Goal: Task Accomplishment & Management: Manage account settings

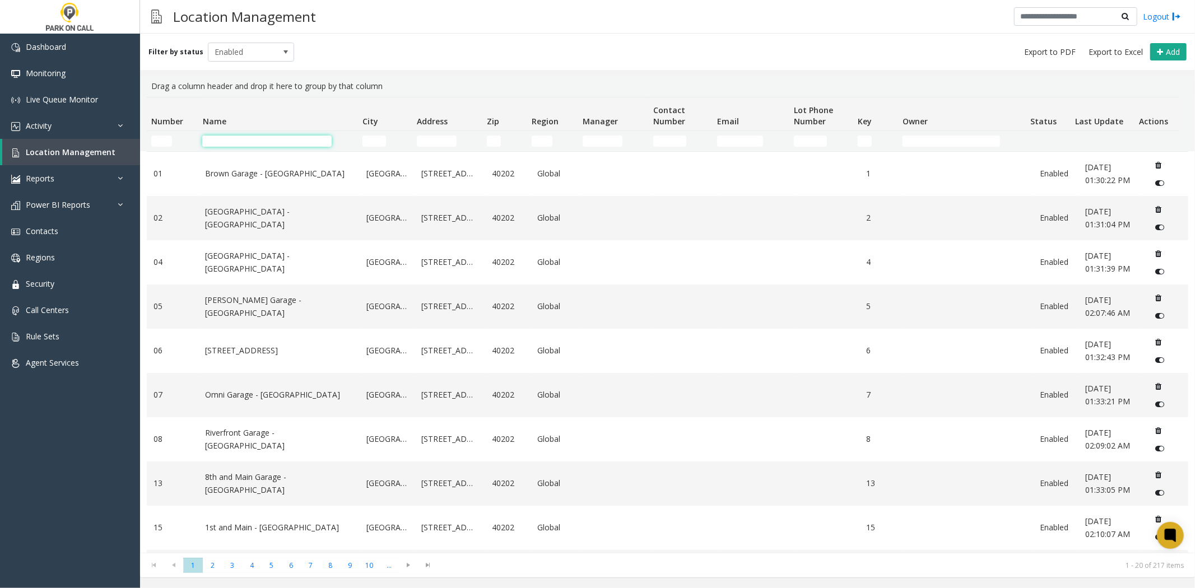
click at [248, 142] on input "Name Filter" at bounding box center [266, 141] width 129 height 11
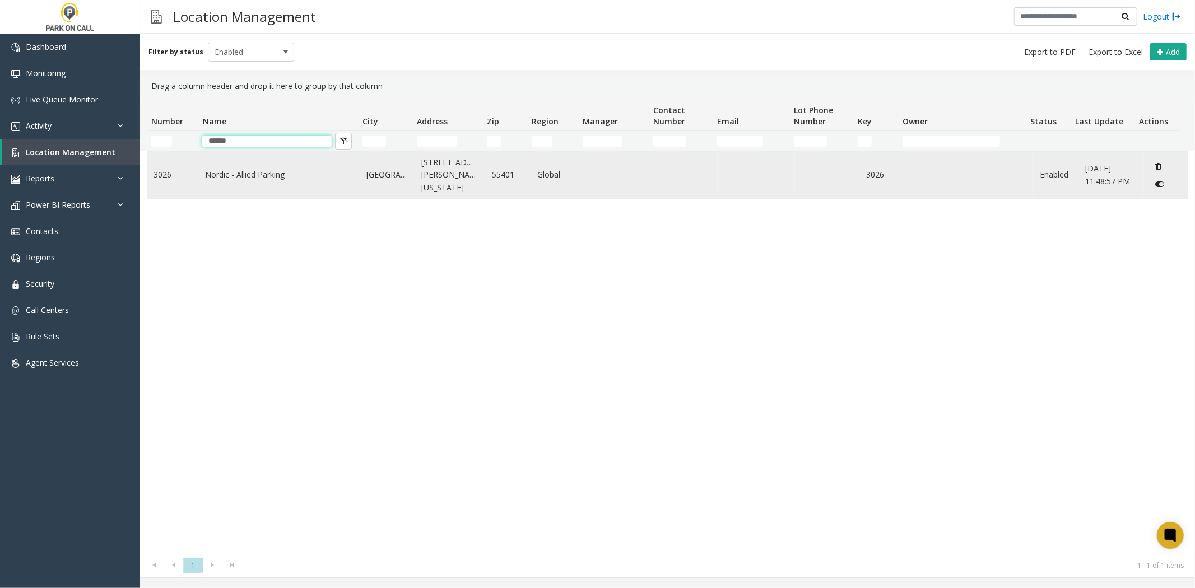
type input "******"
click at [215, 171] on link "Nordic - Allied Parking" at bounding box center [279, 175] width 148 height 12
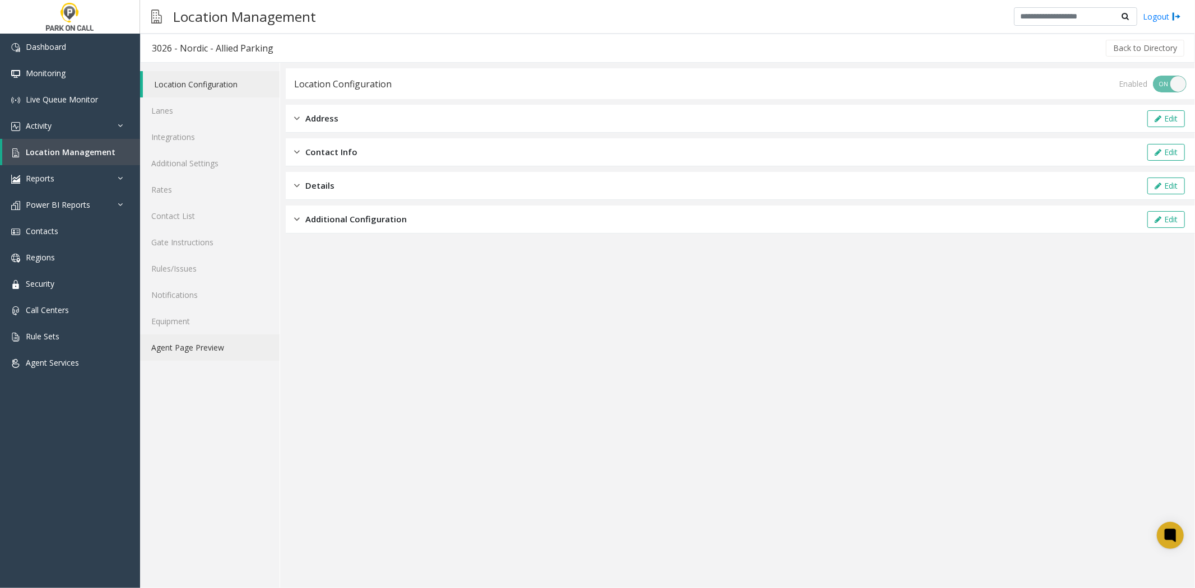
click at [165, 350] on link "Agent Page Preview" at bounding box center [209, 347] width 139 height 26
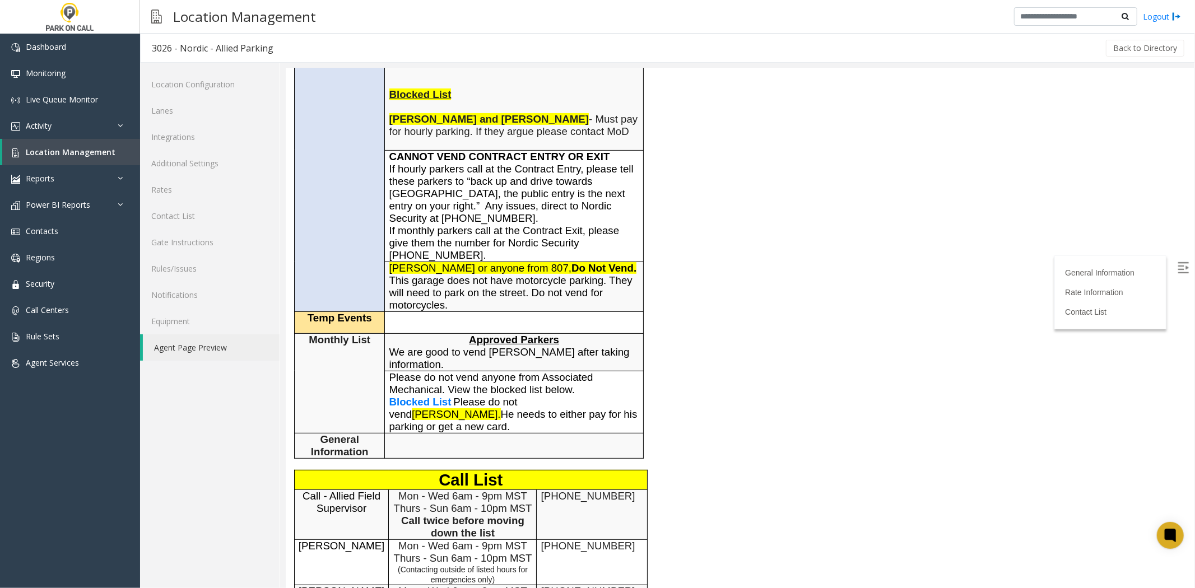
scroll to position [311, 0]
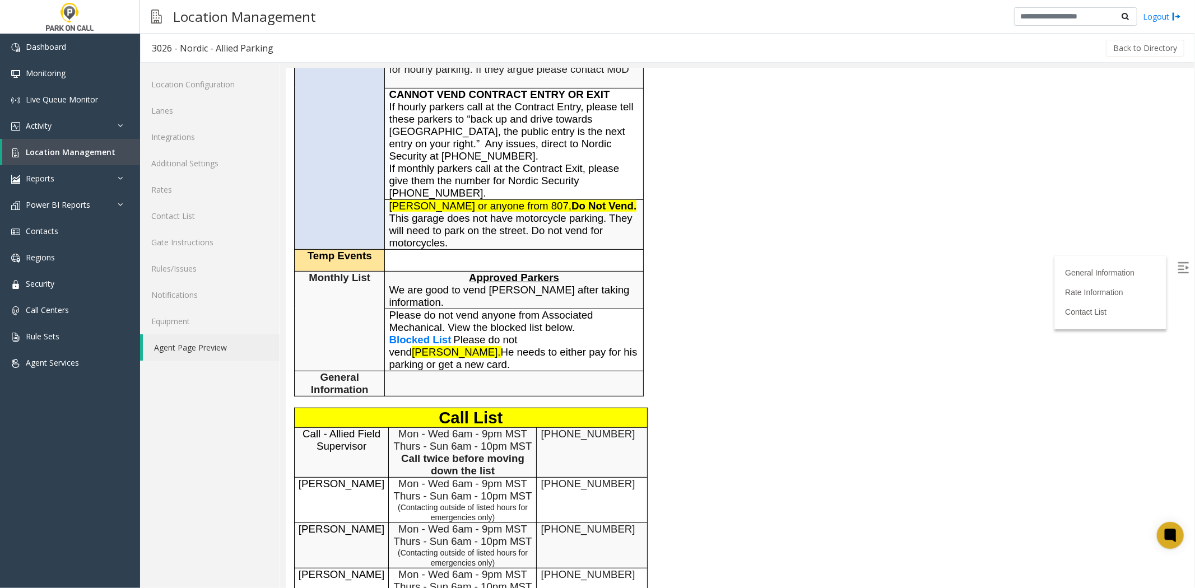
click at [406, 345] on span "Blocked List" at bounding box center [420, 339] width 62 height 12
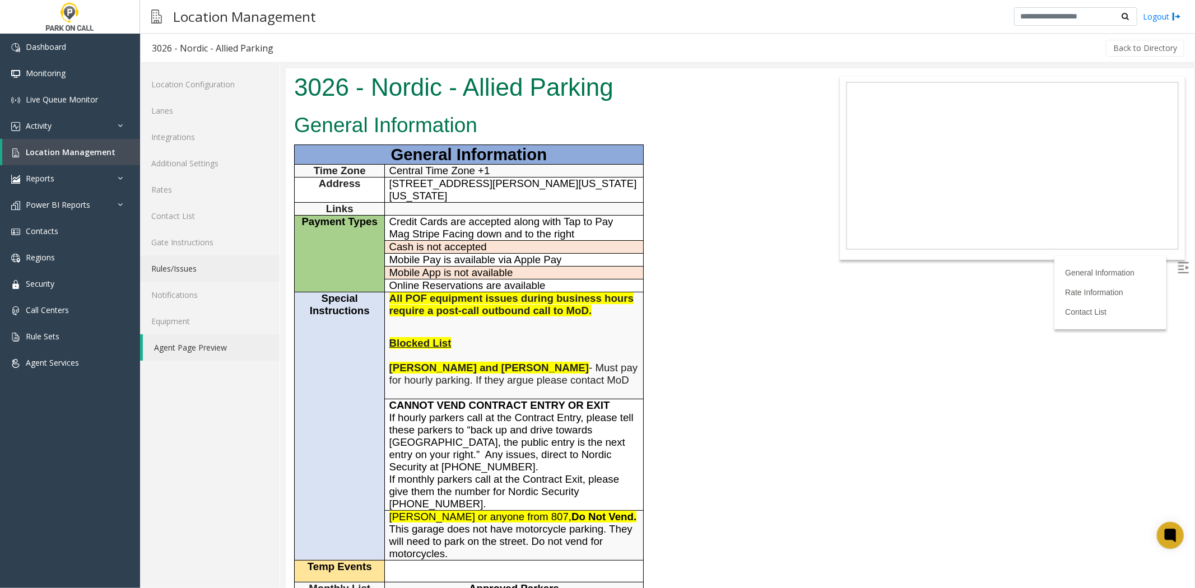
click at [193, 266] on link "Rules/Issues" at bounding box center [209, 268] width 139 height 26
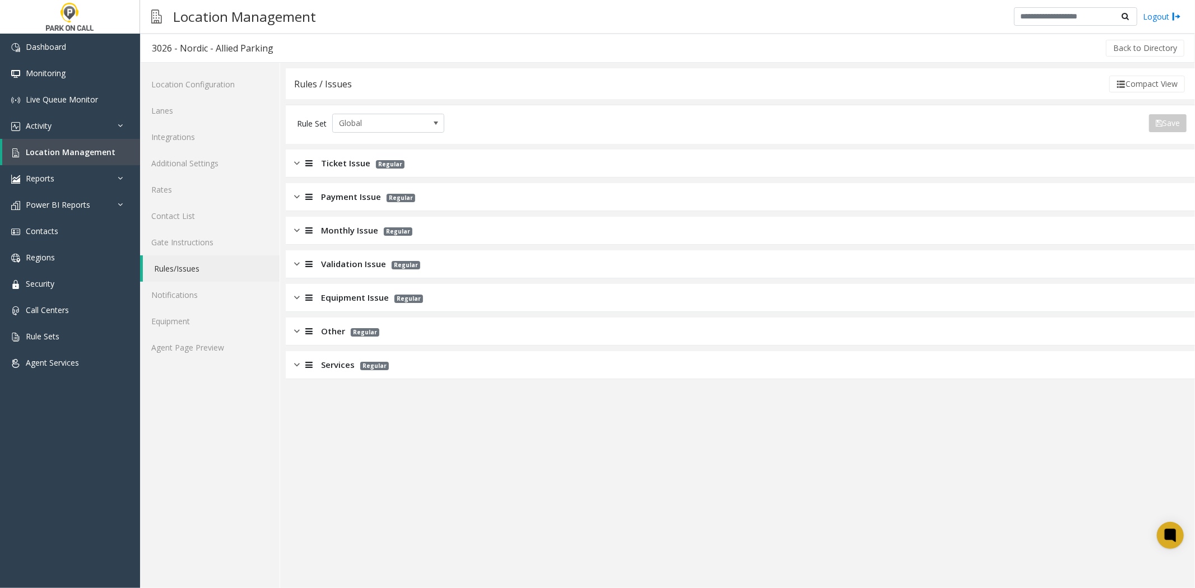
click at [340, 226] on span "Monthly Issue" at bounding box center [349, 230] width 57 height 13
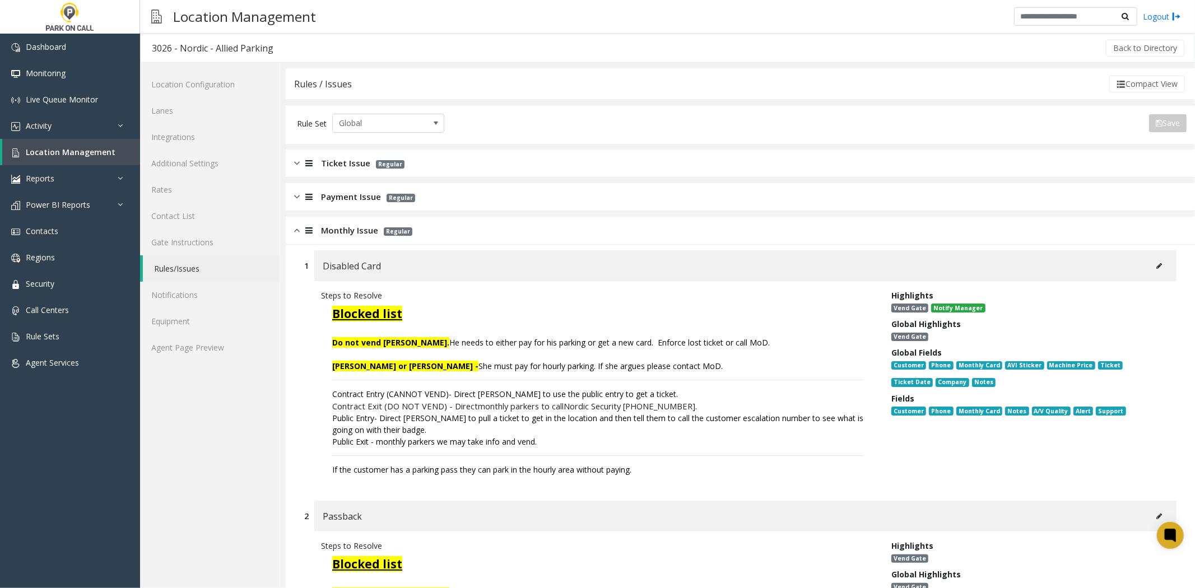
click at [352, 231] on span "Monthly Issue" at bounding box center [349, 230] width 57 height 13
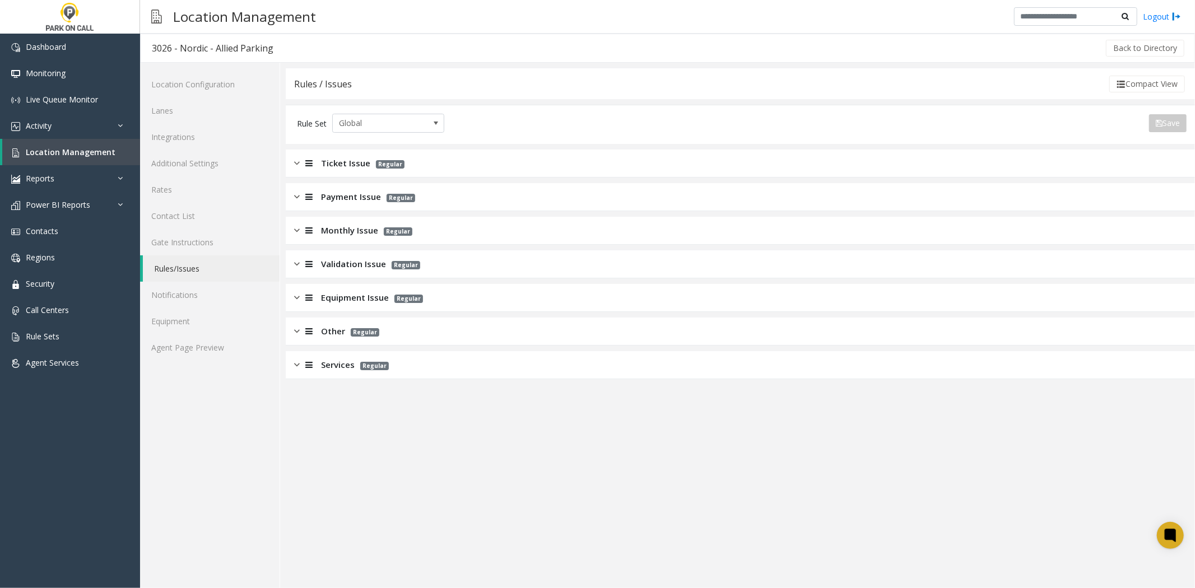
click at [332, 368] on span "Services" at bounding box center [338, 365] width 34 height 13
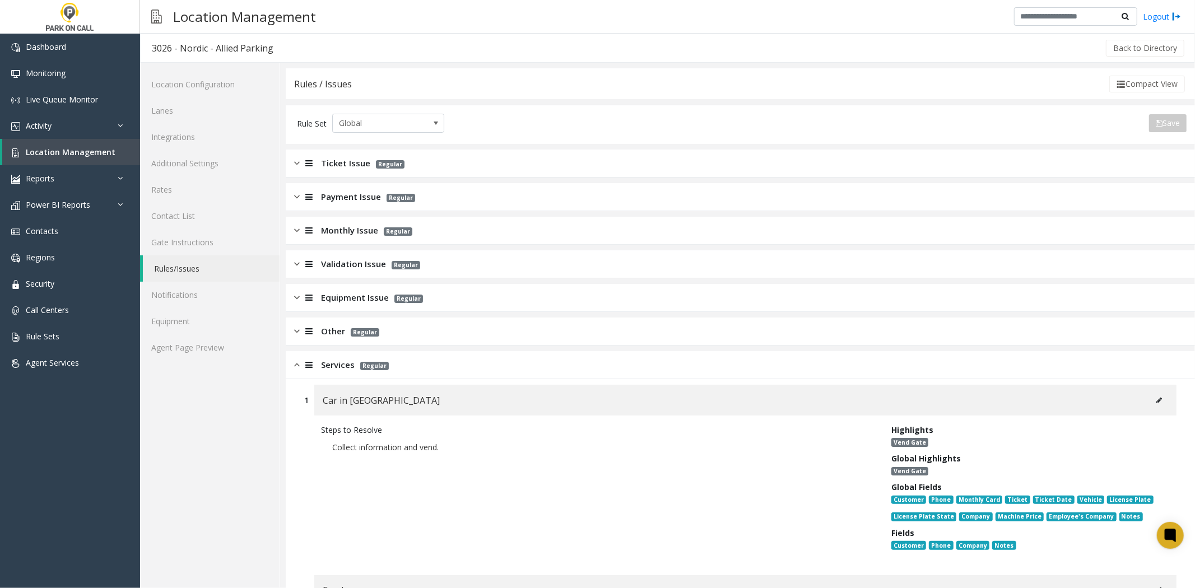
click at [338, 333] on span "Other" at bounding box center [333, 331] width 24 height 13
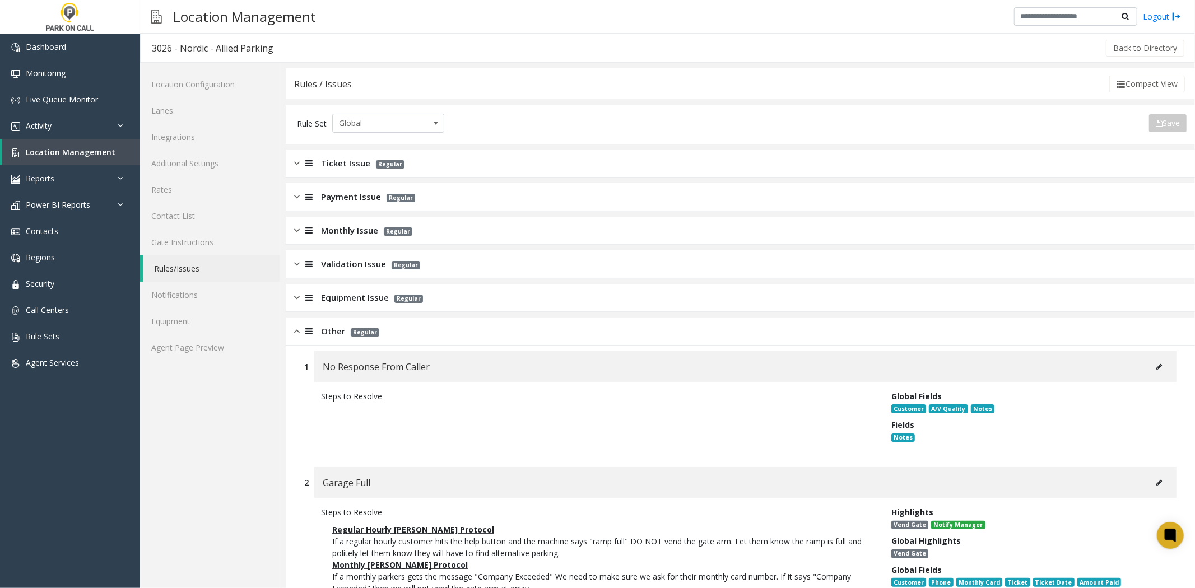
click at [347, 303] on span "Equipment Issue" at bounding box center [355, 297] width 68 height 13
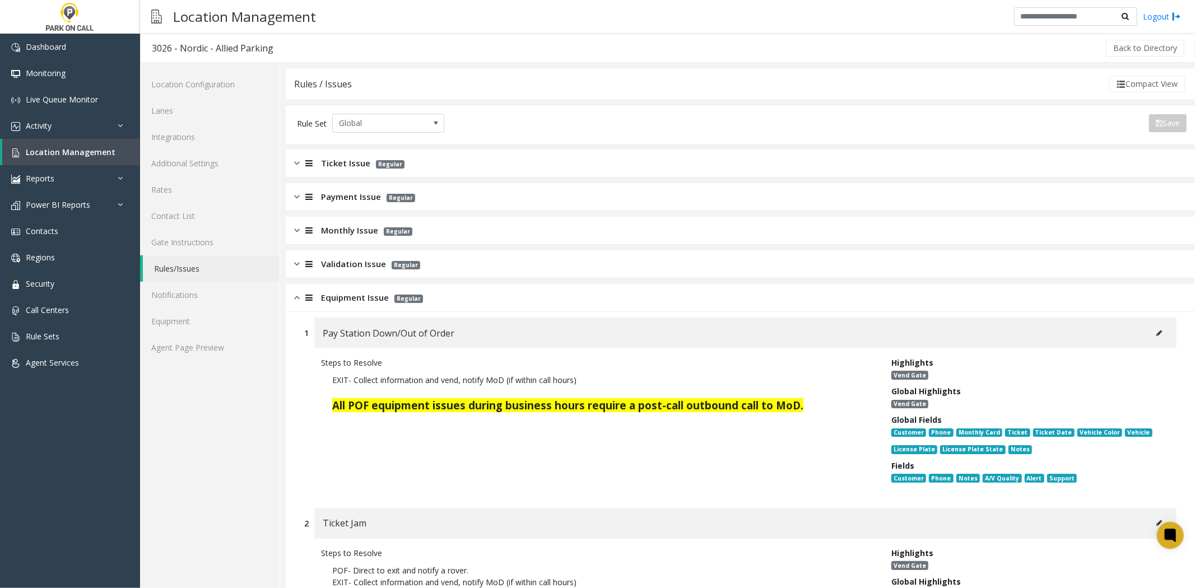
click at [338, 259] on span "Validation Issue" at bounding box center [353, 264] width 65 height 13
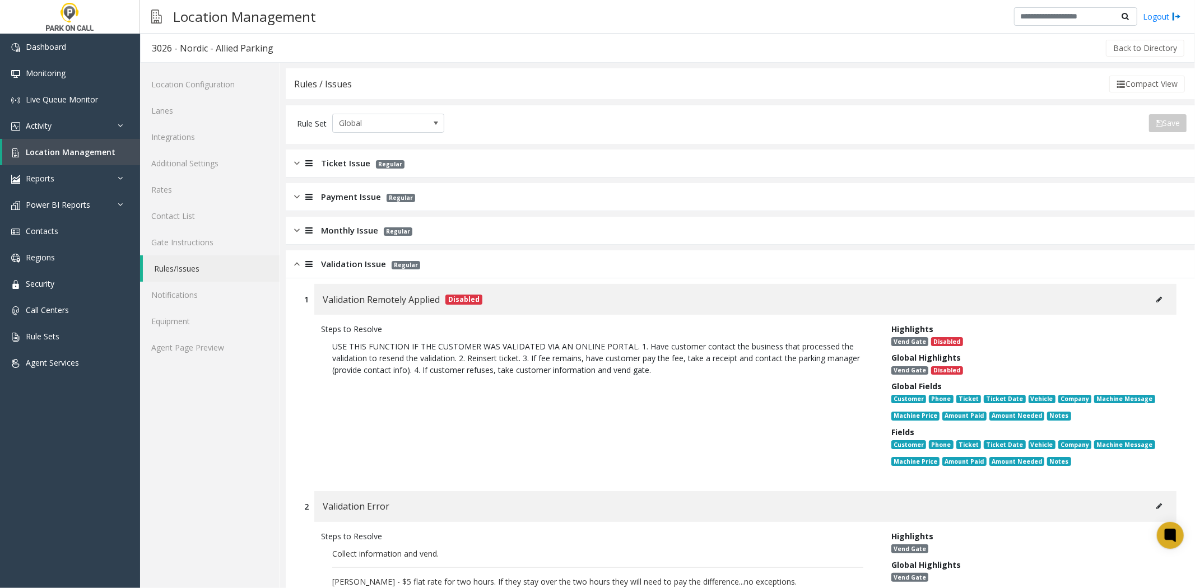
drag, startPoint x: 338, startPoint y: 238, endPoint x: 341, endPoint y: 209, distance: 28.7
click at [338, 237] on div "Monthly Issue Regular" at bounding box center [740, 231] width 909 height 28
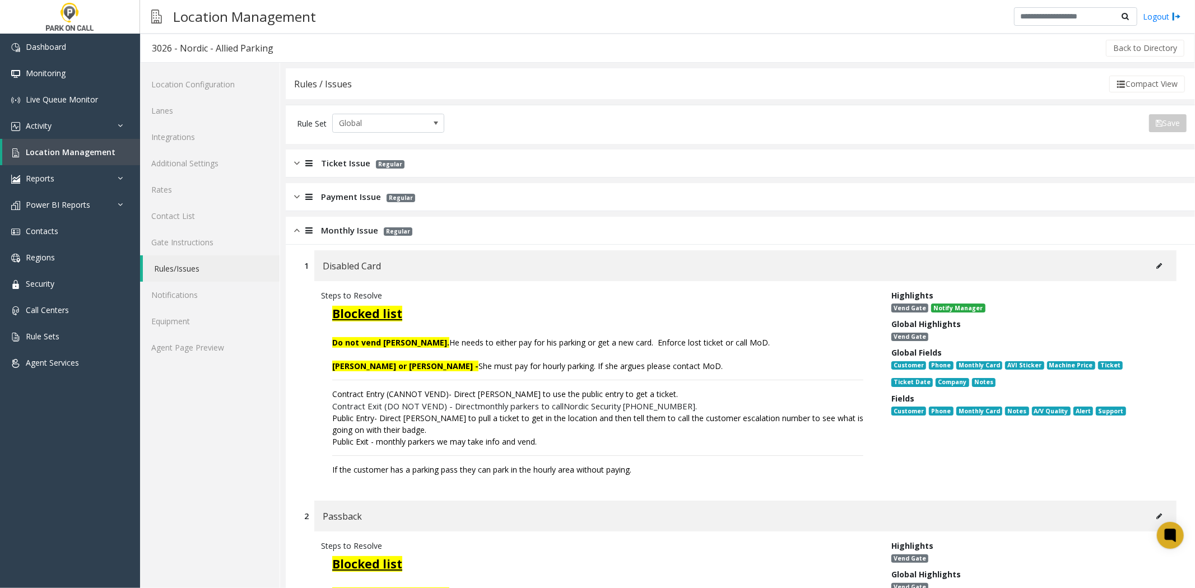
drag, startPoint x: 341, startPoint y: 204, endPoint x: 344, endPoint y: 192, distance: 12.2
click at [341, 203] on div "Payment Issue Regular" at bounding box center [740, 197] width 909 height 28
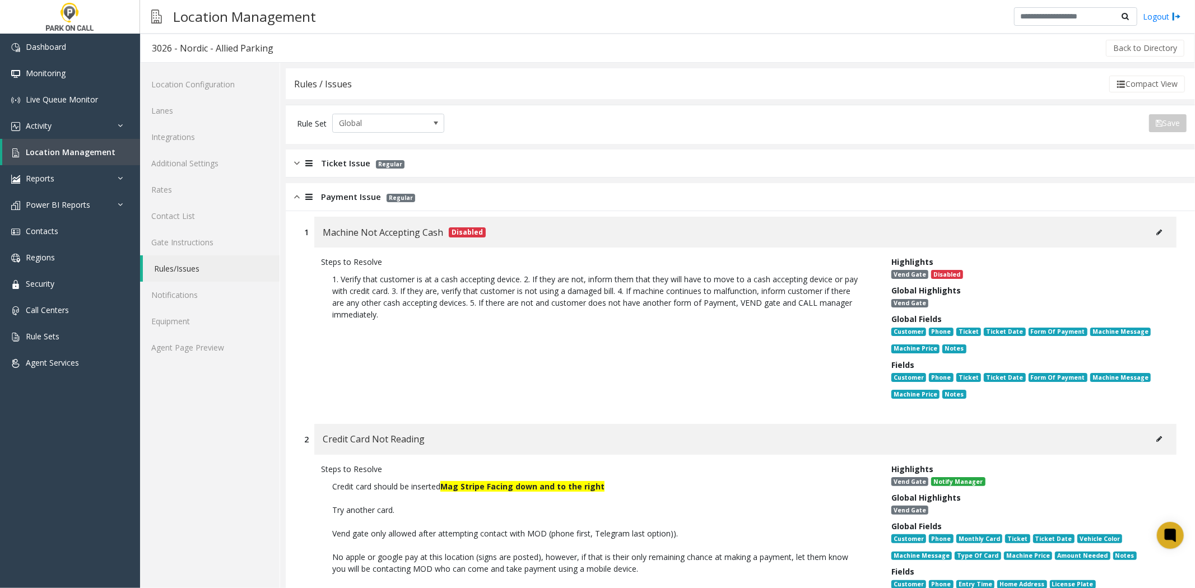
click at [348, 169] on div "Ticket Issue Regular" at bounding box center [740, 164] width 909 height 28
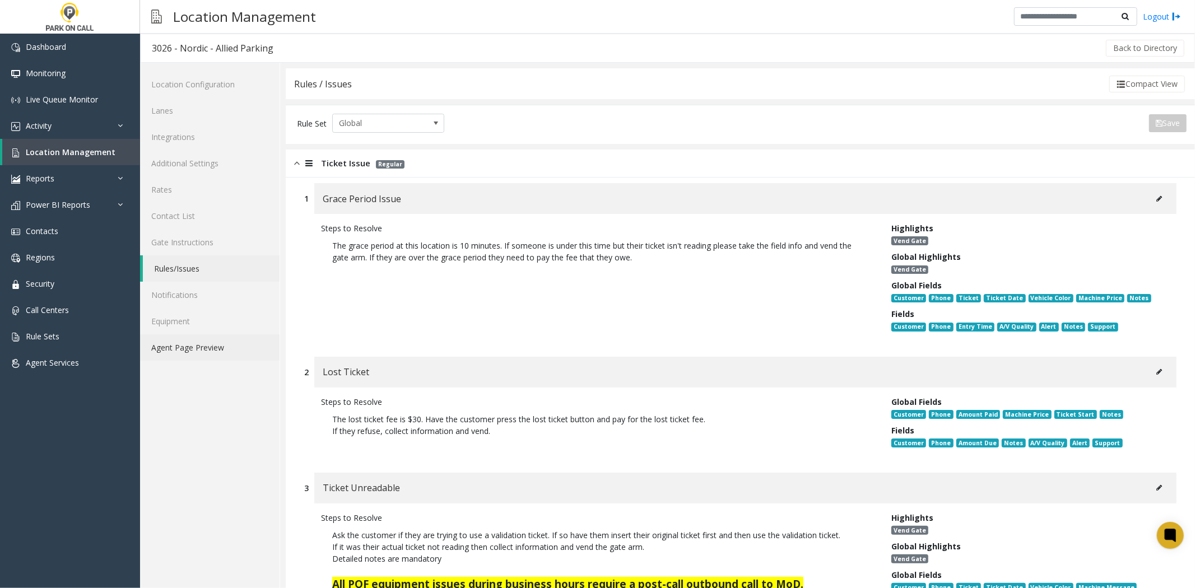
click at [192, 350] on link "Agent Page Preview" at bounding box center [209, 347] width 139 height 26
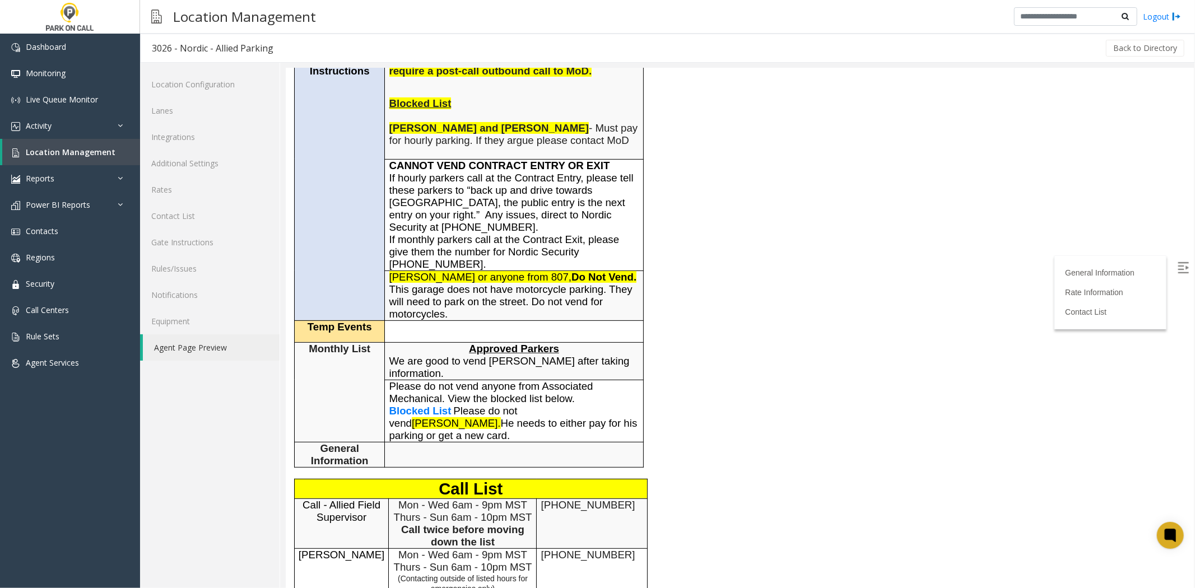
scroll to position [249, 0]
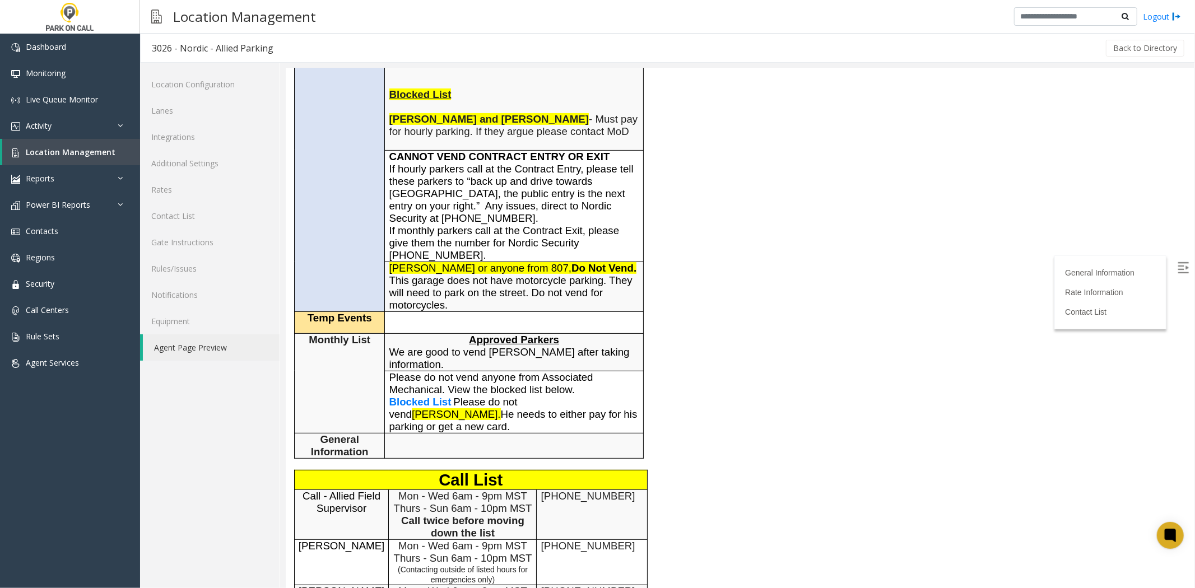
click at [427, 407] on span "Blocked List" at bounding box center [420, 401] width 62 height 12
click at [72, 114] on link "Activity" at bounding box center [70, 126] width 140 height 26
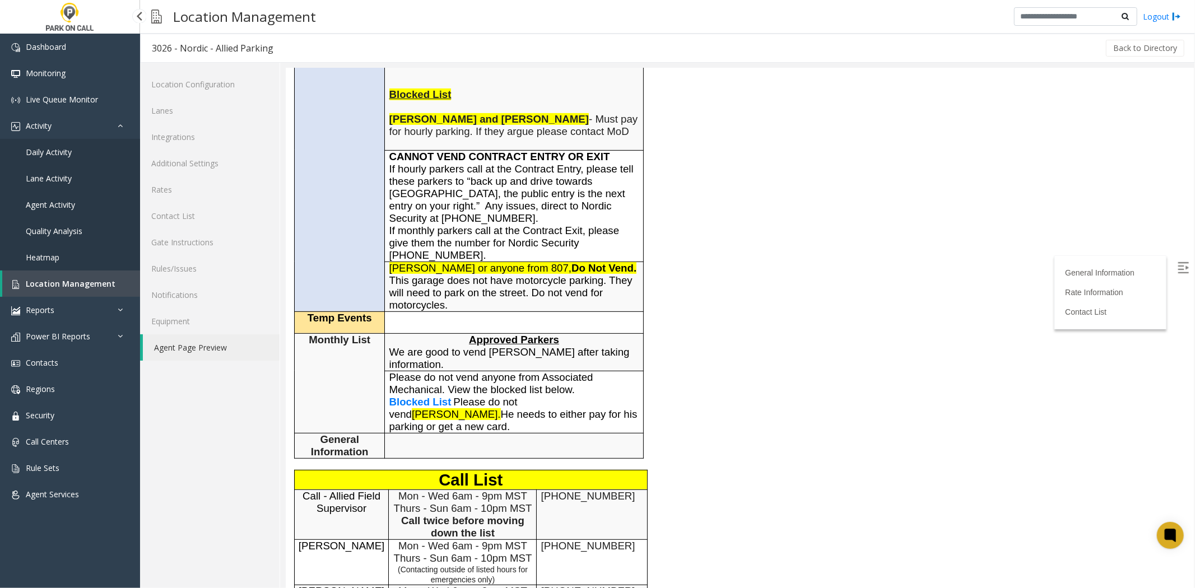
click at [64, 146] on link "Daily Activity" at bounding box center [70, 152] width 140 height 26
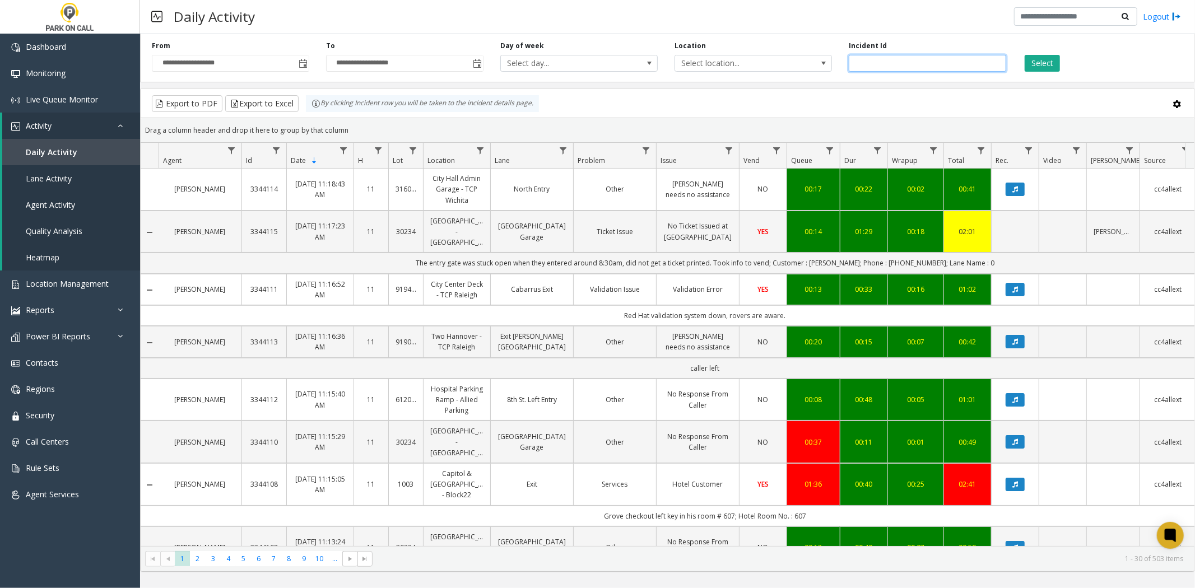
click at [882, 62] on input "number" at bounding box center [927, 63] width 157 height 17
paste input "*******"
type input "*******"
click at [1032, 66] on button "Select" at bounding box center [1042, 63] width 35 height 17
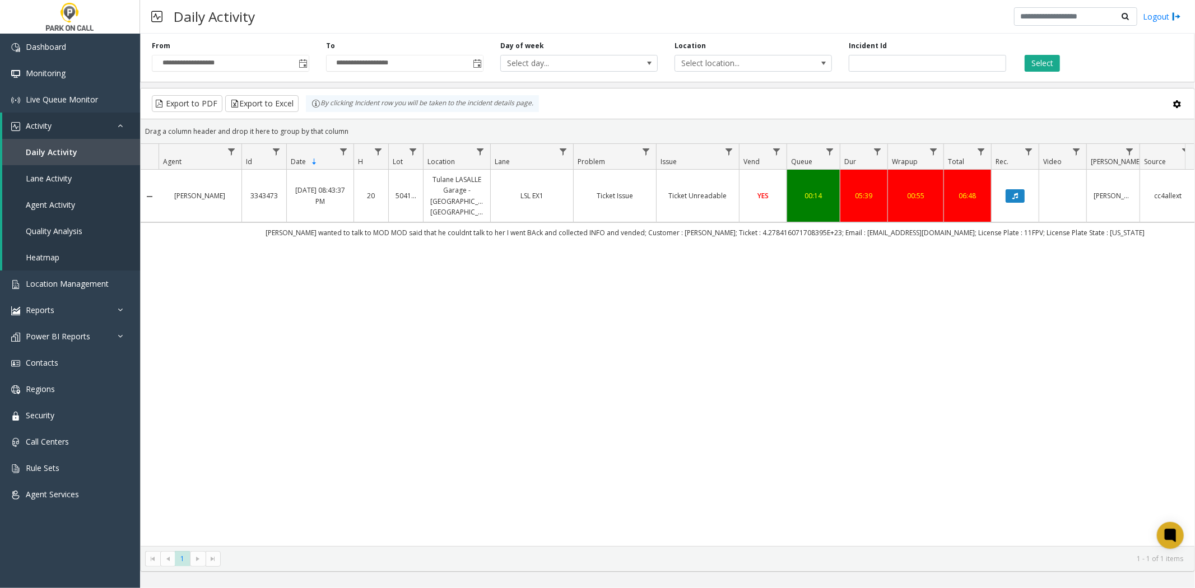
click at [668, 201] on link "Ticket Unreadable" at bounding box center [697, 195] width 69 height 11
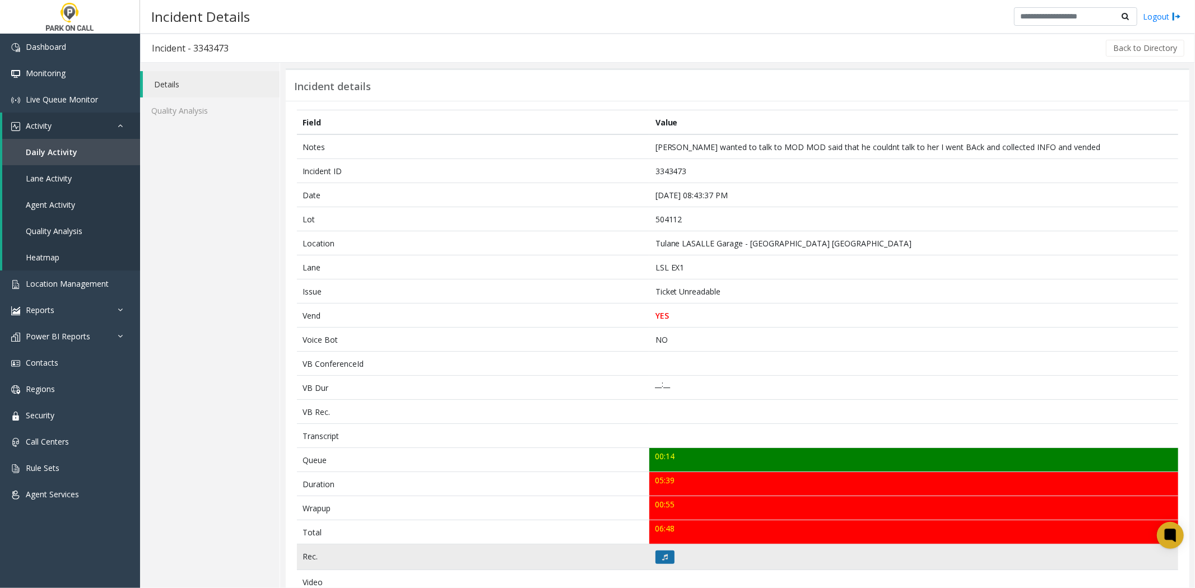
click at [665, 559] on button at bounding box center [664, 557] width 19 height 13
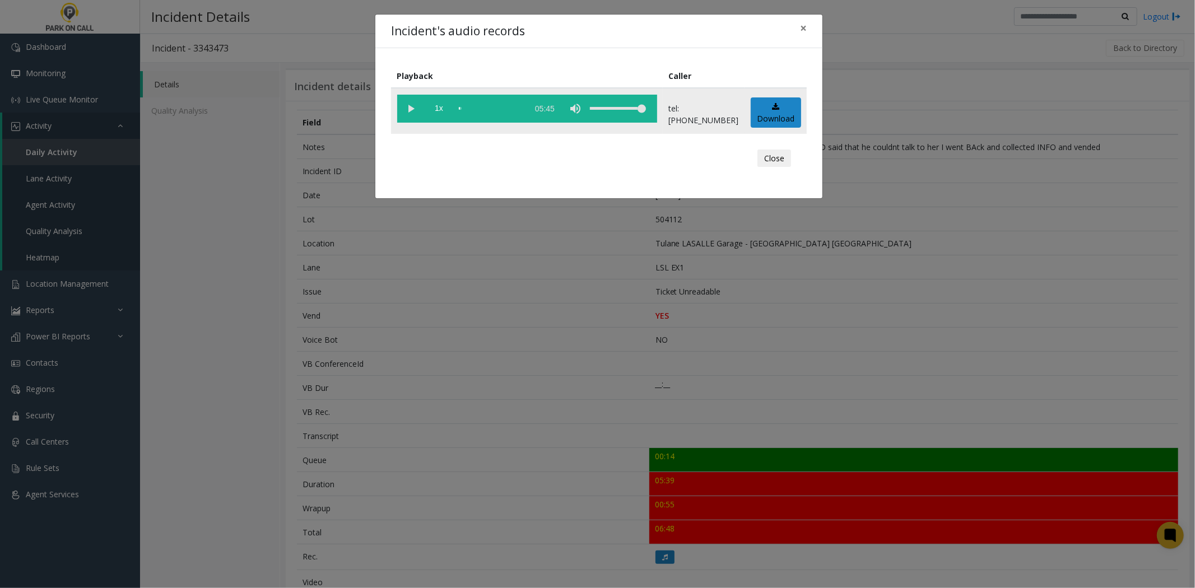
click at [408, 108] on vg-play-pause at bounding box center [411, 109] width 28 height 28
drag, startPoint x: 631, startPoint y: 118, endPoint x: 609, endPoint y: 118, distance: 21.8
click at [609, 118] on div "volume level" at bounding box center [618, 109] width 56 height 28
click at [626, 110] on div "volume level" at bounding box center [618, 109] width 56 height 28
drag, startPoint x: 601, startPoint y: 110, endPoint x: 618, endPoint y: 114, distance: 17.9
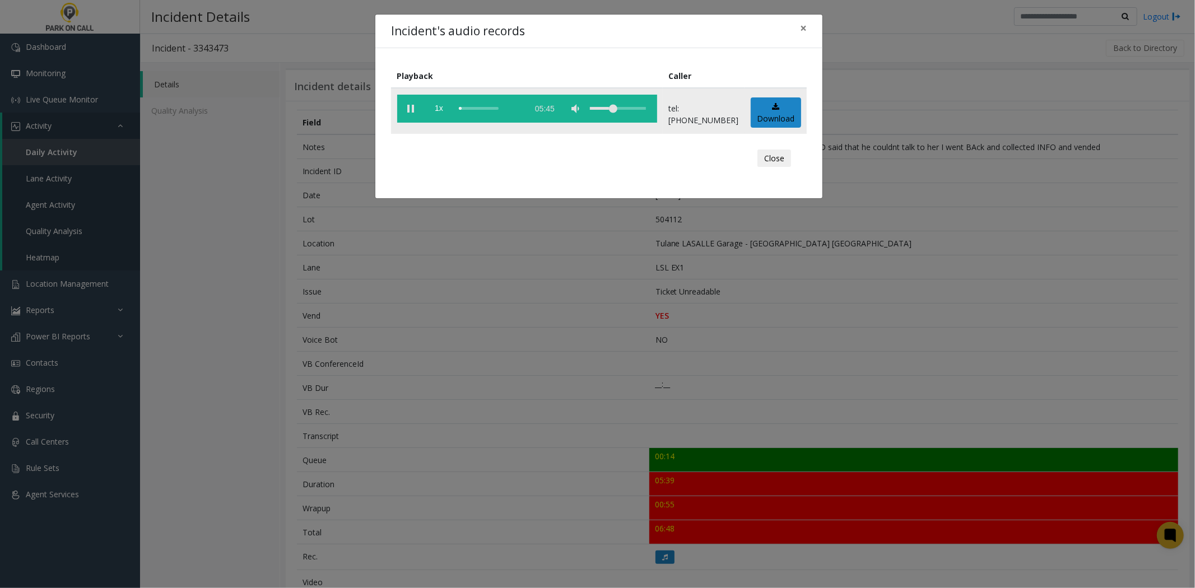
click at [618, 114] on div "volume level" at bounding box center [618, 109] width 56 height 28
click at [606, 118] on div "volume level" at bounding box center [618, 109] width 56 height 28
drag, startPoint x: 607, startPoint y: 121, endPoint x: 597, endPoint y: 119, distance: 10.2
click at [609, 127] on td "1x 05:45" at bounding box center [527, 111] width 272 height 46
click at [404, 108] on vg-play-pause at bounding box center [411, 109] width 28 height 28
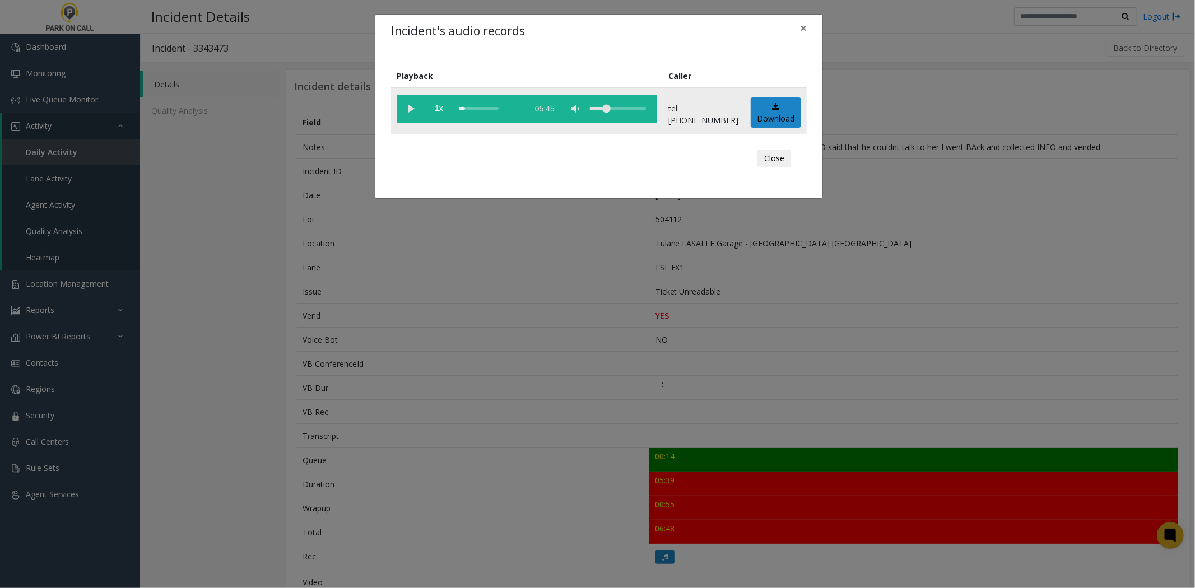
click at [412, 99] on vg-play-pause at bounding box center [411, 109] width 28 height 28
click at [634, 101] on div "volume level" at bounding box center [618, 109] width 56 height 28
click at [623, 104] on div "volume level" at bounding box center [618, 109] width 56 height 28
click at [465, 110] on div "scrub bar" at bounding box center [491, 109] width 64 height 28
click at [646, 105] on div "volume level" at bounding box center [618, 109] width 56 height 28
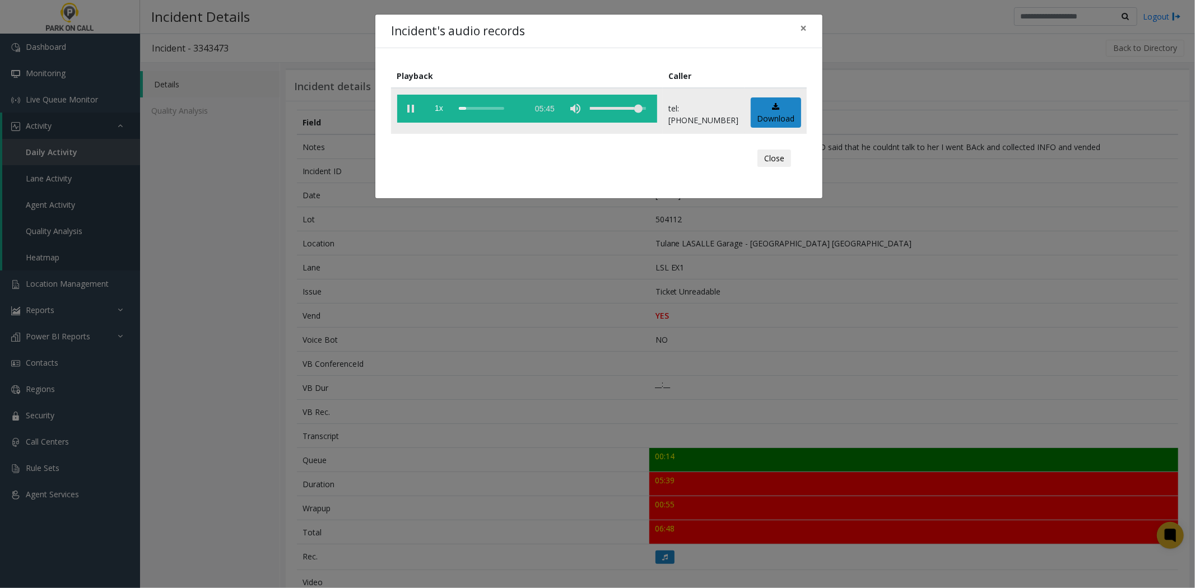
click at [409, 113] on vg-play-pause at bounding box center [411, 109] width 28 height 28
click at [415, 103] on vg-play-pause at bounding box center [411, 109] width 28 height 28
click at [437, 117] on span "1x" at bounding box center [439, 109] width 28 height 28
click at [437, 117] on span "1.5x" at bounding box center [439, 109] width 28 height 28
click at [500, 110] on div "scrub bar" at bounding box center [491, 109] width 64 height 28
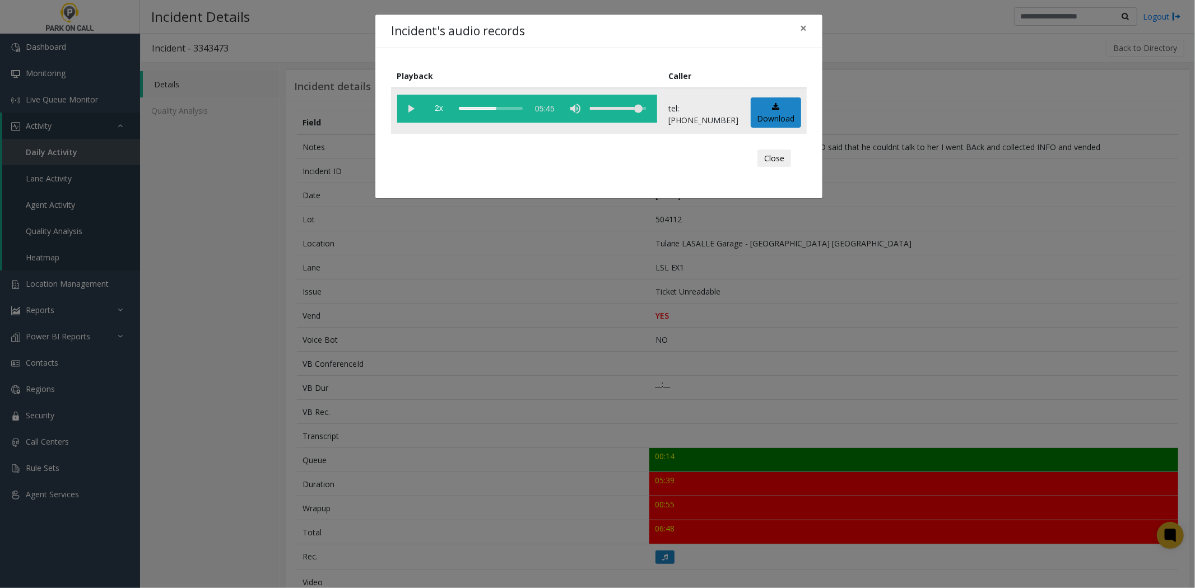
drag, startPoint x: 499, startPoint y: 110, endPoint x: 494, endPoint y: 108, distance: 5.8
click at [494, 108] on div "scrub bar" at bounding box center [491, 109] width 64 height 28
click at [497, 108] on div "scrub bar" at bounding box center [491, 109] width 64 height 28
click at [435, 110] on span "2x" at bounding box center [439, 109] width 28 height 28
click at [435, 110] on span "0.5x" at bounding box center [439, 109] width 28 height 28
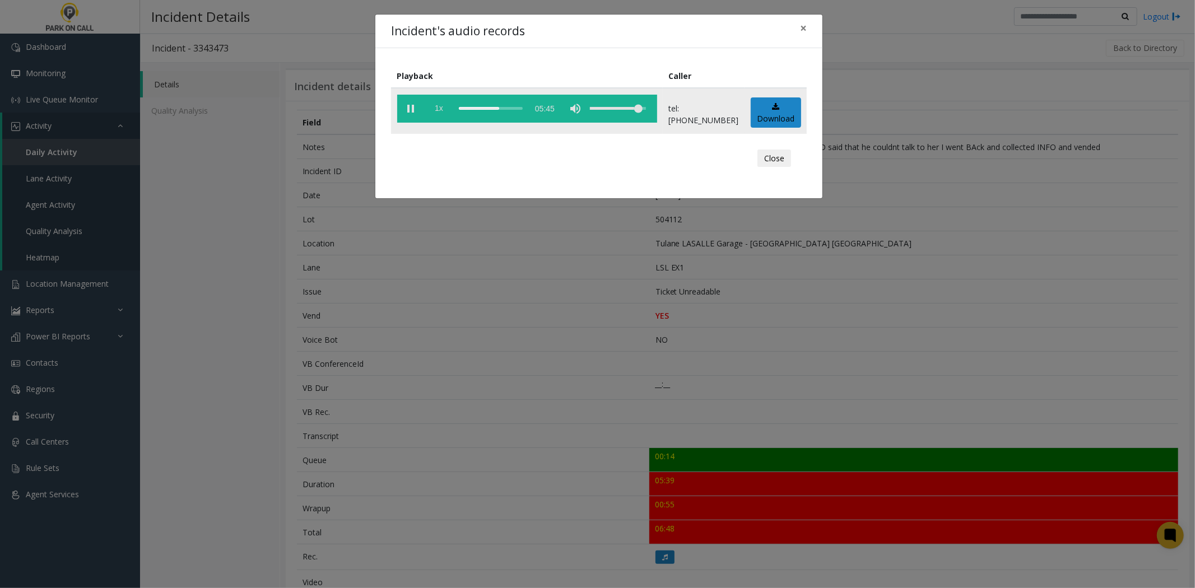
click at [430, 115] on span "1x" at bounding box center [439, 109] width 28 height 28
click at [430, 115] on span "1.5x" at bounding box center [439, 109] width 28 height 28
click at [430, 115] on span "2x" at bounding box center [439, 109] width 28 height 28
click at [430, 115] on span "0.5x" at bounding box center [439, 109] width 28 height 28
click at [430, 115] on span "1x" at bounding box center [439, 109] width 28 height 28
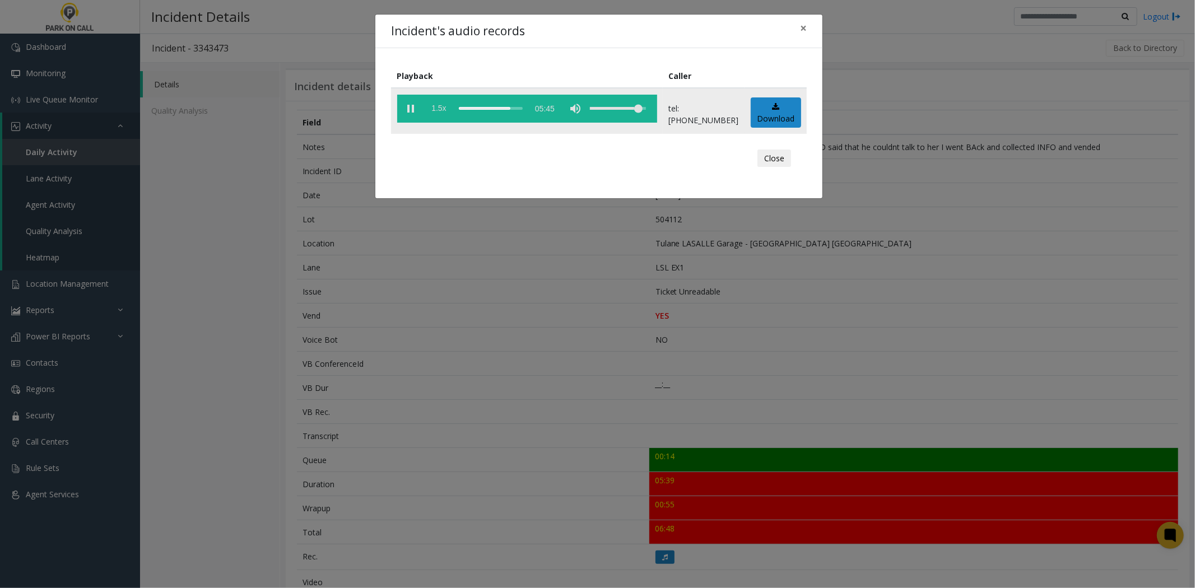
click at [430, 115] on span "1.5x" at bounding box center [439, 109] width 28 height 28
click at [430, 115] on span "2x" at bounding box center [439, 109] width 28 height 28
click at [430, 115] on span "0.5x" at bounding box center [439, 109] width 28 height 28
click at [430, 115] on span "1.5x" at bounding box center [439, 109] width 28 height 28
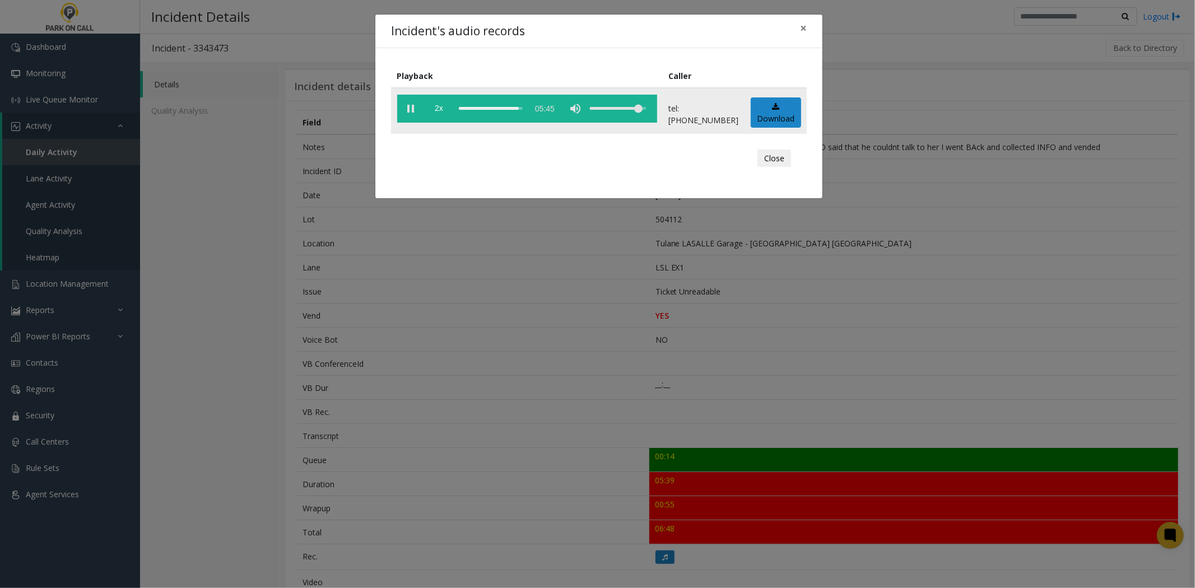
click at [412, 114] on vg-play-pause at bounding box center [411, 109] width 28 height 28
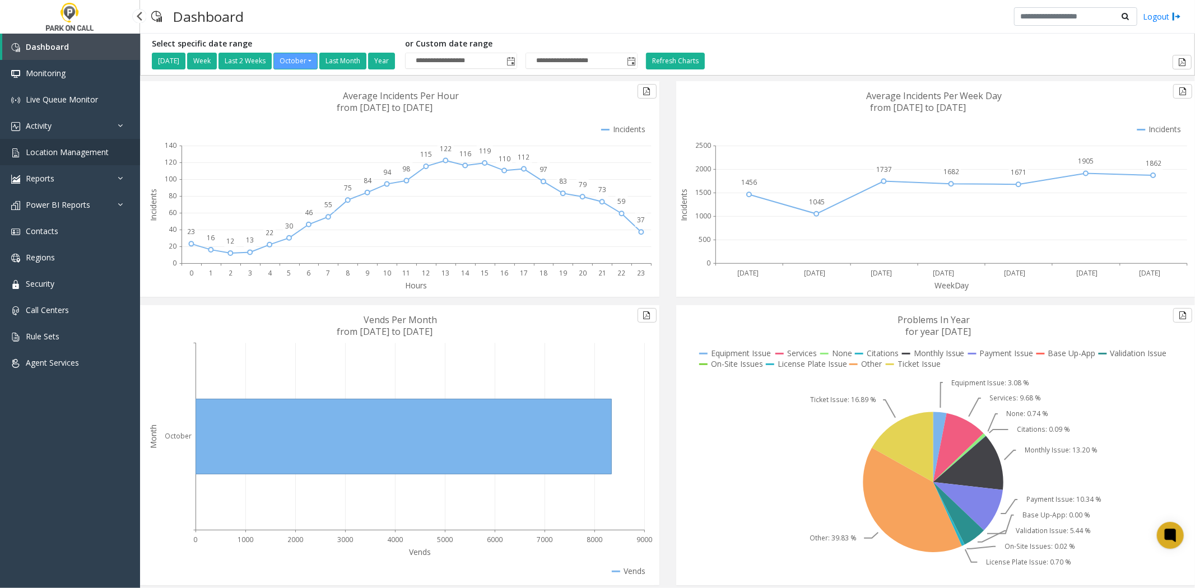
click at [99, 156] on span "Location Management" at bounding box center [67, 152] width 83 height 11
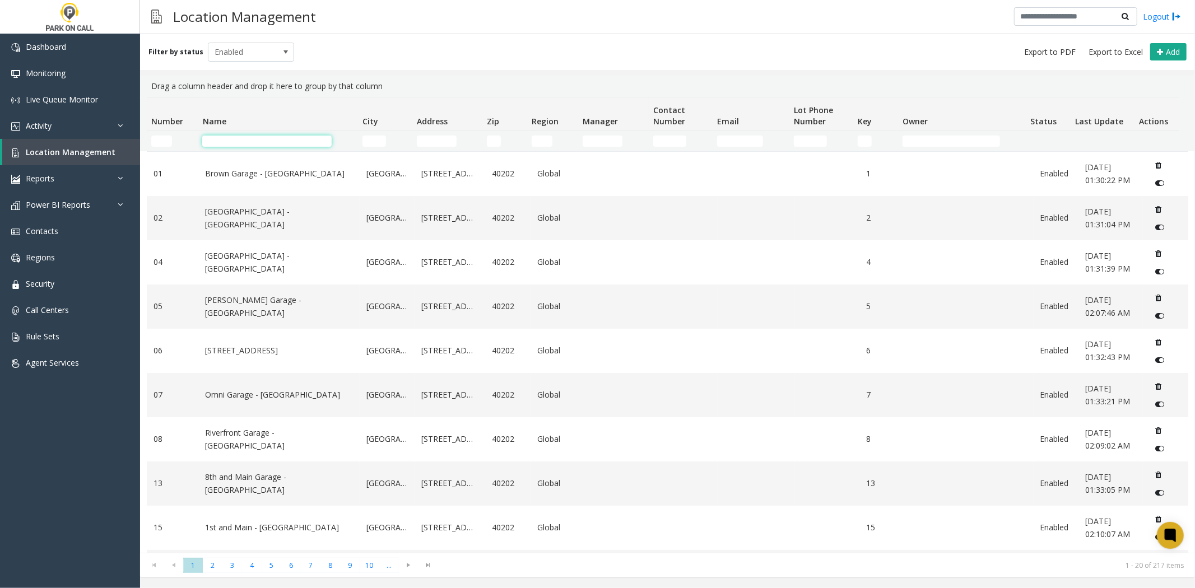
click at [297, 144] on input "Name Filter" at bounding box center [266, 141] width 129 height 11
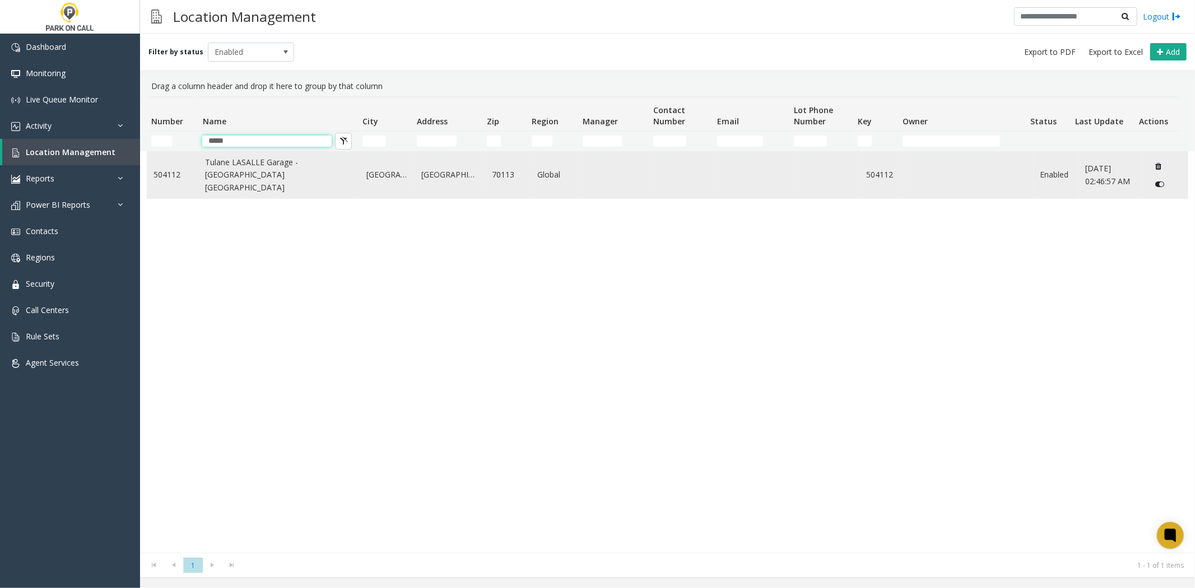
type input "*****"
click at [283, 170] on link "Tulane LASALLE Garage - [GEOGRAPHIC_DATA] [GEOGRAPHIC_DATA]" at bounding box center [279, 175] width 148 height 38
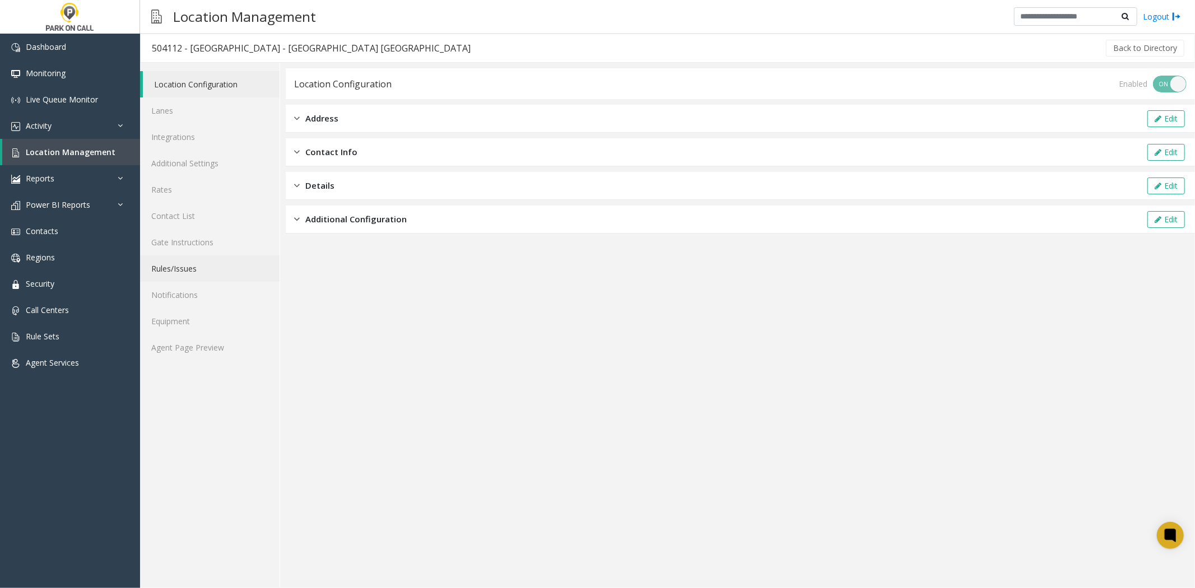
click at [188, 262] on link "Rules/Issues" at bounding box center [209, 268] width 139 height 26
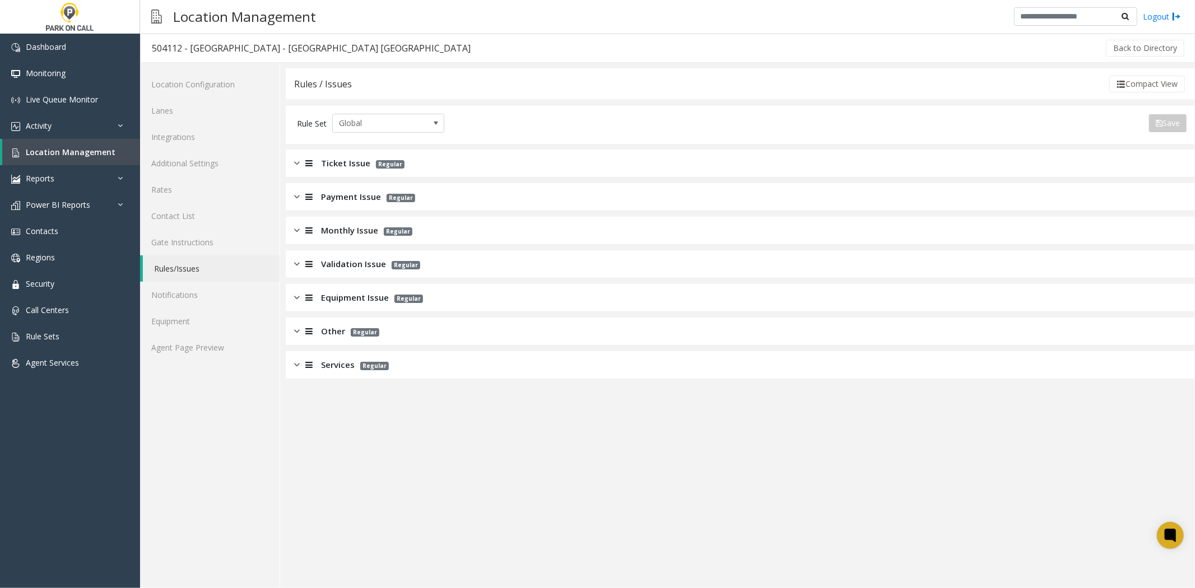
click at [326, 167] on span "Ticket Issue" at bounding box center [345, 163] width 49 height 13
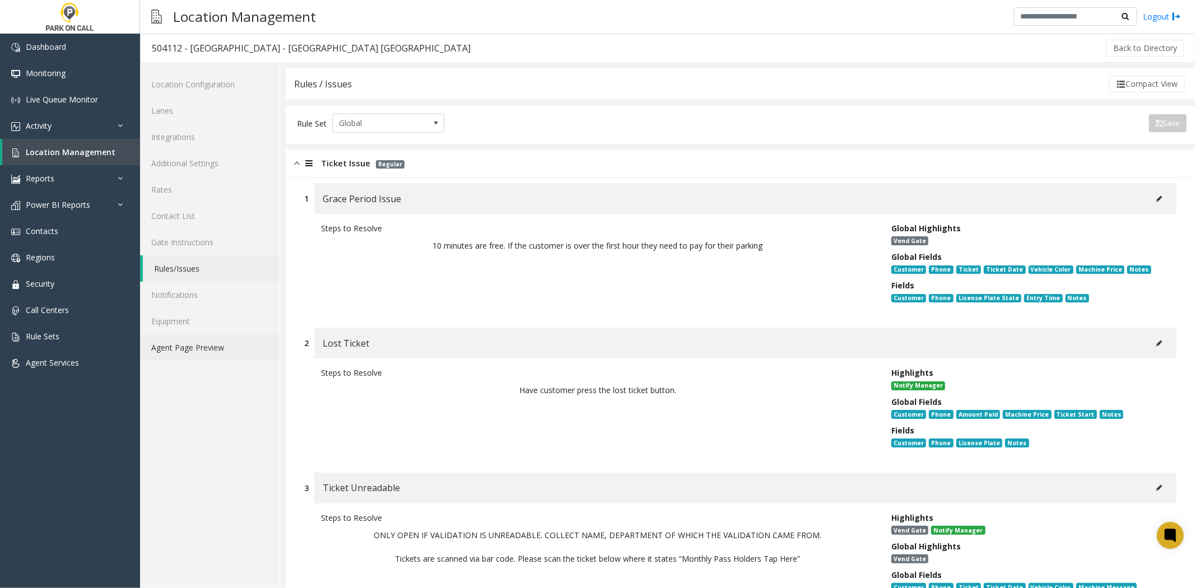
click at [188, 350] on link "Agent Page Preview" at bounding box center [209, 347] width 139 height 26
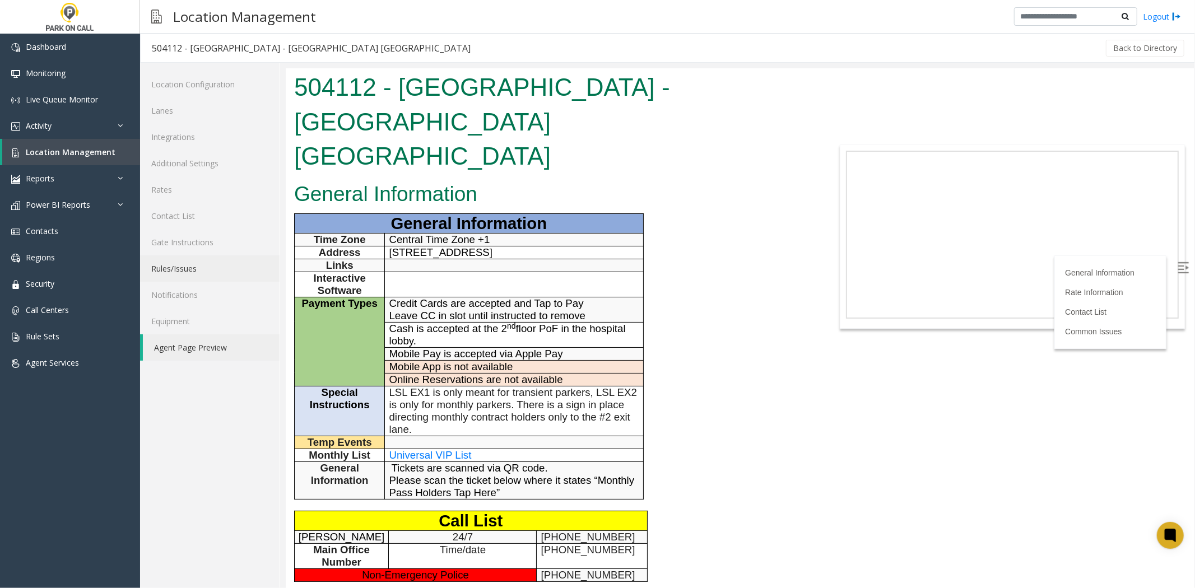
click at [214, 272] on link "Rules/Issues" at bounding box center [209, 268] width 139 height 26
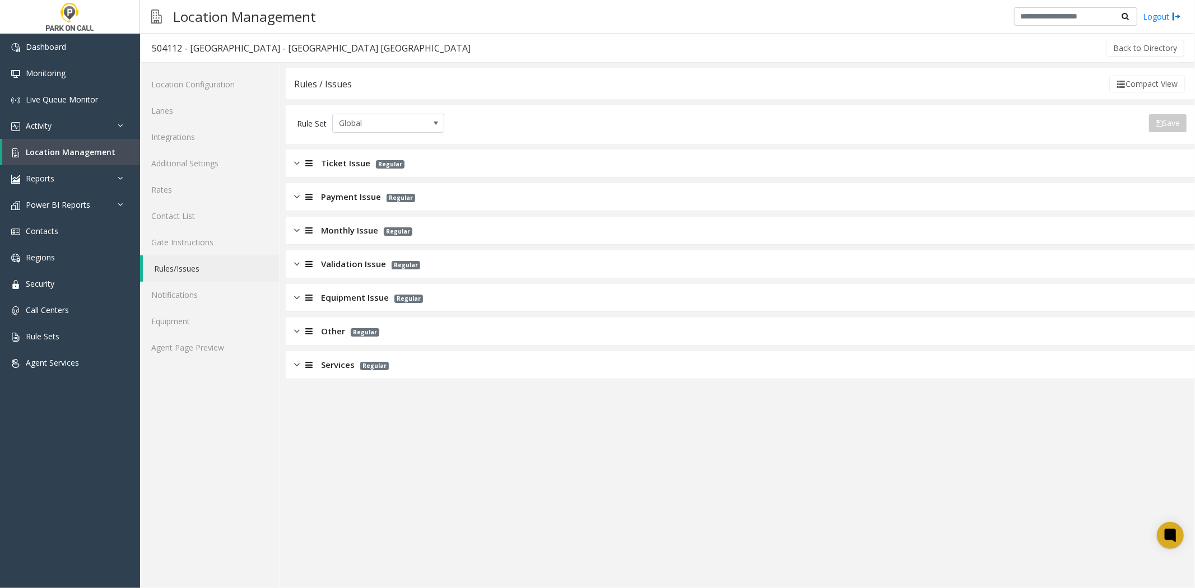
click at [341, 168] on span "Ticket Issue" at bounding box center [345, 163] width 49 height 13
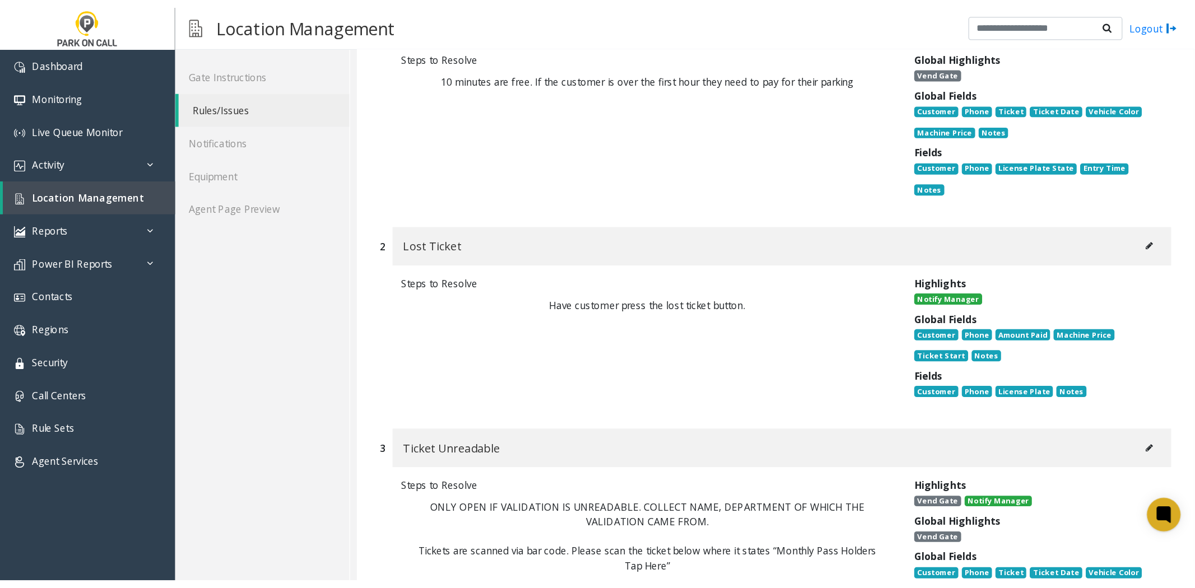
scroll to position [187, 0]
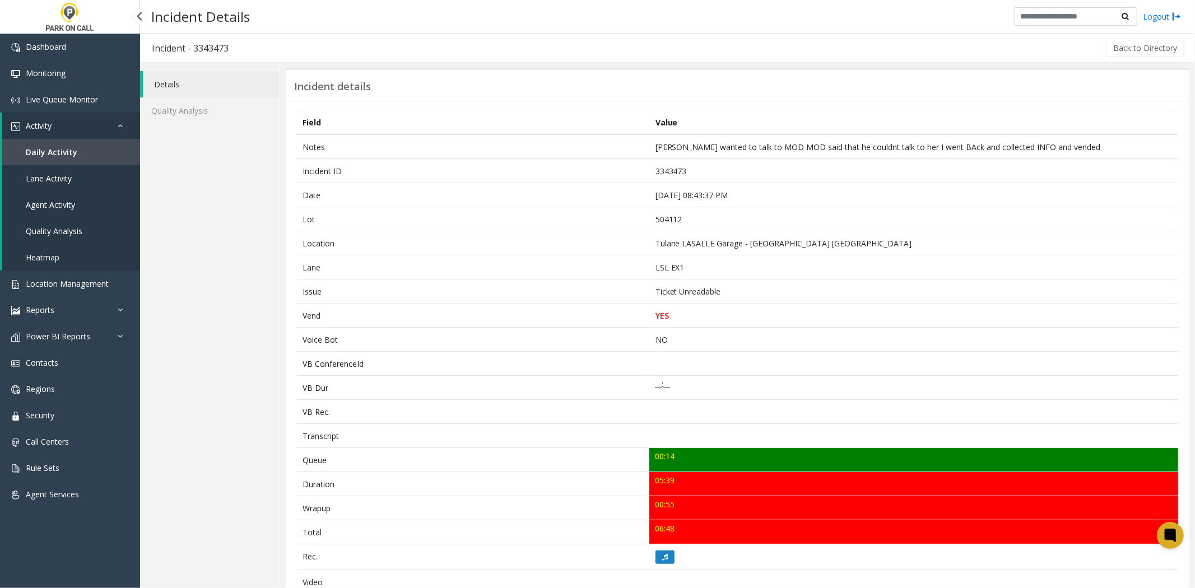
click at [77, 126] on link "Activity" at bounding box center [71, 126] width 138 height 26
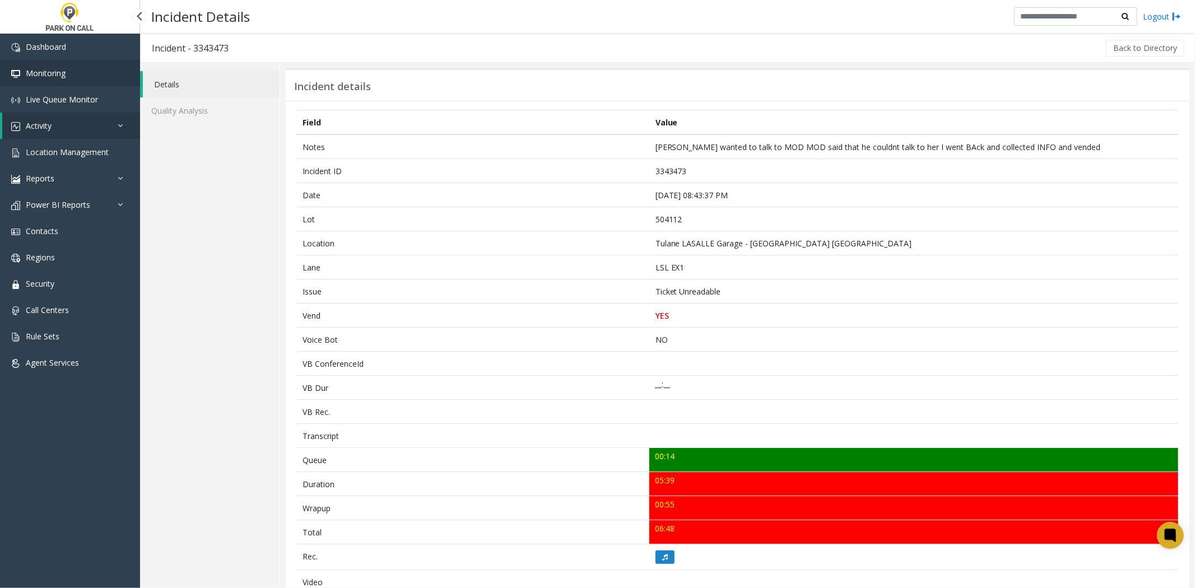
click at [80, 77] on link "Monitoring" at bounding box center [70, 73] width 140 height 26
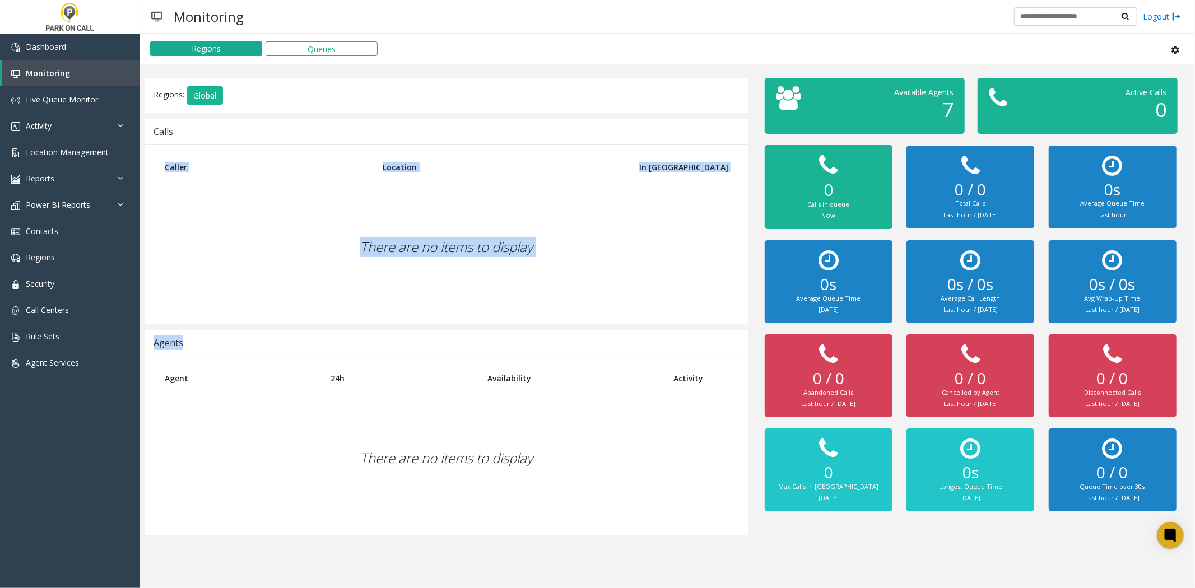
drag, startPoint x: 540, startPoint y: 169, endPoint x: 293, endPoint y: 332, distance: 296.3
click at [293, 332] on div "Regions: Global Calls Caller Location In [GEOGRAPHIC_DATA] There are no items t…" at bounding box center [447, 307] width 620 height 458
click at [402, 271] on div "There are no items to display" at bounding box center [446, 247] width 580 height 132
drag, startPoint x: 290, startPoint y: 317, endPoint x: 615, endPoint y: 322, distance: 324.9
click at [615, 322] on div "Caller Location In [GEOGRAPHIC_DATA] There are no items to display" at bounding box center [446, 235] width 603 height 180
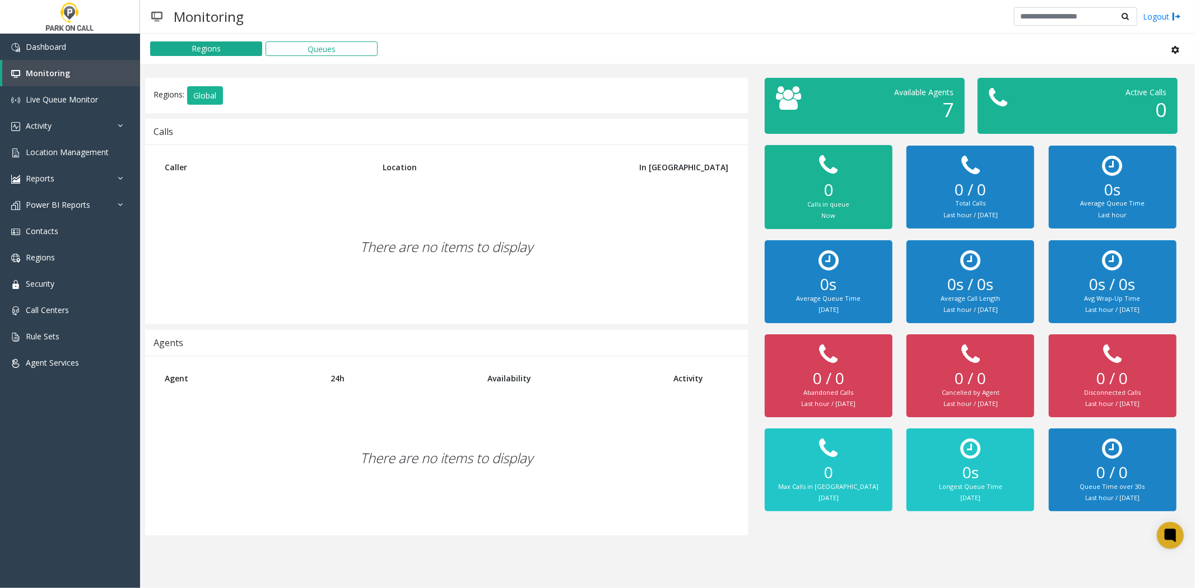
click at [697, 339] on div "Agents" at bounding box center [446, 343] width 603 height 26
drag, startPoint x: 678, startPoint y: 328, endPoint x: 341, endPoint y: 187, distance: 366.3
click at [341, 187] on div "Regions: Global Calls Caller Location In [GEOGRAPHIC_DATA] There are no items t…" at bounding box center [447, 307] width 620 height 458
click at [253, 180] on div "Caller Location In [GEOGRAPHIC_DATA] There are no items to display" at bounding box center [446, 235] width 603 height 180
click at [193, 165] on th "Caller" at bounding box center [265, 166] width 218 height 27
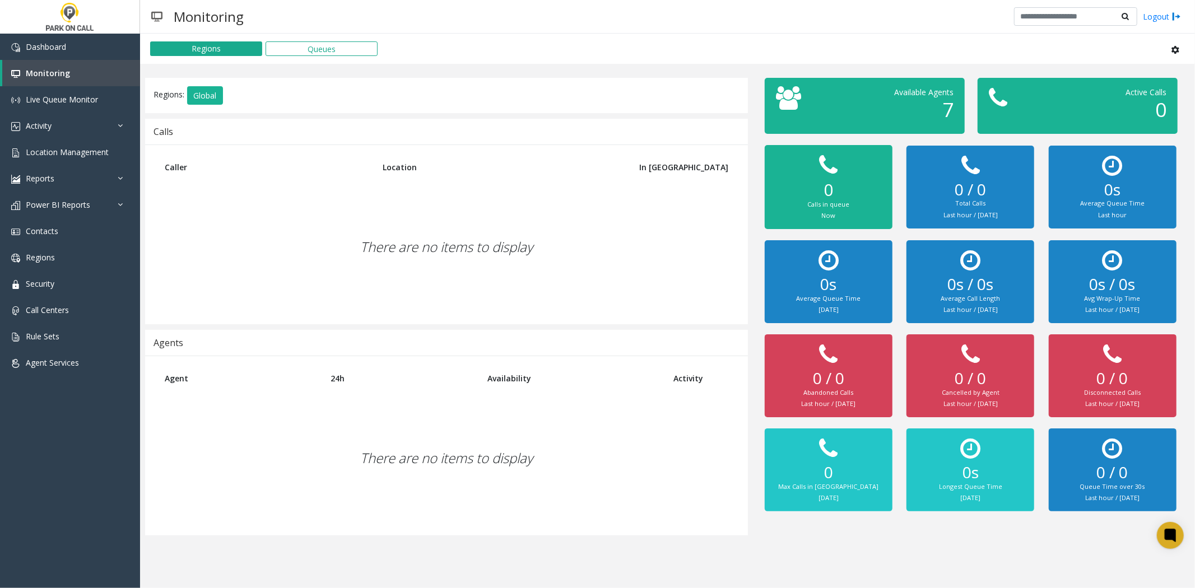
click at [175, 160] on th "Caller" at bounding box center [265, 166] width 218 height 27
drag, startPoint x: 175, startPoint y: 160, endPoint x: 301, endPoint y: 202, distance: 133.4
click at [293, 199] on div "Caller Location In [GEOGRAPHIC_DATA] There are no items to display" at bounding box center [446, 235] width 603 height 180
click at [457, 200] on div "There are no items to display" at bounding box center [446, 247] width 580 height 132
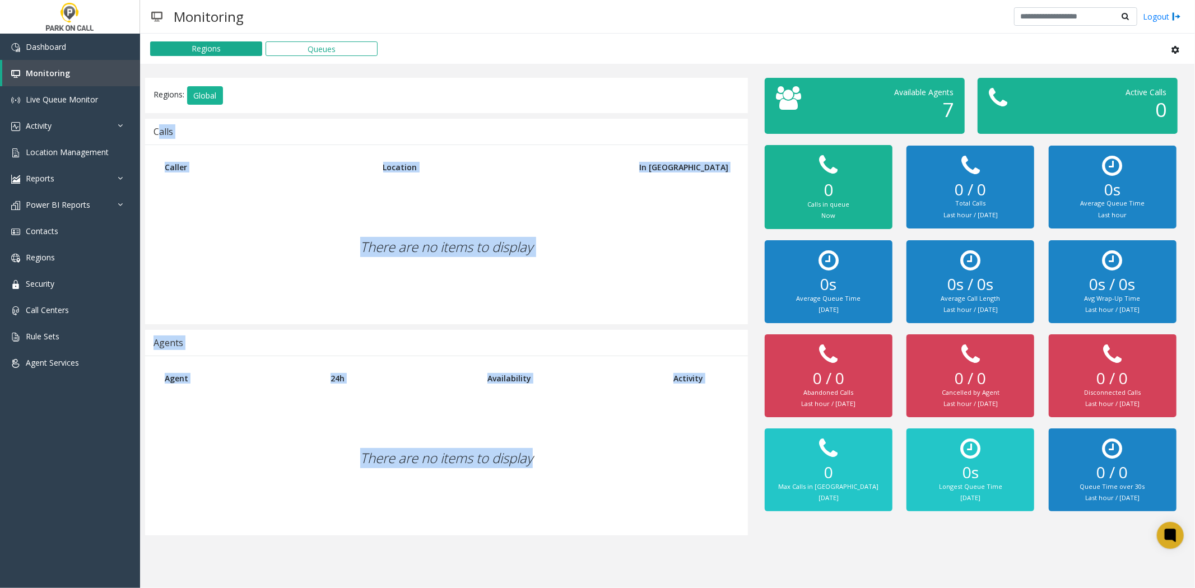
drag, startPoint x: 570, startPoint y: 505, endPoint x: 159, endPoint y: 128, distance: 557.4
click at [159, 128] on div "Regions: Global Calls Caller Location In [GEOGRAPHIC_DATA] There are no items t…" at bounding box center [447, 307] width 620 height 458
click at [159, 128] on div "Calls" at bounding box center [163, 131] width 20 height 15
drag, startPoint x: 159, startPoint y: 128, endPoint x: 584, endPoint y: 542, distance: 593.8
click at [584, 542] on div "Regions Queues Regions: Global Calls Caller Location In [GEOGRAPHIC_DATA] There…" at bounding box center [667, 311] width 1055 height 555
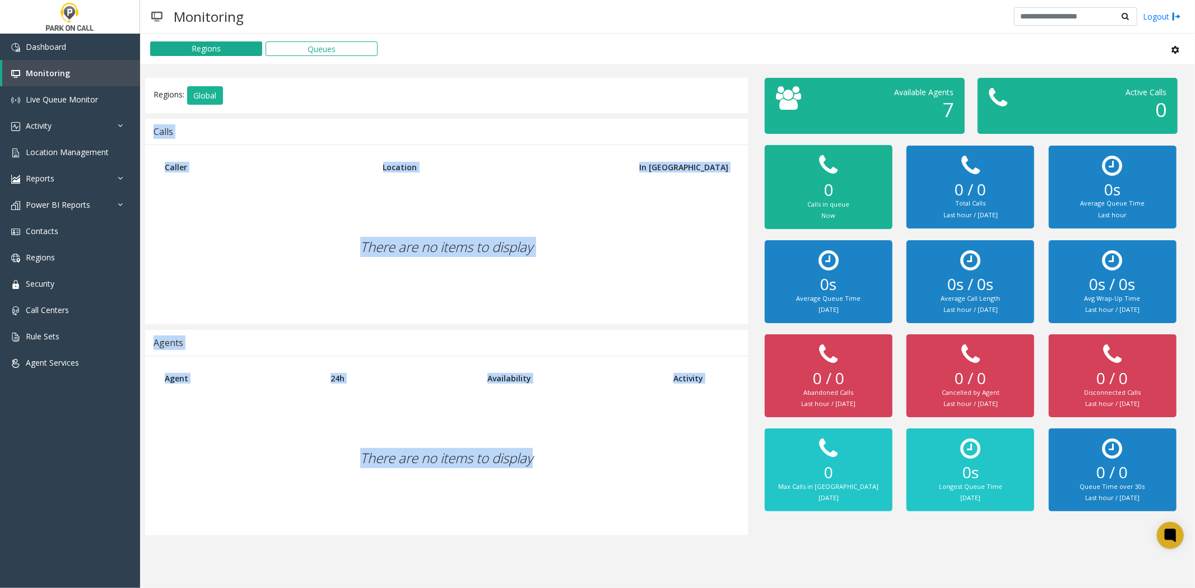
click at [584, 542] on div "Regions Queues Regions: Global Calls Caller Location In [GEOGRAPHIC_DATA] There…" at bounding box center [667, 311] width 1055 height 555
drag, startPoint x: 584, startPoint y: 542, endPoint x: 319, endPoint y: 170, distance: 456.7
click at [319, 170] on div "Regions Queues Regions: Global Calls Caller Location In [GEOGRAPHIC_DATA] There…" at bounding box center [667, 311] width 1055 height 555
click at [319, 170] on th "Caller" at bounding box center [265, 166] width 218 height 27
drag, startPoint x: 319, startPoint y: 170, endPoint x: 479, endPoint y: 439, distance: 312.2
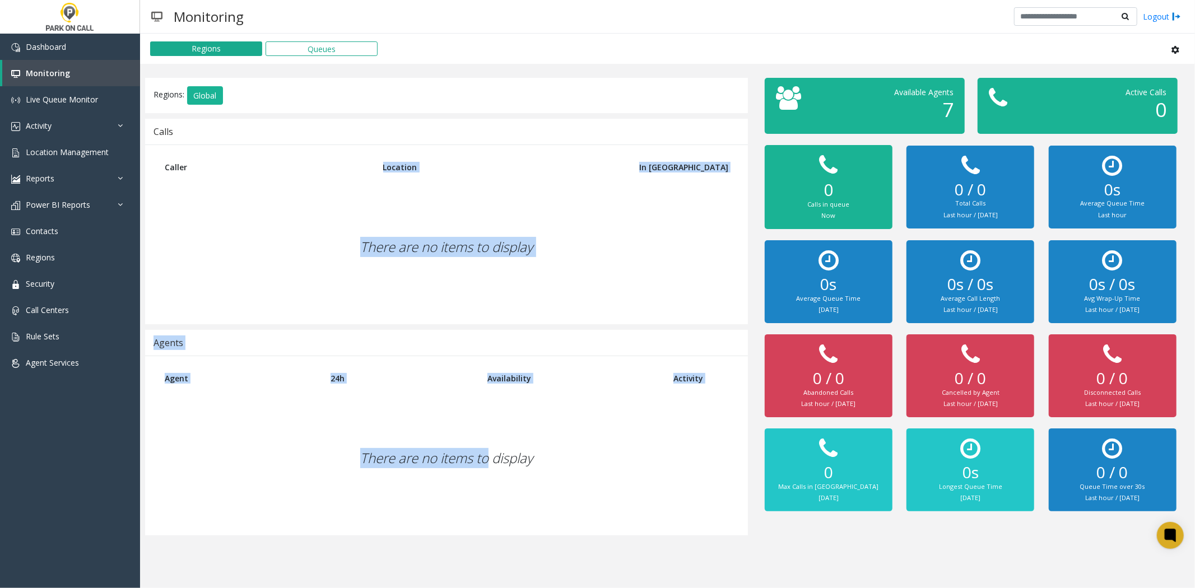
click at [479, 439] on div "Regions: Global Calls Caller Location In [GEOGRAPHIC_DATA] There are no items t…" at bounding box center [447, 307] width 620 height 458
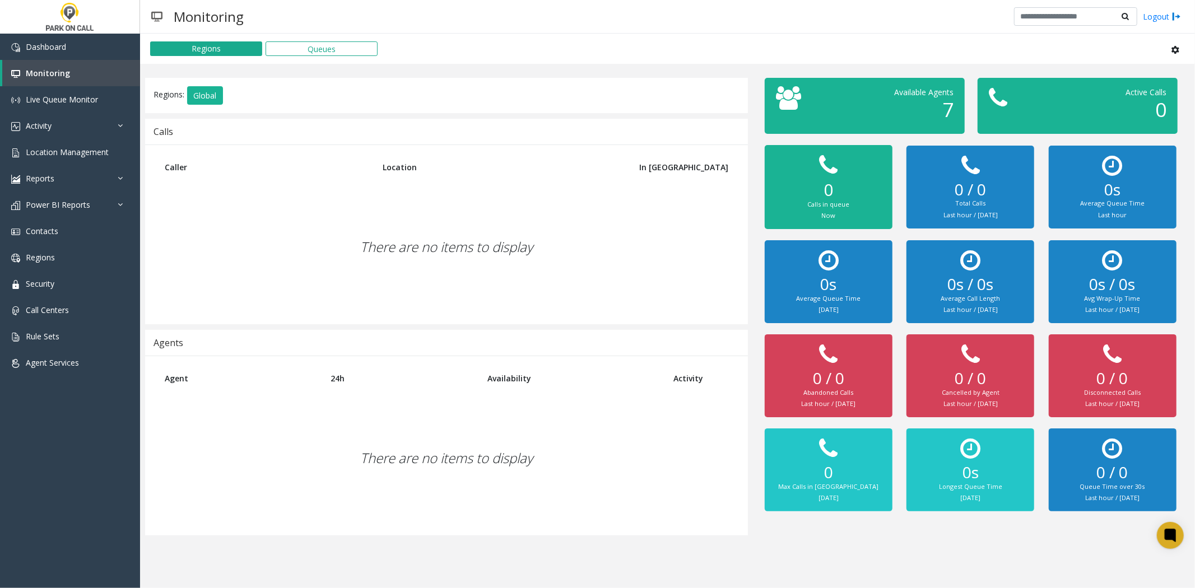
click at [492, 450] on div "There are no items to display" at bounding box center [446, 458] width 580 height 132
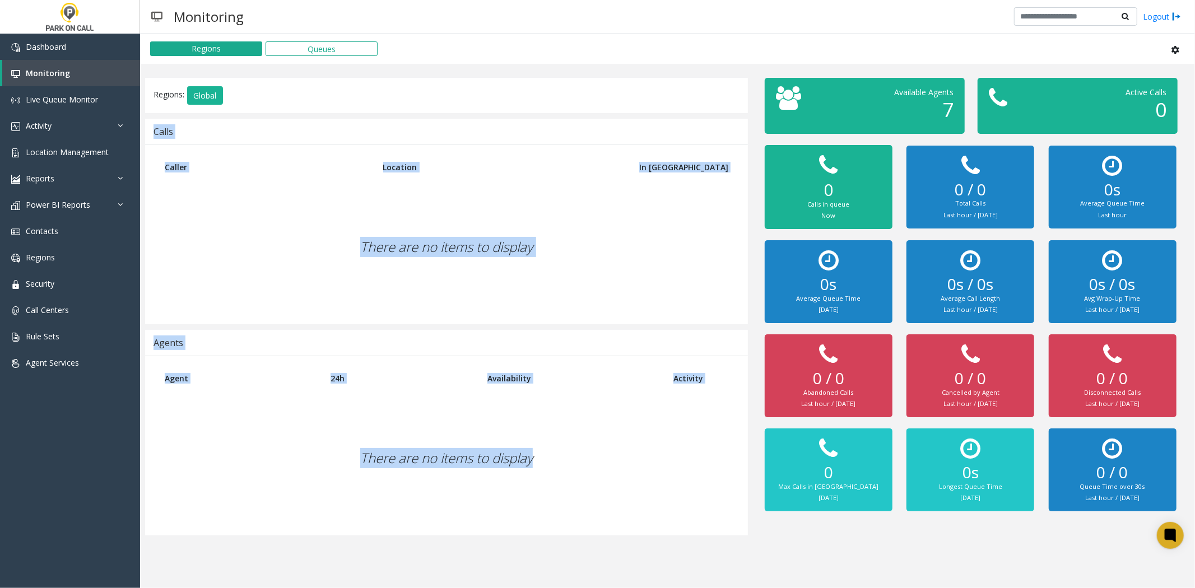
drag, startPoint x: 492, startPoint y: 449, endPoint x: 160, endPoint y: 121, distance: 467.0
click at [160, 121] on div "Regions: Global Calls Caller Location In [GEOGRAPHIC_DATA] There are no items t…" at bounding box center [447, 307] width 620 height 458
click at [160, 121] on div "Calls" at bounding box center [446, 132] width 603 height 26
drag, startPoint x: 160, startPoint y: 121, endPoint x: 515, endPoint y: 438, distance: 476.1
click at [515, 438] on div "Regions: Global Calls Caller Location In [GEOGRAPHIC_DATA] There are no items t…" at bounding box center [447, 307] width 620 height 458
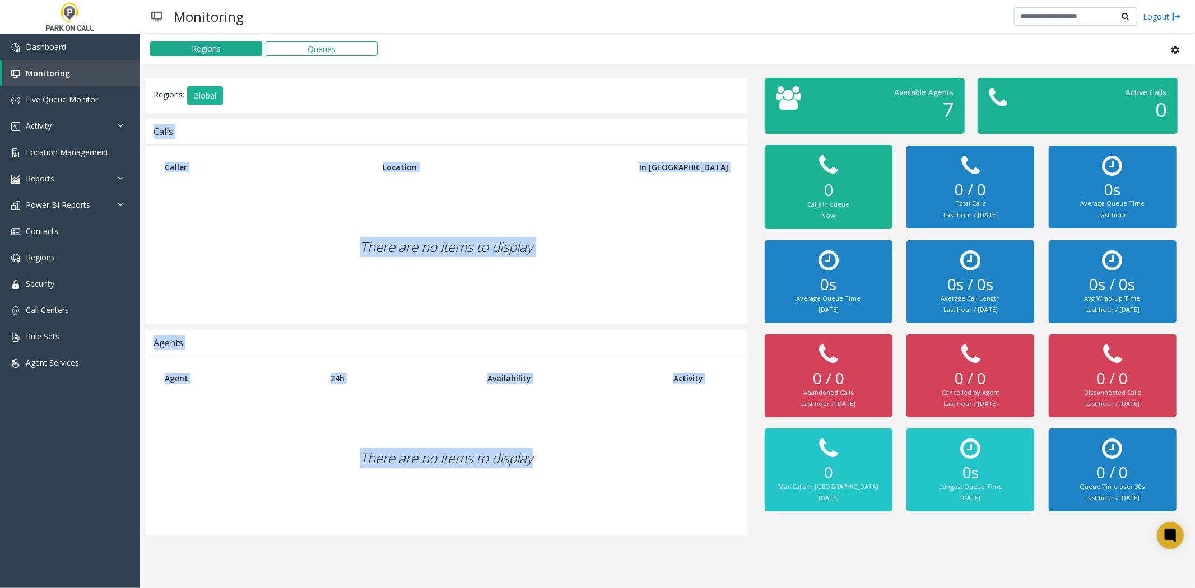
click at [515, 438] on div "There are no items to display" at bounding box center [446, 458] width 580 height 132
drag, startPoint x: 515, startPoint y: 438, endPoint x: 220, endPoint y: 187, distance: 387.5
click at [220, 187] on div "Regions: Global Calls Caller Location In [GEOGRAPHIC_DATA] There are no items t…" at bounding box center [447, 307] width 620 height 458
click at [220, 187] on div "There are no items to display" at bounding box center [446, 247] width 580 height 132
drag, startPoint x: 220, startPoint y: 187, endPoint x: 516, endPoint y: 431, distance: 384.4
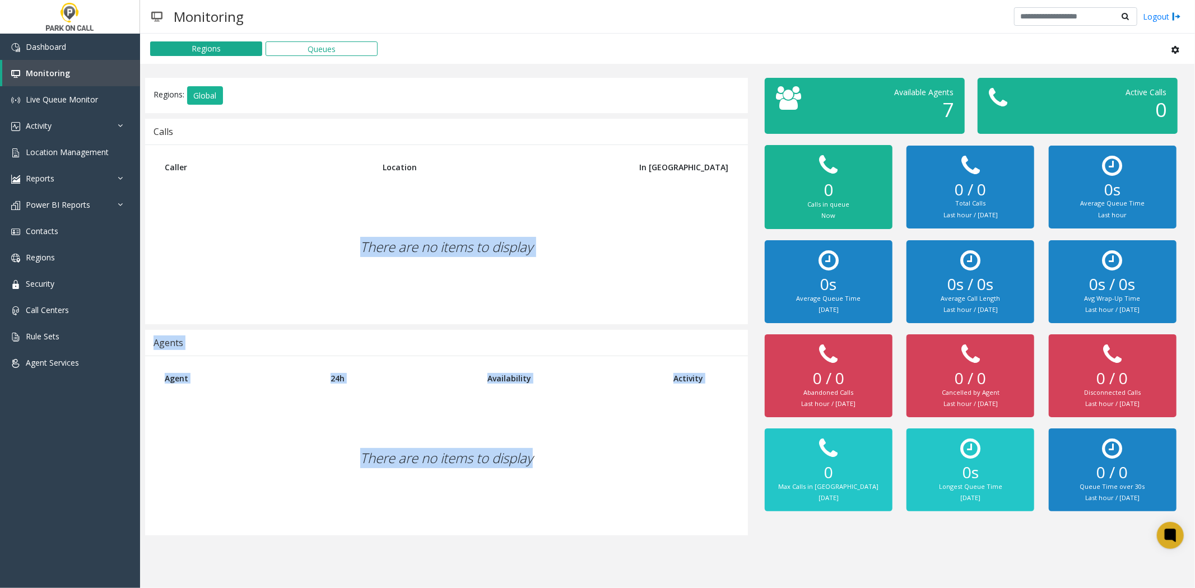
click at [516, 430] on div "Regions: Global Calls Caller Location In [GEOGRAPHIC_DATA] There are no items t…" at bounding box center [447, 307] width 620 height 458
click at [520, 437] on div "There are no items to display" at bounding box center [446, 458] width 580 height 132
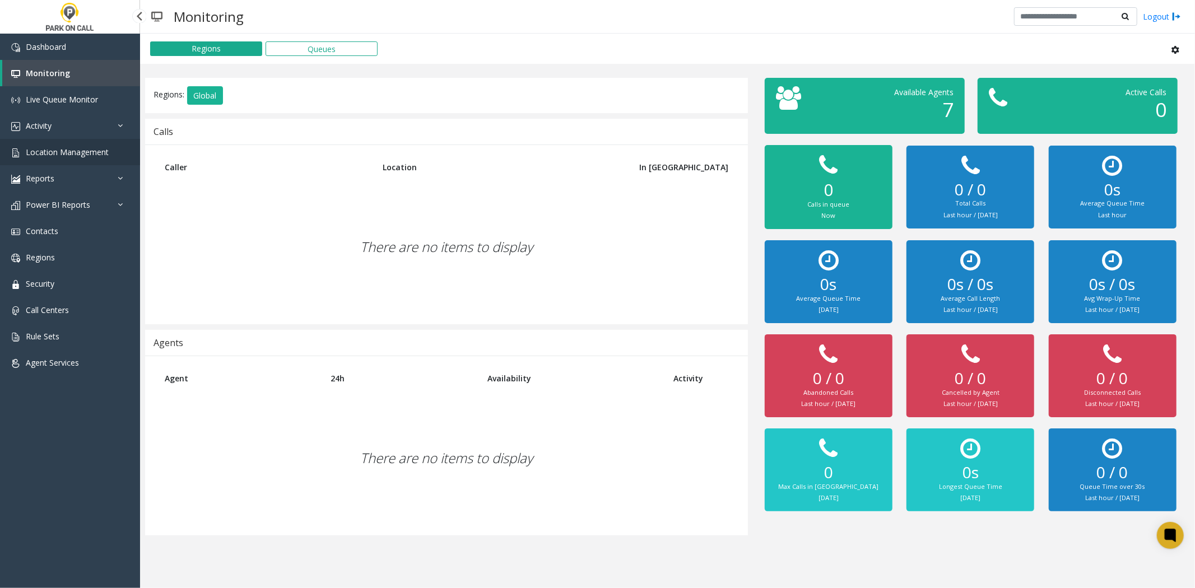
click at [83, 144] on link "Location Management" at bounding box center [70, 152] width 140 height 26
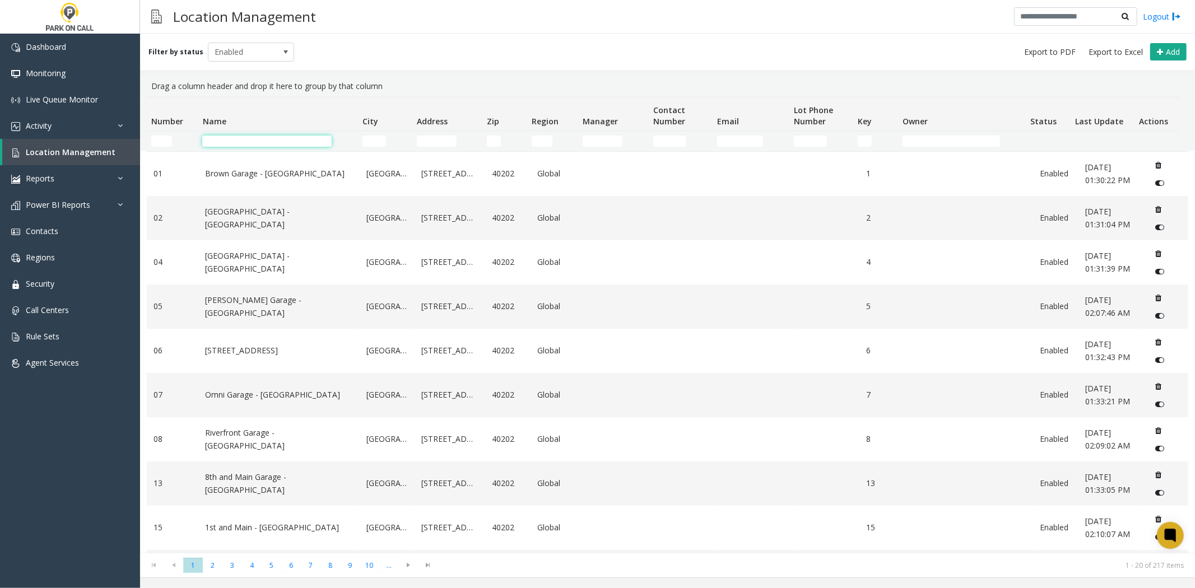
click at [254, 137] on input "Name Filter" at bounding box center [266, 141] width 129 height 11
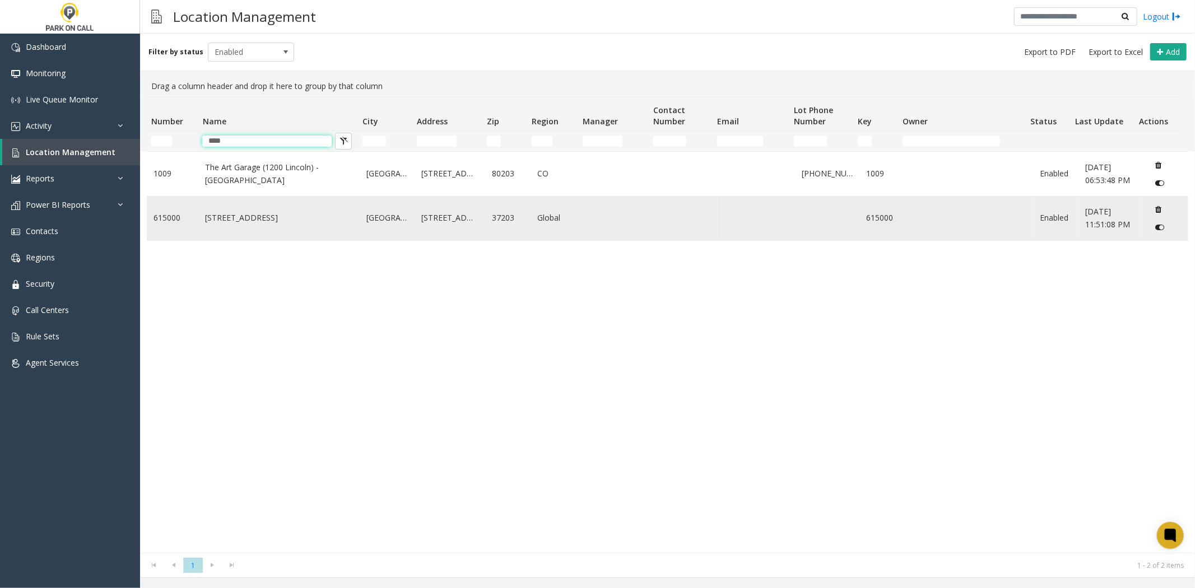
type input "****"
click at [231, 215] on link "[STREET_ADDRESS]" at bounding box center [279, 218] width 148 height 12
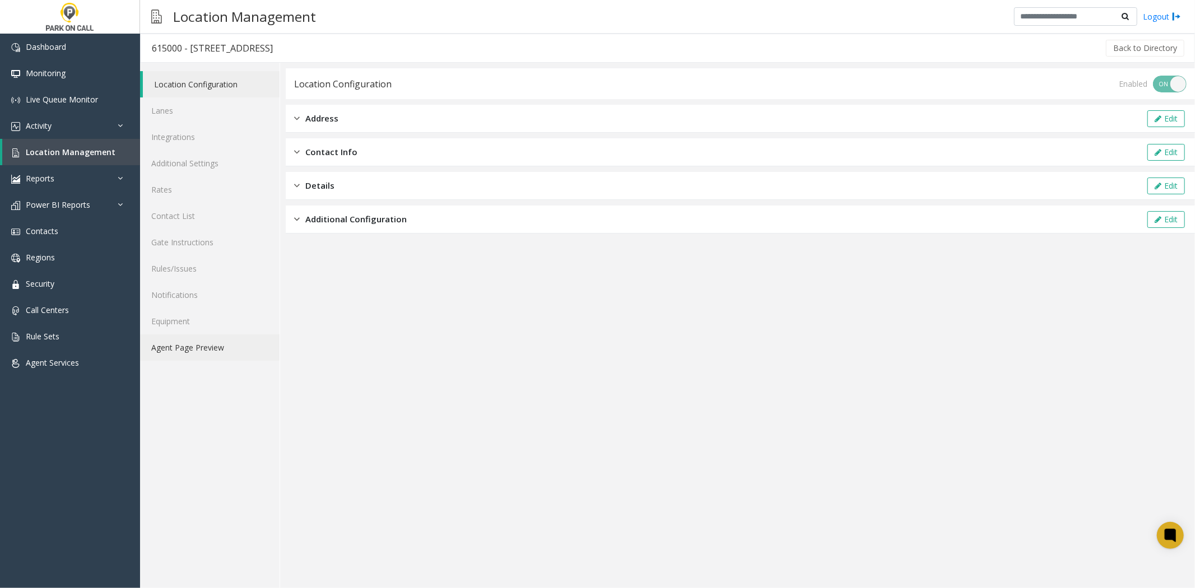
click at [243, 346] on link "Agent Page Preview" at bounding box center [209, 347] width 139 height 26
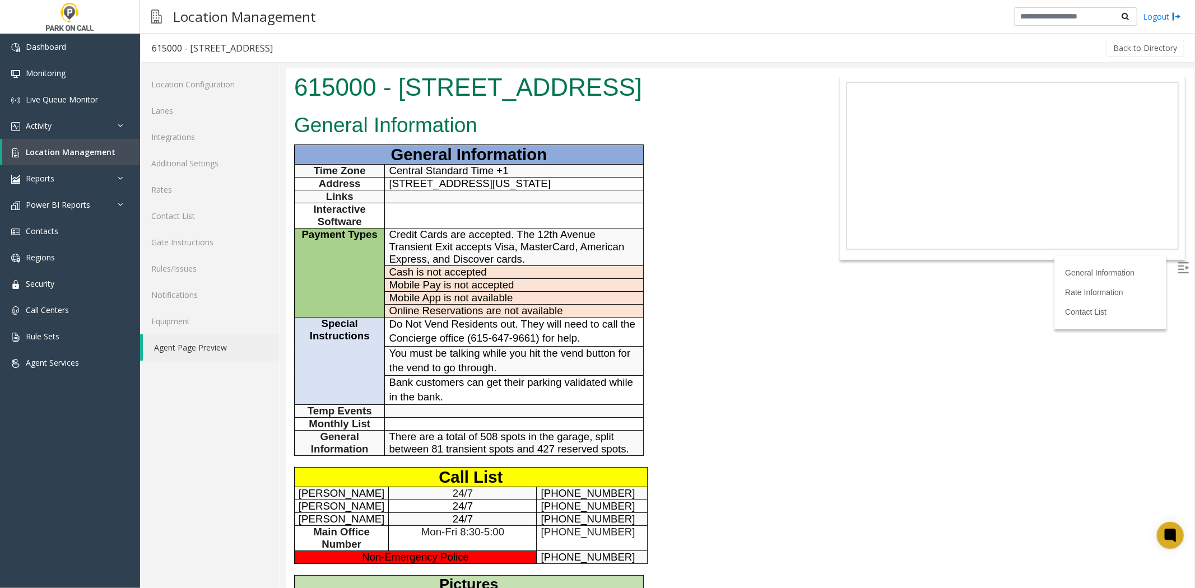
click at [477, 189] on span "[STREET_ADDRESS][US_STATE]" at bounding box center [470, 183] width 162 height 12
drag, startPoint x: 477, startPoint y: 218, endPoint x: 539, endPoint y: 218, distance: 61.6
click at [539, 189] on span "[STREET_ADDRESS][US_STATE]" at bounding box center [470, 183] width 162 height 12
copy span "[GEOGRAPHIC_DATA], [US_STATE]"
click at [49, 160] on link "Location Management" at bounding box center [71, 152] width 138 height 26
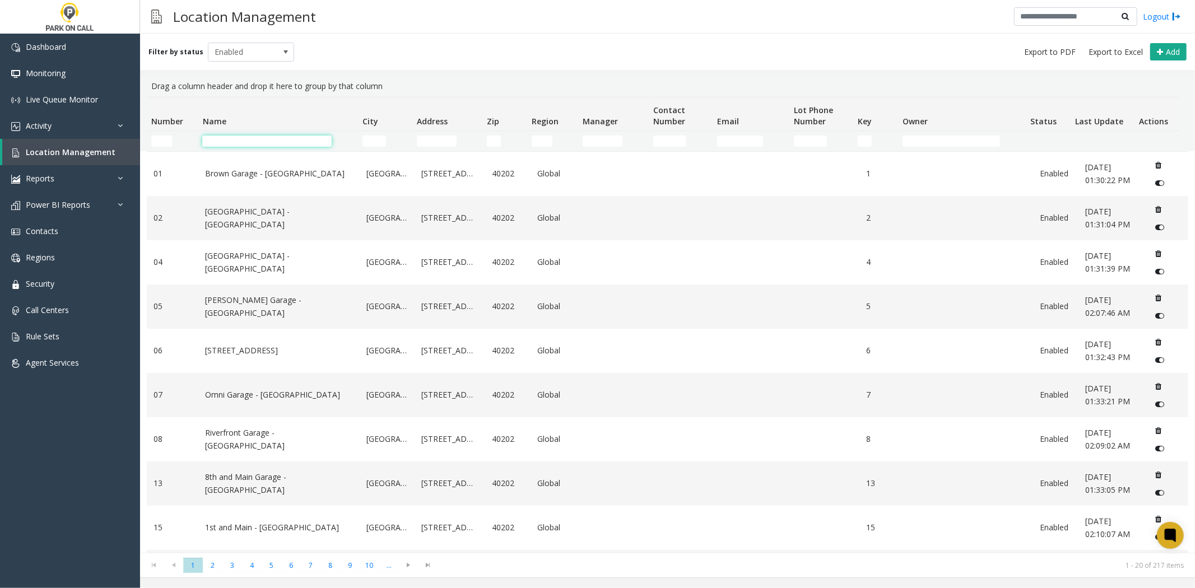
click at [269, 142] on input "Name Filter" at bounding box center [266, 141] width 129 height 11
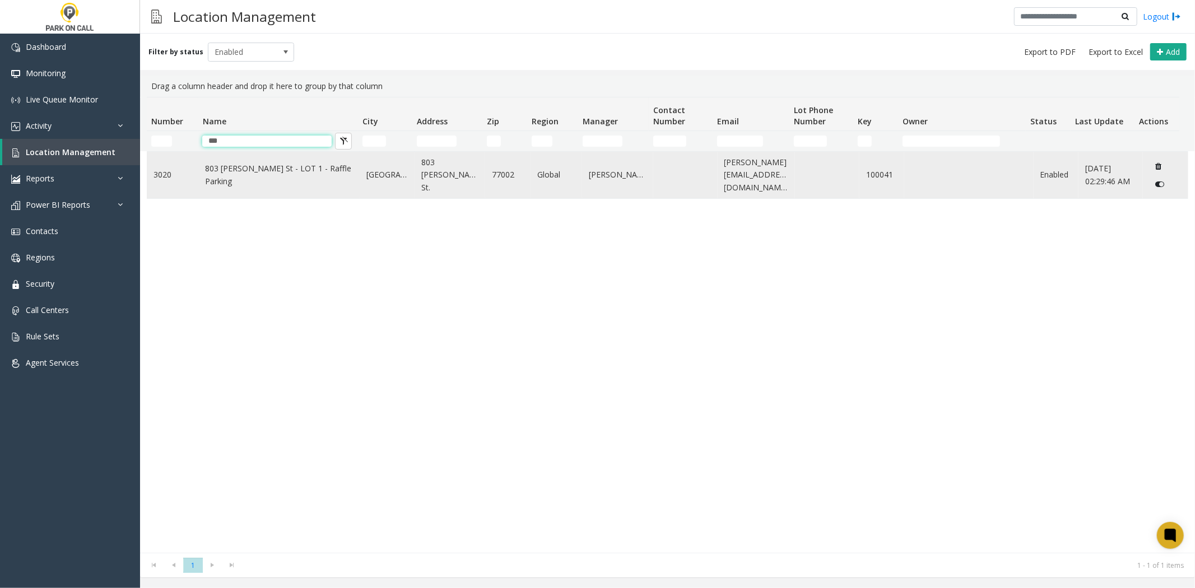
type input "***"
click at [206, 190] on td "803 [PERSON_NAME] St - LOT 1 - Raffle Parking" at bounding box center [278, 175] width 161 height 46
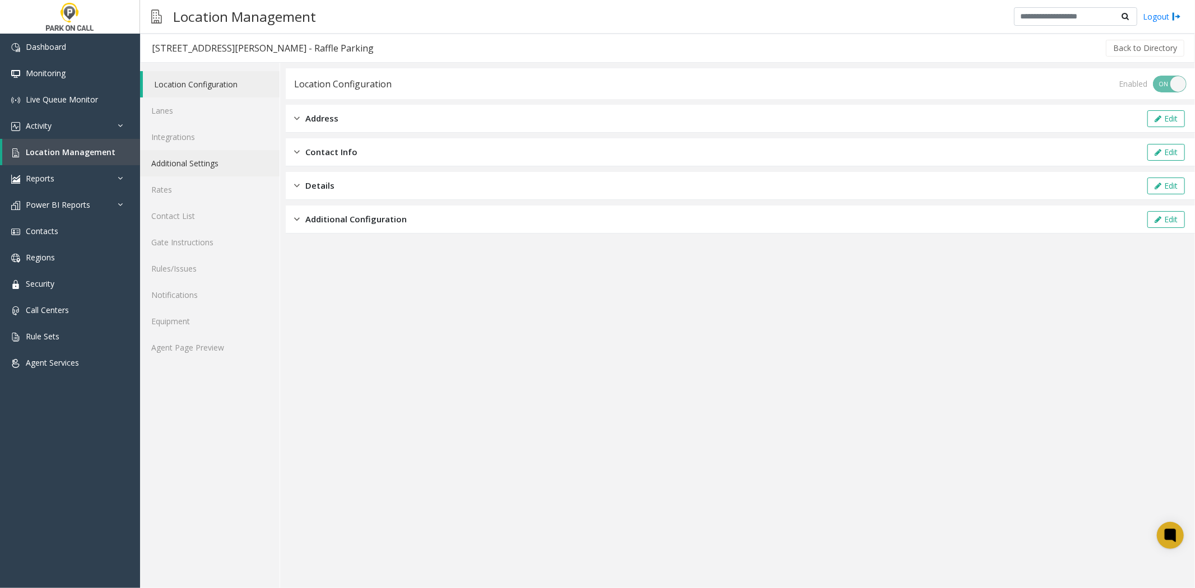
click at [194, 159] on link "Additional Settings" at bounding box center [209, 163] width 139 height 26
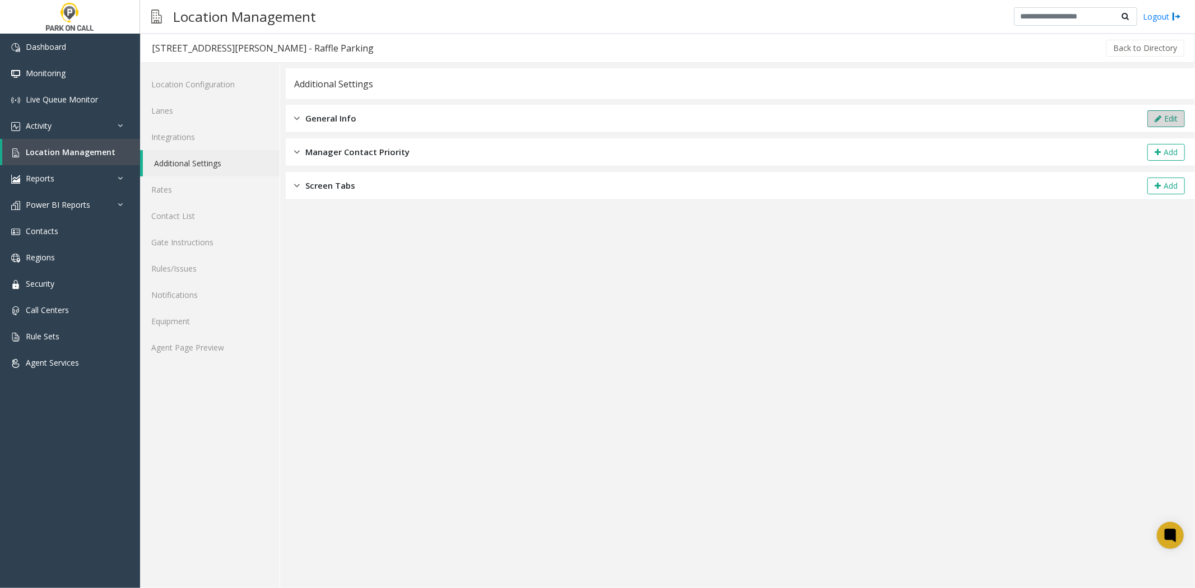
click at [1178, 119] on button "Edit" at bounding box center [1166, 118] width 38 height 17
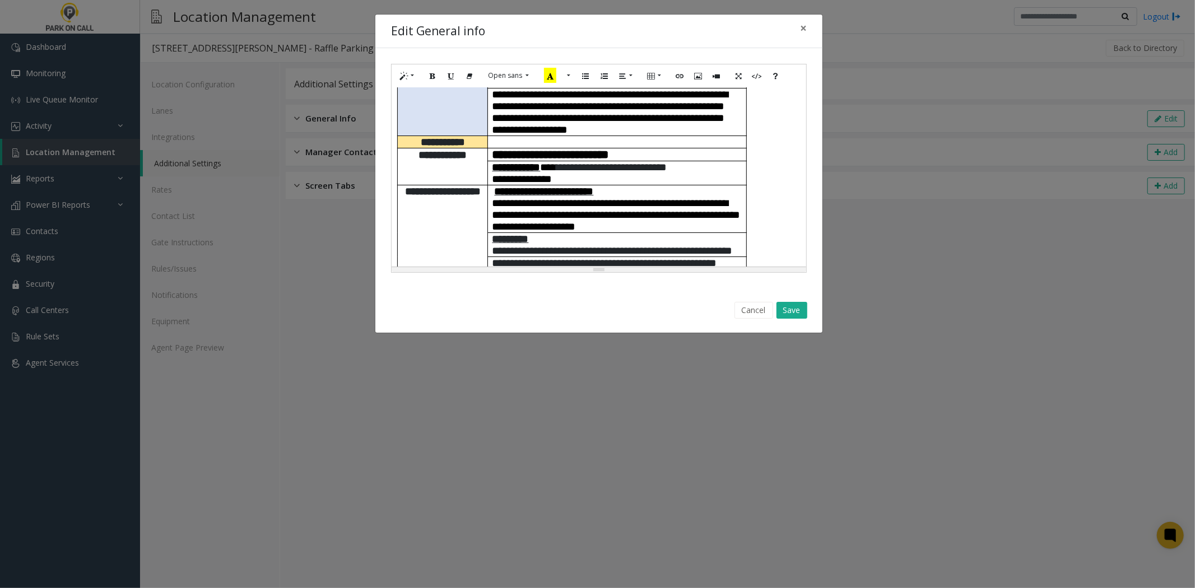
scroll to position [497, 0]
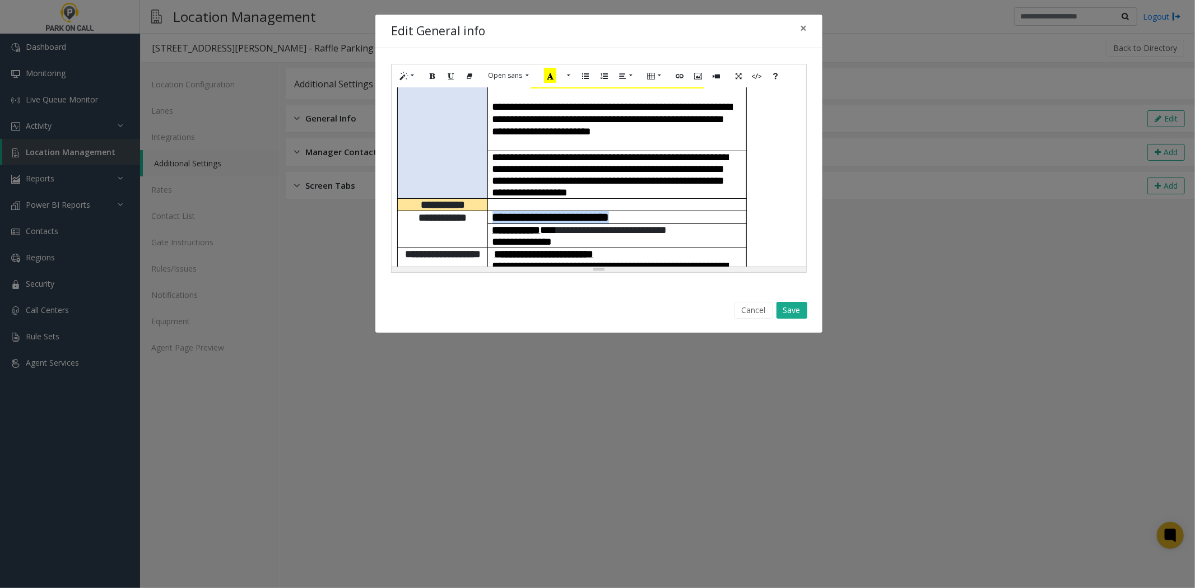
drag, startPoint x: 662, startPoint y: 143, endPoint x: 490, endPoint y: 144, distance: 171.4
click at [490, 211] on td "**********" at bounding box center [617, 217] width 258 height 13
click at [679, 80] on icon "Link (CTRL+K)" at bounding box center [679, 76] width 7 height 10
type input "**********"
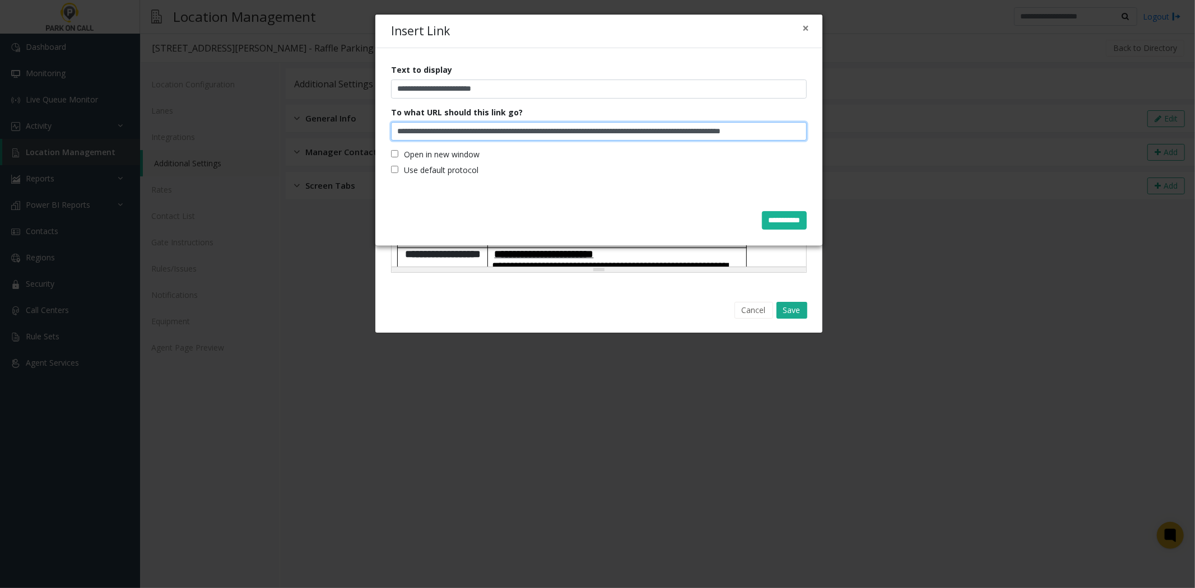
click at [625, 133] on input "**********" at bounding box center [599, 131] width 416 height 18
paste input "Insert Link"
type input "**********"
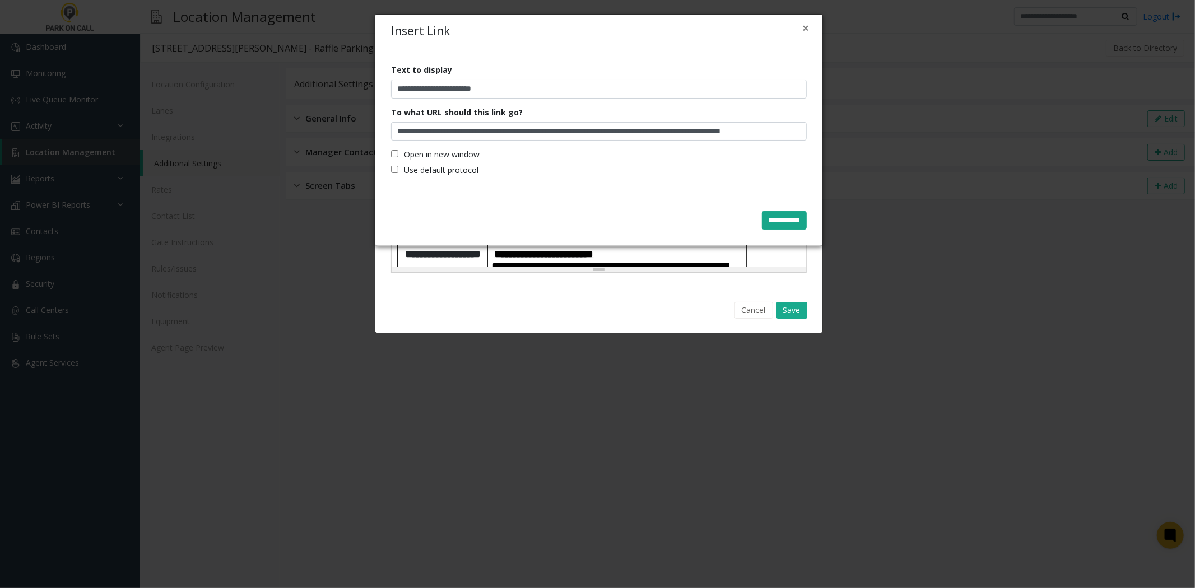
click at [766, 221] on input "**********" at bounding box center [784, 220] width 45 height 19
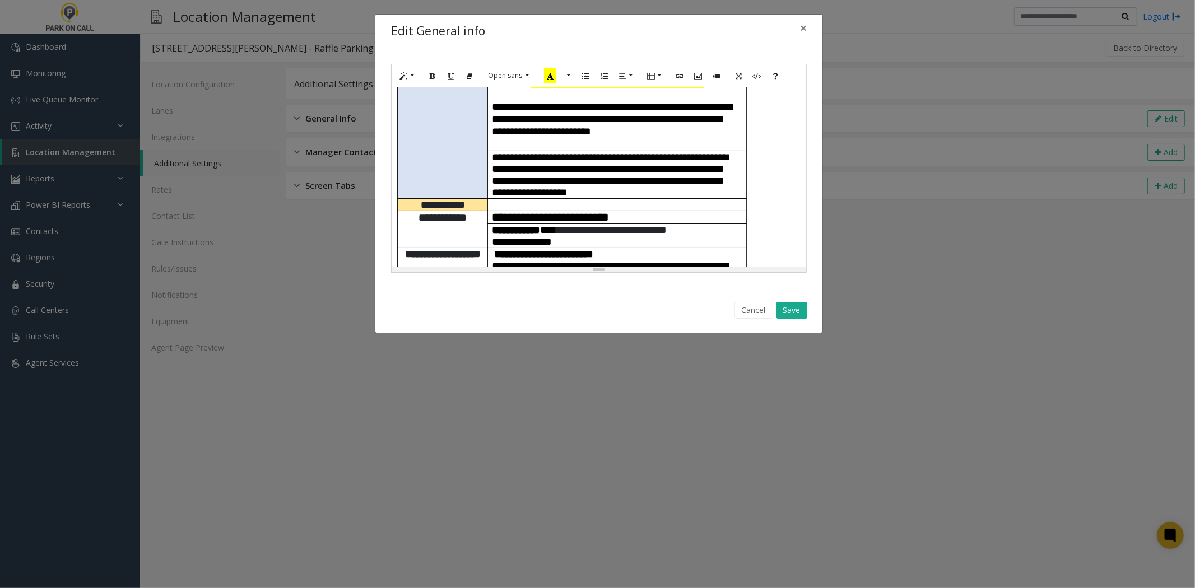
click at [645, 248] on p "**********" at bounding box center [617, 254] width 250 height 12
click at [788, 305] on button "Save" at bounding box center [791, 310] width 31 height 17
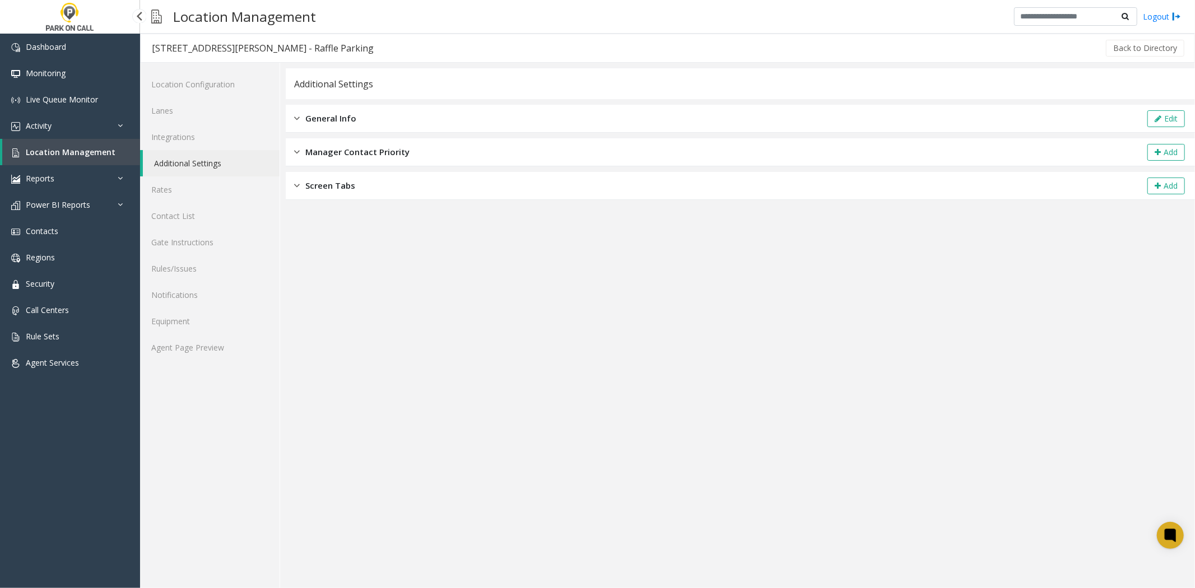
click at [68, 152] on span "Location Management" at bounding box center [71, 152] width 90 height 11
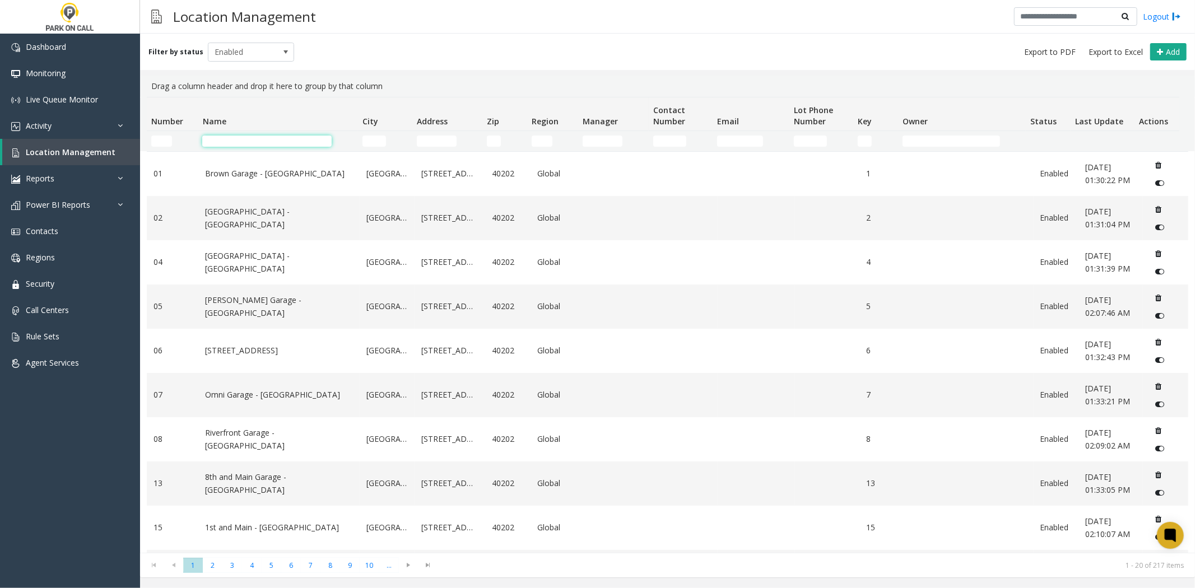
click at [274, 141] on input "Name Filter" at bounding box center [266, 141] width 129 height 11
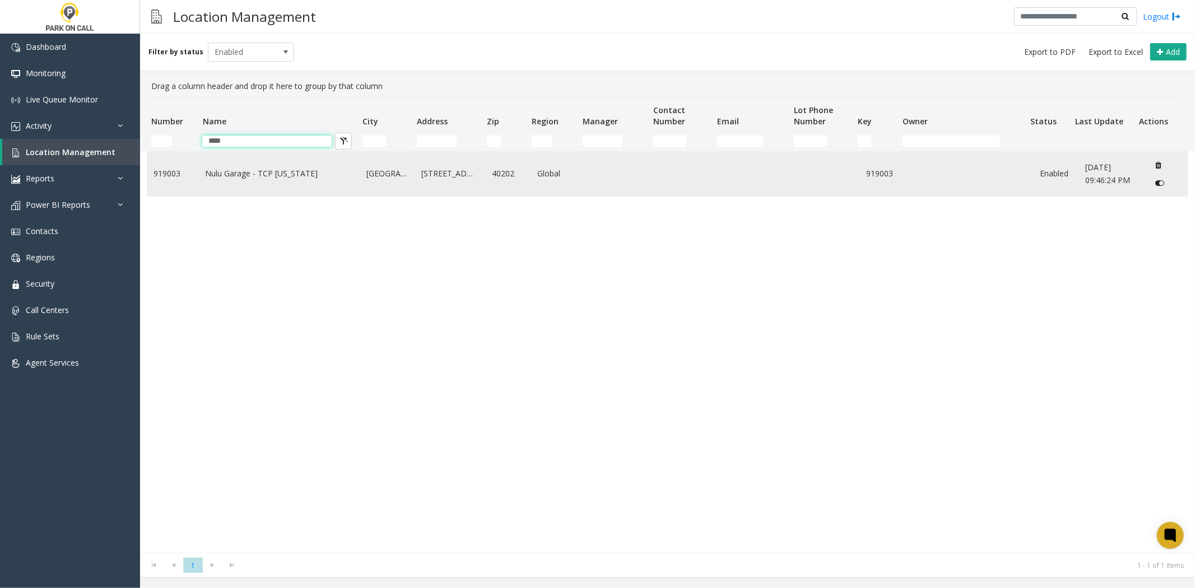
type input "****"
click at [253, 178] on link "Nulu Garage - TCP [US_STATE]" at bounding box center [279, 173] width 148 height 12
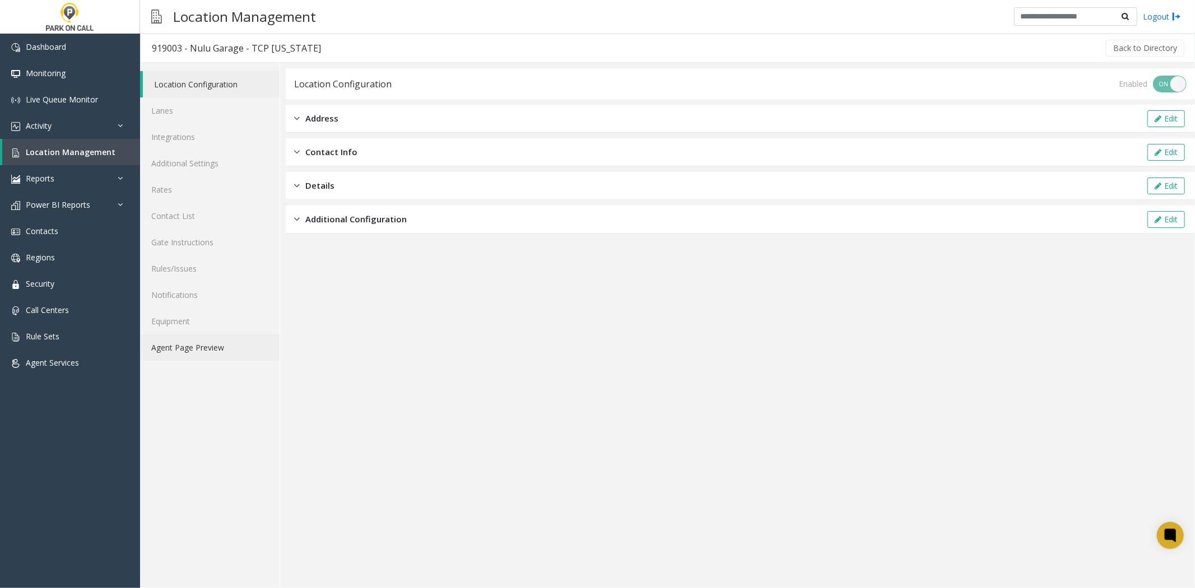
click at [201, 351] on link "Agent Page Preview" at bounding box center [209, 347] width 139 height 26
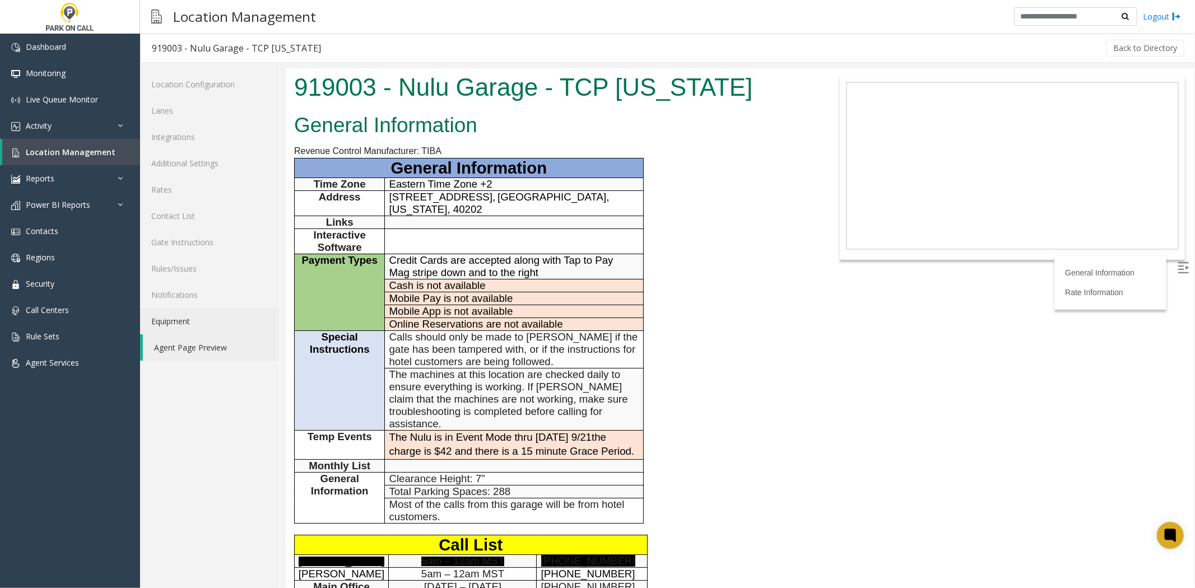
scroll to position [124, 0]
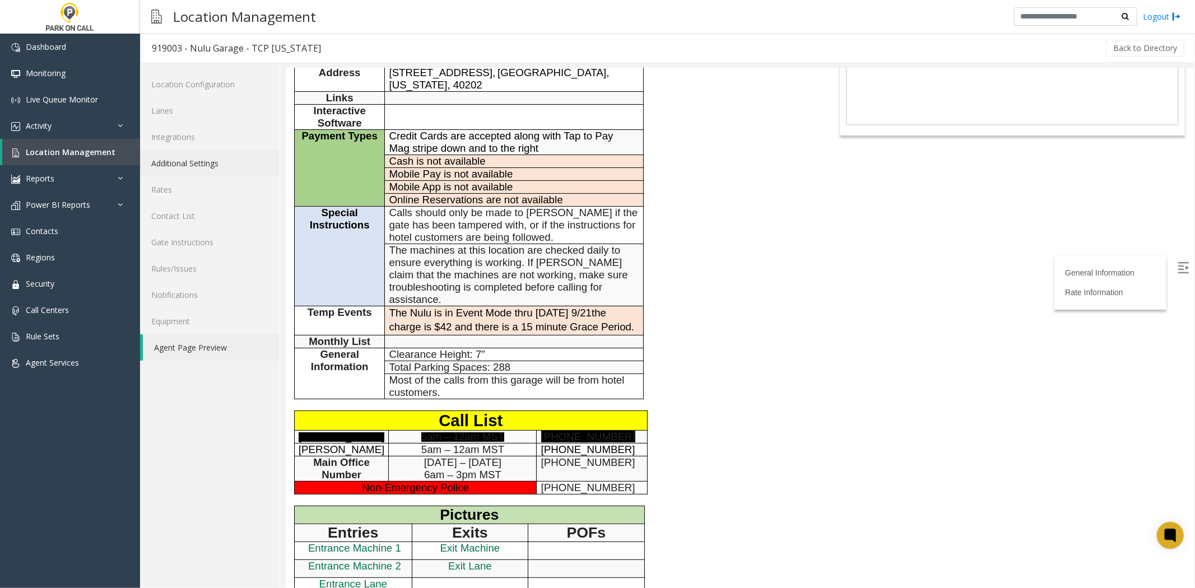
click at [186, 169] on link "Additional Settings" at bounding box center [209, 163] width 139 height 26
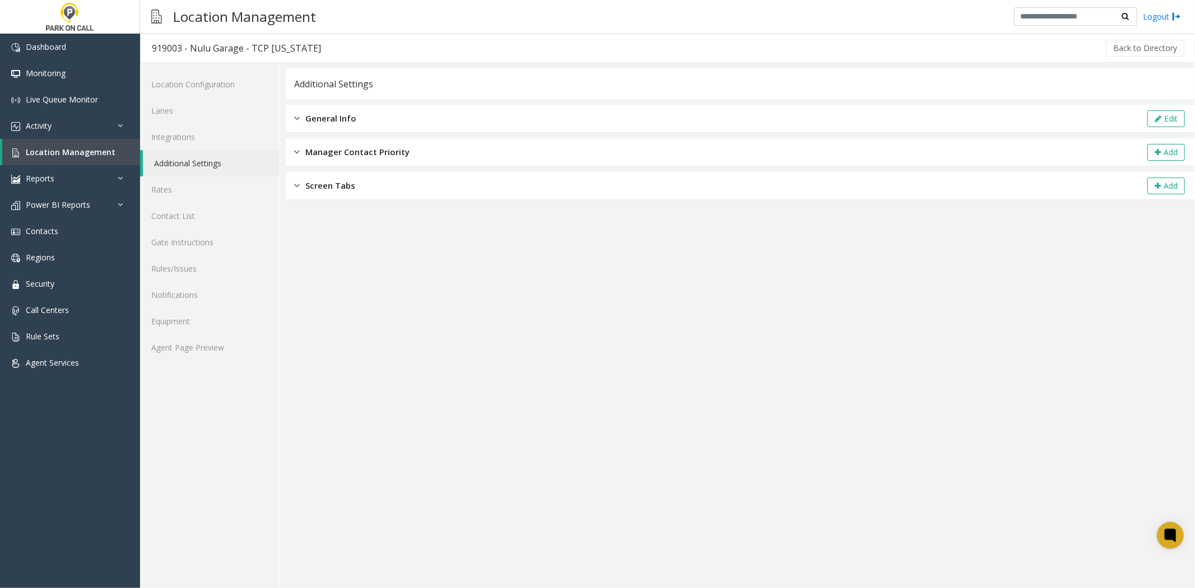
click at [1175, 108] on div "General Info Edit" at bounding box center [740, 119] width 909 height 28
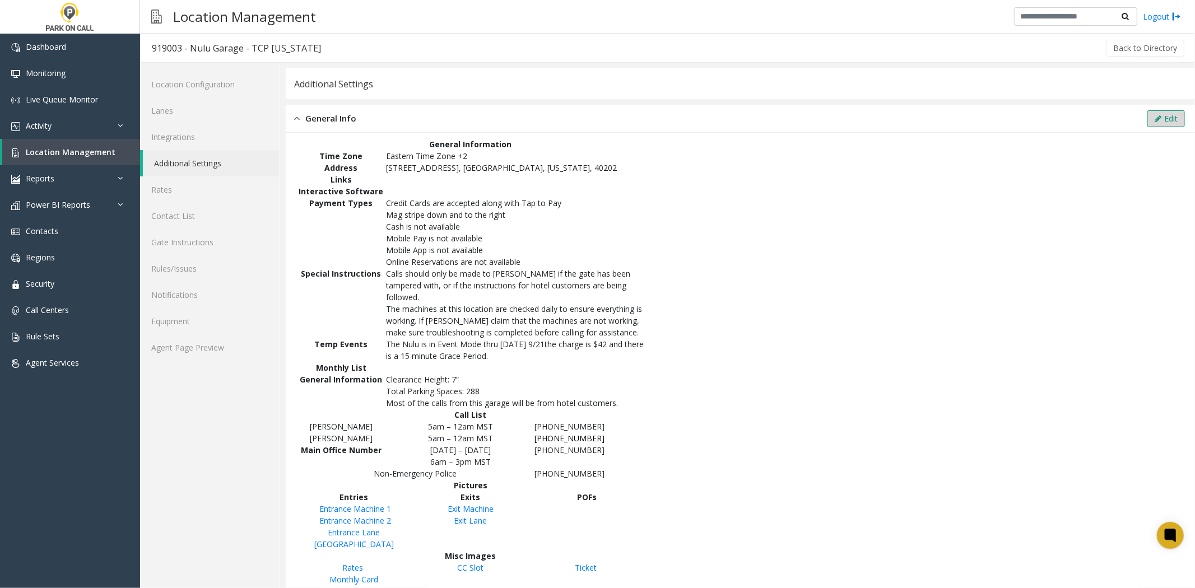
click at [1147, 122] on button "Edit" at bounding box center [1166, 118] width 38 height 17
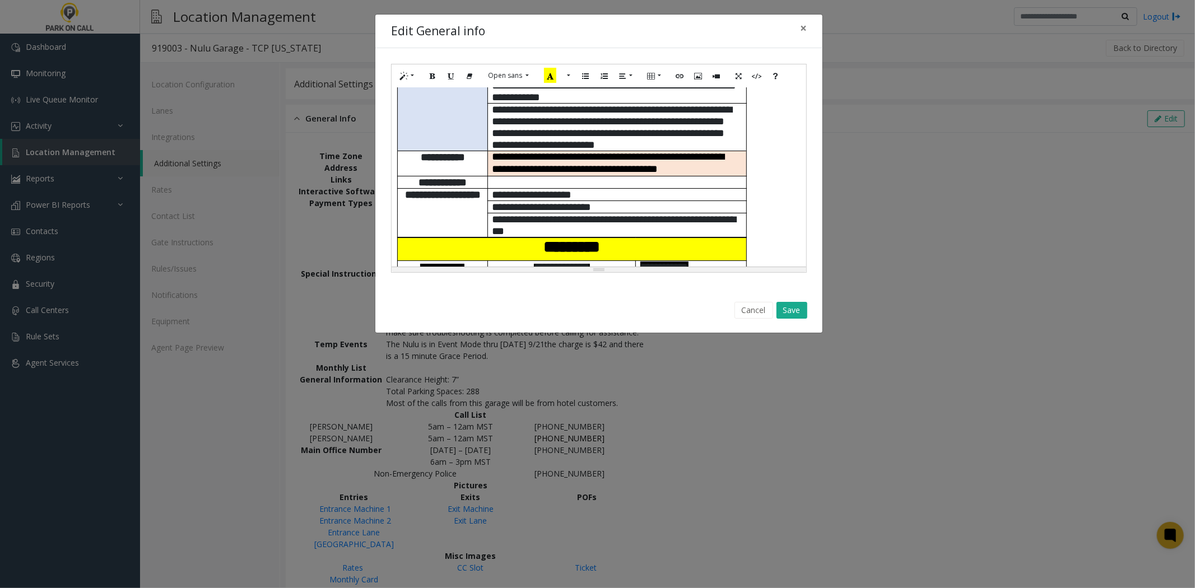
scroll to position [311, 0]
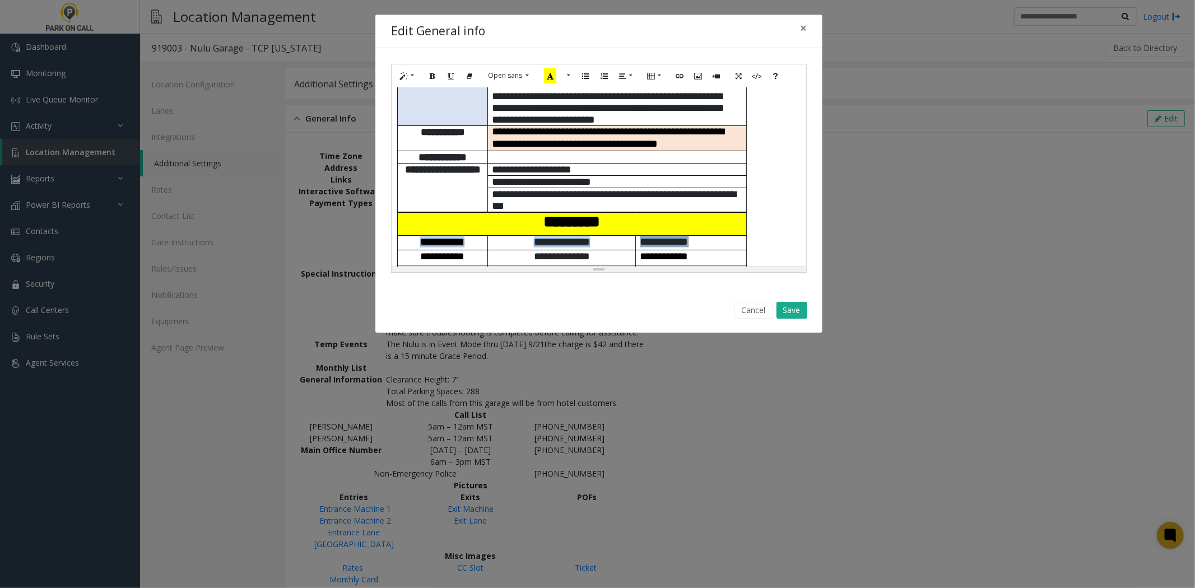
drag, startPoint x: 710, startPoint y: 243, endPoint x: 418, endPoint y: 238, distance: 291.3
click at [413, 241] on tr "**********" at bounding box center [571, 242] width 349 height 15
click at [569, 73] on button "More Color" at bounding box center [567, 75] width 11 height 17
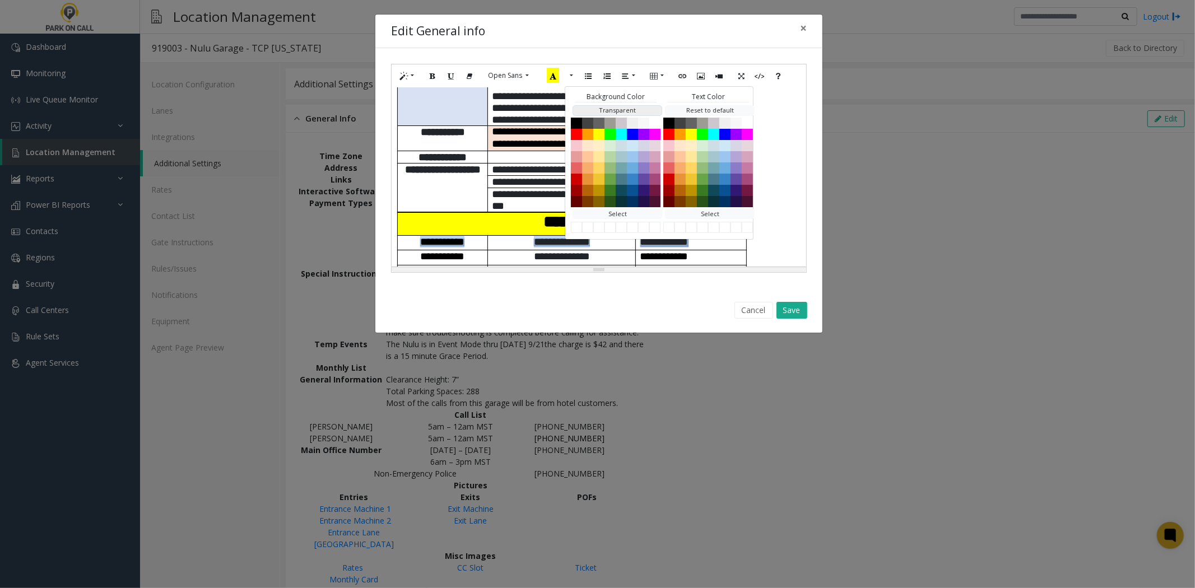
click at [624, 113] on button "Transparent" at bounding box center [618, 110] width 90 height 11
click at [476, 152] on p "**********" at bounding box center [443, 157] width 82 height 12
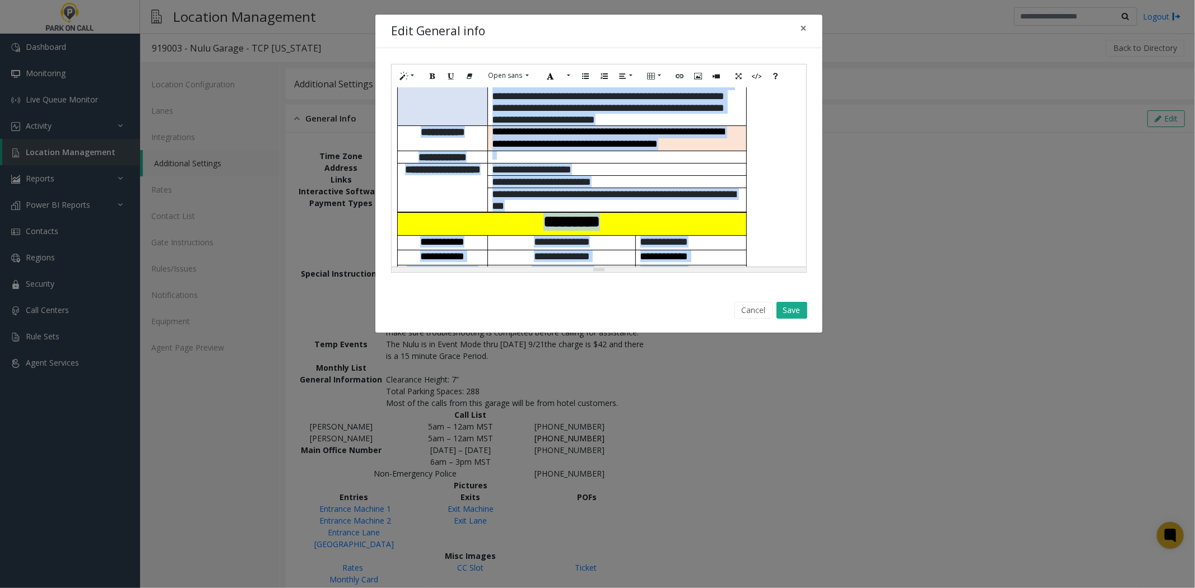
copy div "**********"
click at [739, 304] on button "Cancel" at bounding box center [753, 310] width 39 height 17
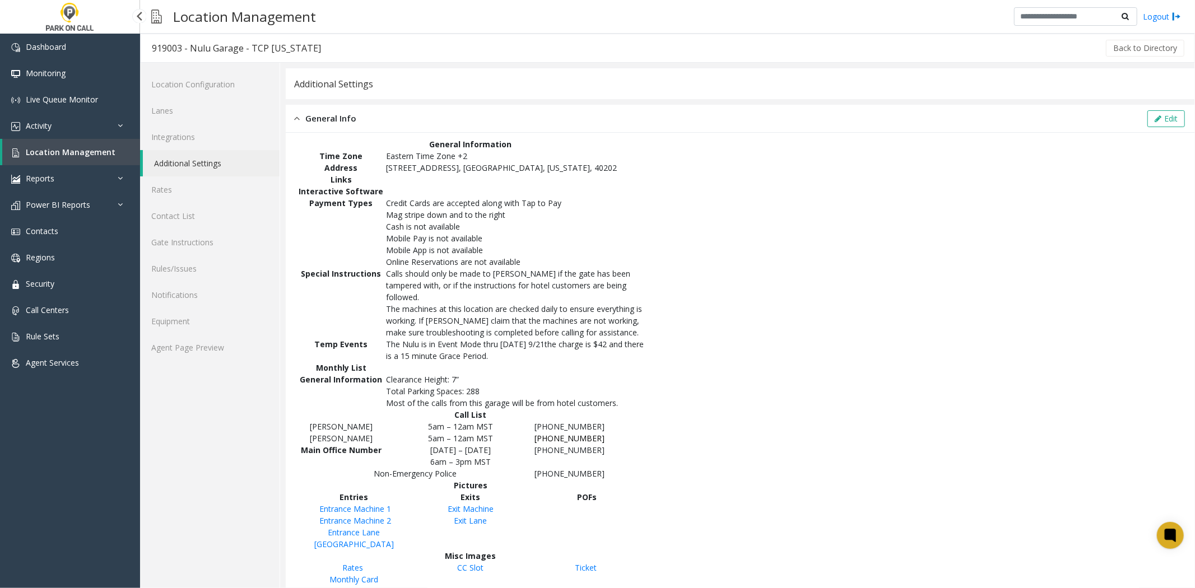
click at [89, 151] on span "Location Management" at bounding box center [71, 152] width 90 height 11
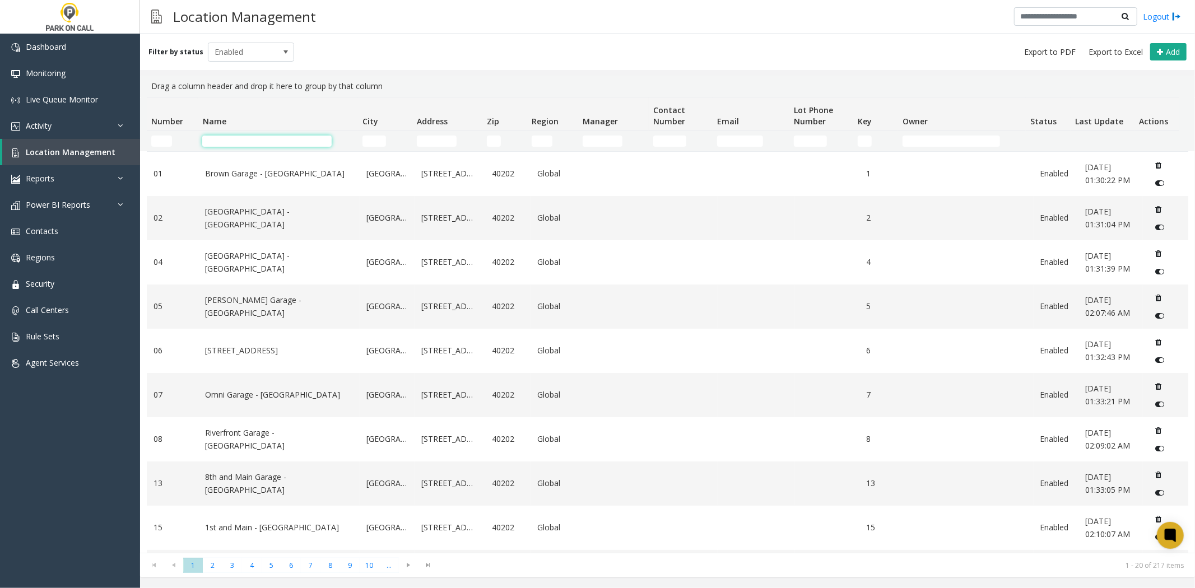
click at [311, 136] on input "Name Filter" at bounding box center [266, 141] width 129 height 11
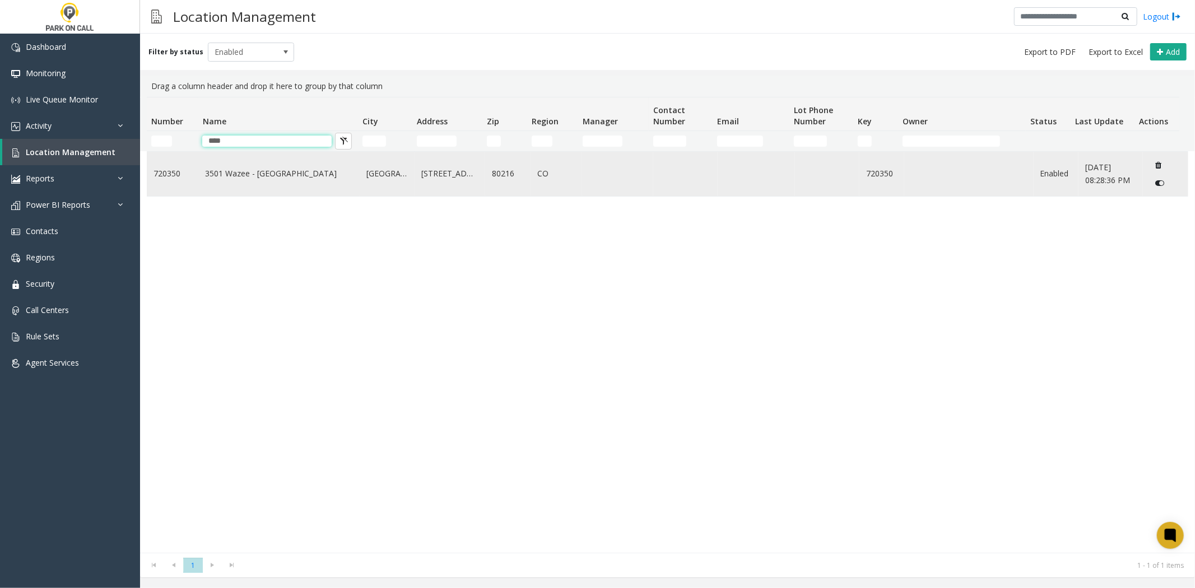
type input "****"
click at [245, 166] on td "3501 Wazee - [GEOGRAPHIC_DATA]" at bounding box center [278, 174] width 161 height 44
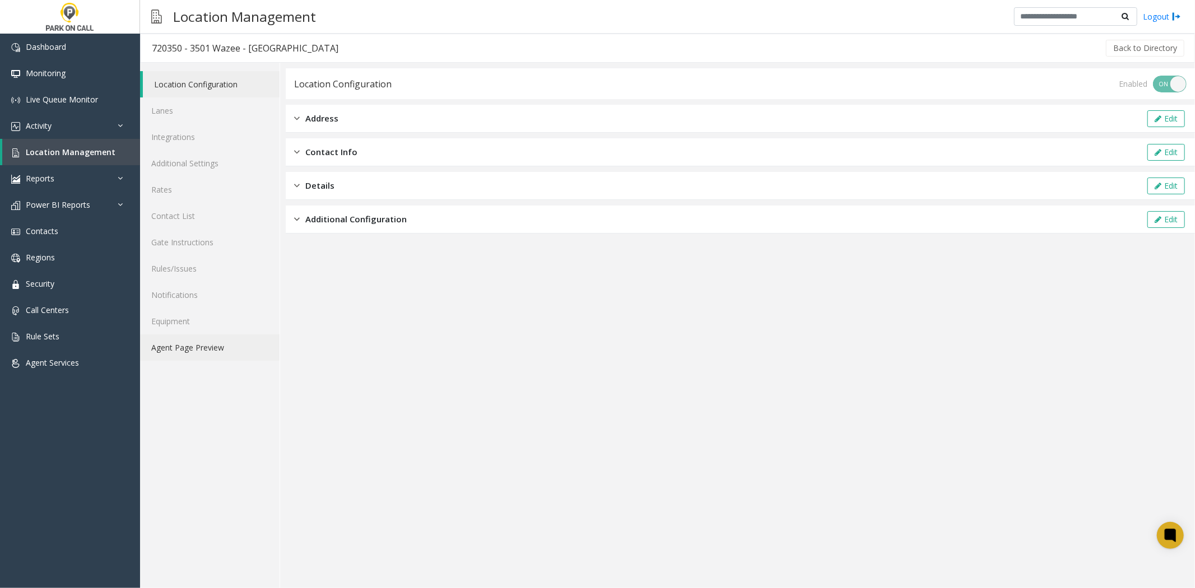
click at [176, 353] on link "Agent Page Preview" at bounding box center [209, 347] width 139 height 26
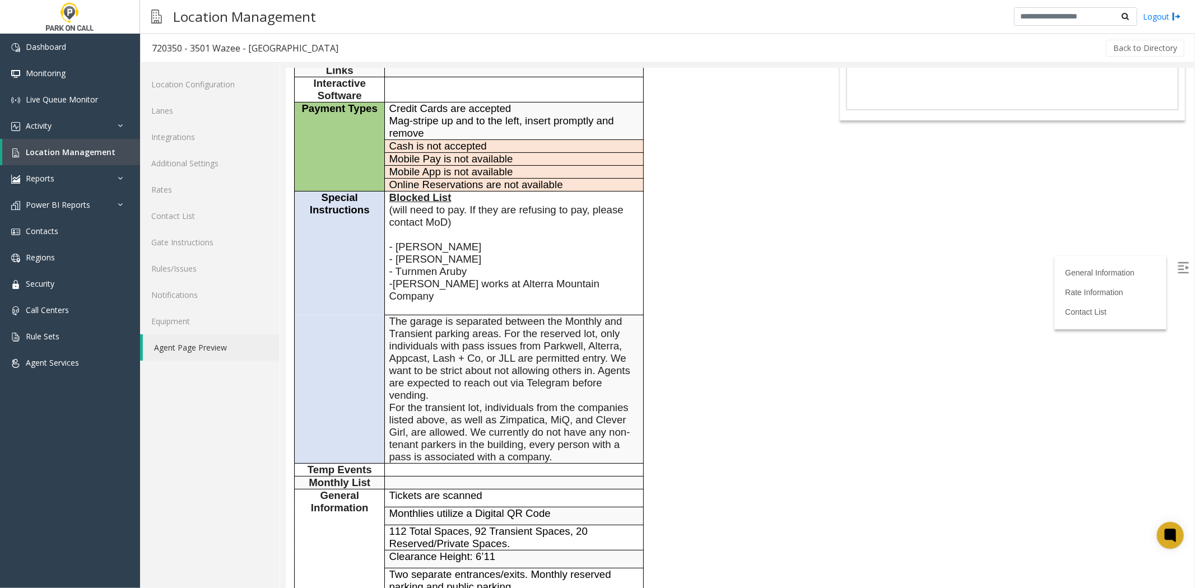
scroll to position [187, 0]
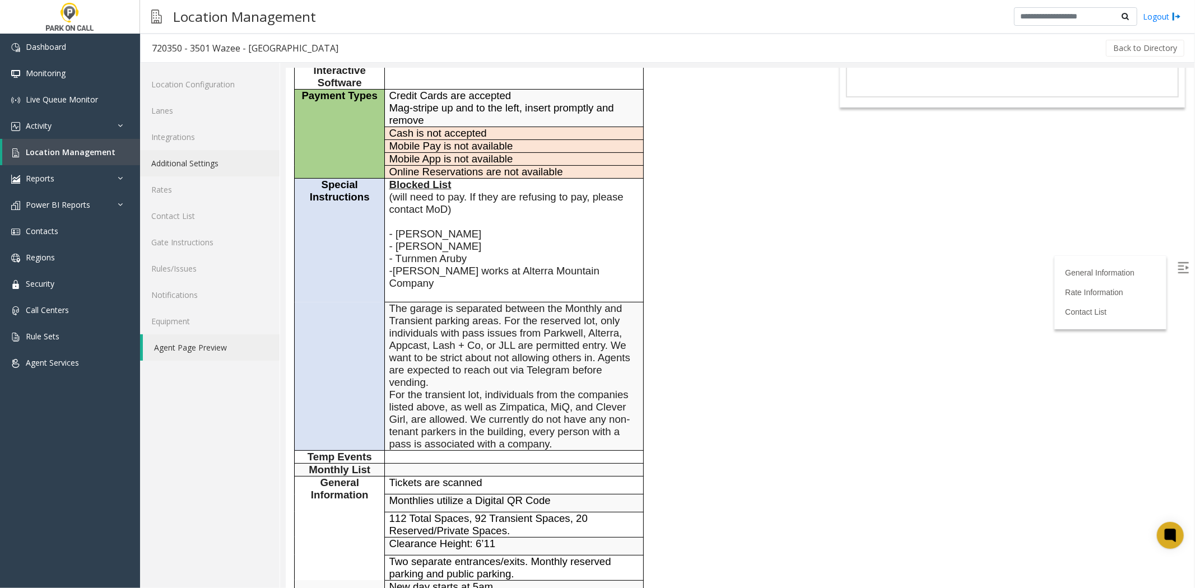
click at [255, 172] on link "Additional Settings" at bounding box center [209, 163] width 139 height 26
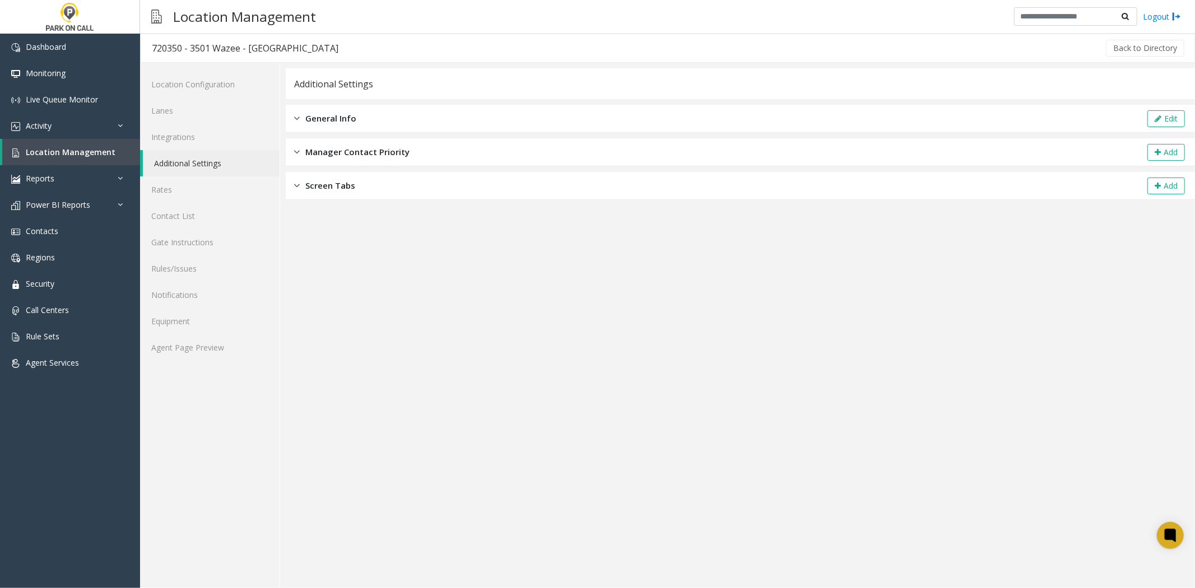
click at [1143, 120] on div "General Info Edit" at bounding box center [740, 119] width 909 height 28
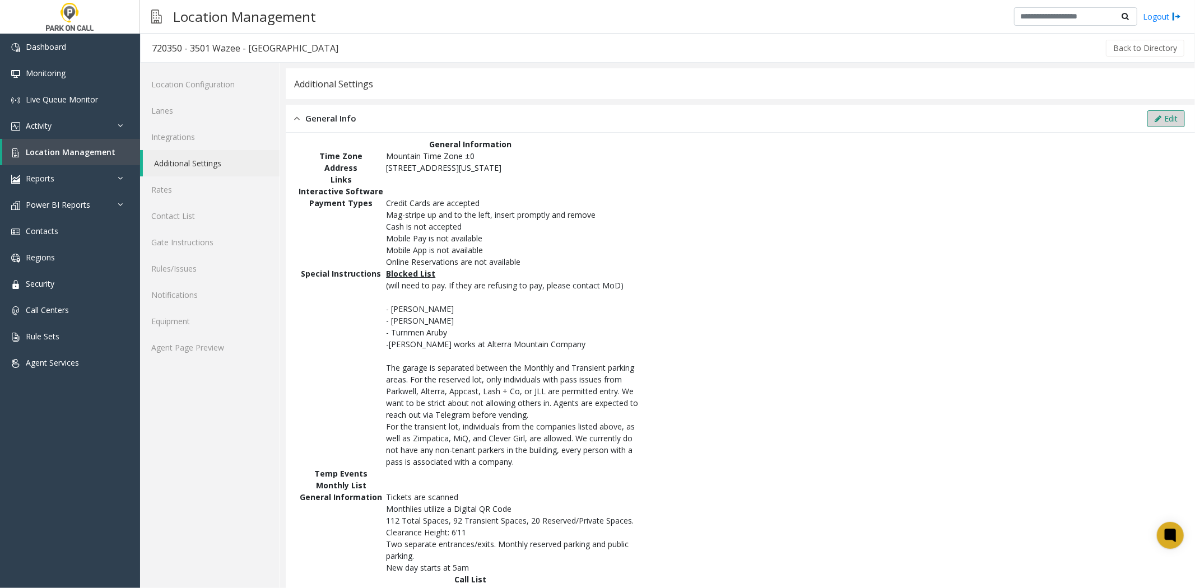
click at [1155, 119] on icon at bounding box center [1158, 119] width 7 height 8
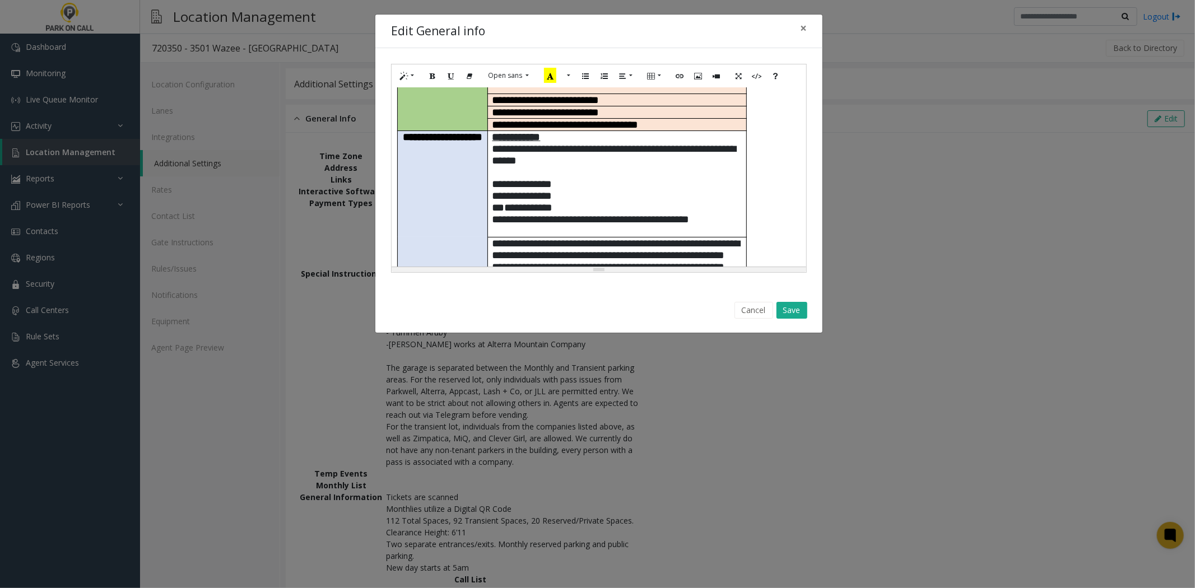
scroll to position [249, 0]
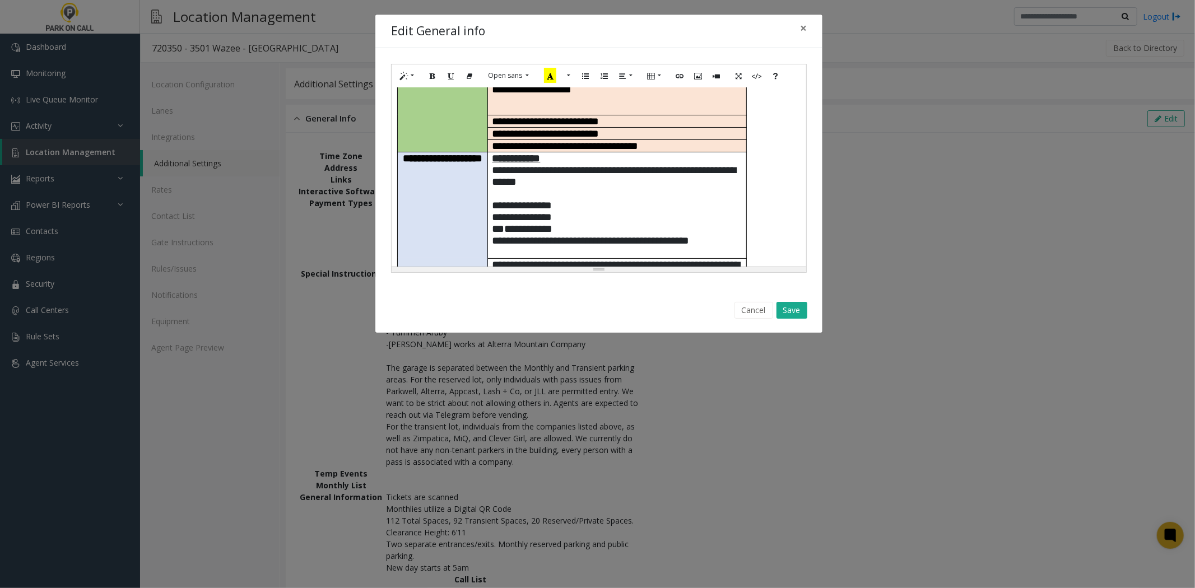
click at [562, 235] on p "**********" at bounding box center [617, 241] width 250 height 12
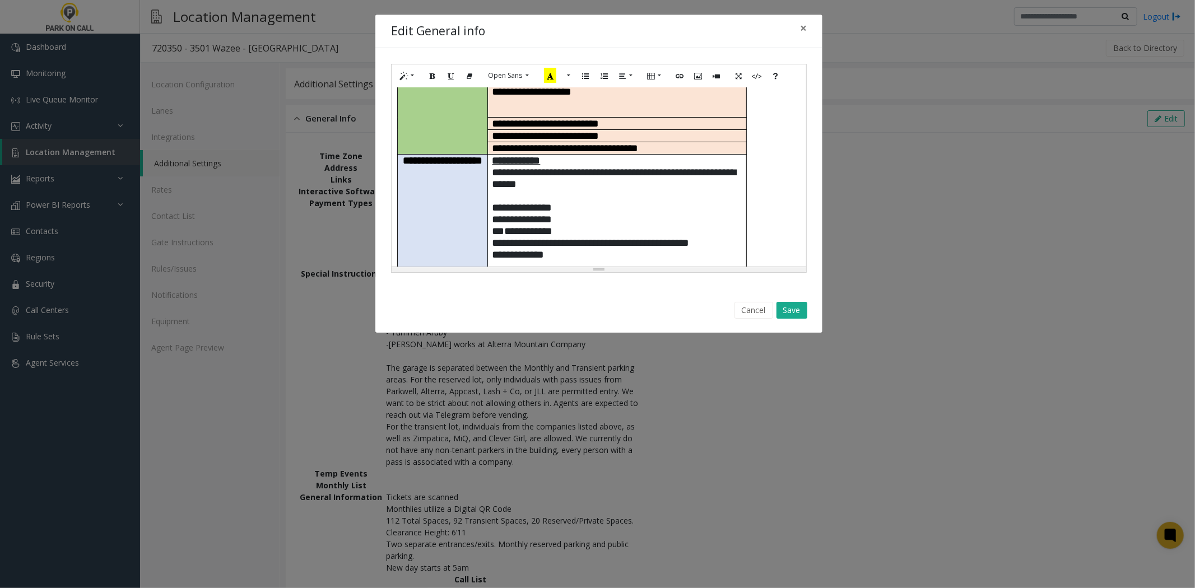
click at [579, 249] on p "**********" at bounding box center [617, 255] width 250 height 12
click at [583, 249] on span "**********" at bounding box center [558, 254] width 114 height 11
click at [603, 249] on span "**********" at bounding box center [560, 254] width 118 height 11
click at [623, 249] on span "**********" at bounding box center [562, 254] width 122 height 11
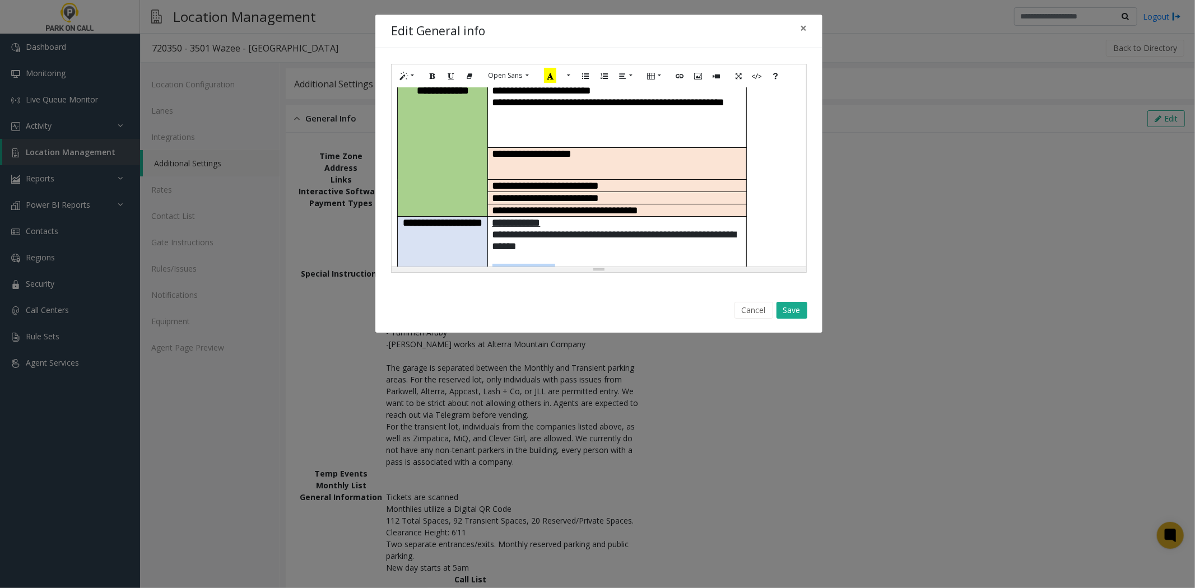
drag, startPoint x: 688, startPoint y: 236, endPoint x: 491, endPoint y: 171, distance: 207.6
click at [491, 217] on td "**********" at bounding box center [617, 276] width 258 height 118
copy td "**********"
click at [791, 315] on button "Save" at bounding box center [791, 310] width 31 height 17
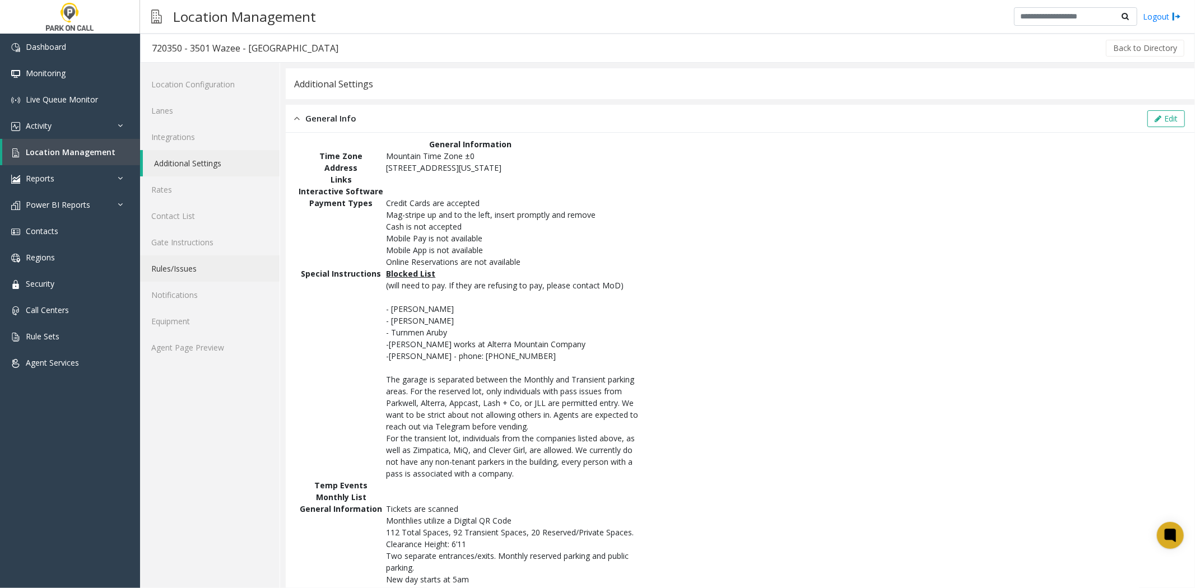
click at [198, 274] on link "Rules/Issues" at bounding box center [209, 268] width 139 height 26
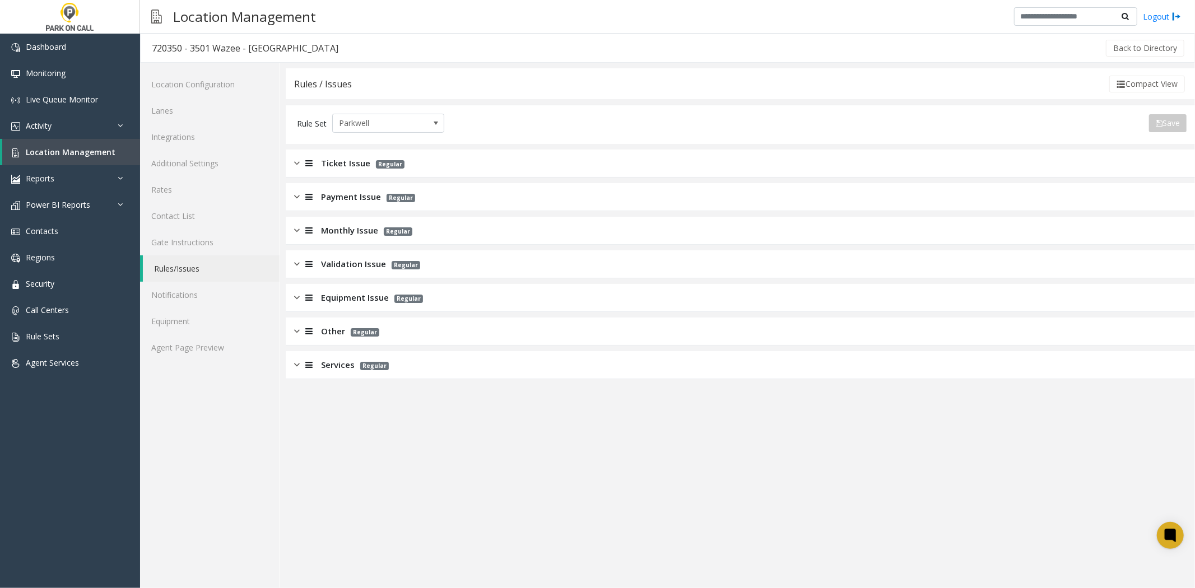
click at [342, 215] on app-rules-listview "Ticket Issue Regular Payment Issue Regular Monthly Issue Regular Validation Iss…" at bounding box center [740, 265] width 909 height 230
click at [342, 233] on span "Monthly Issue" at bounding box center [349, 230] width 57 height 13
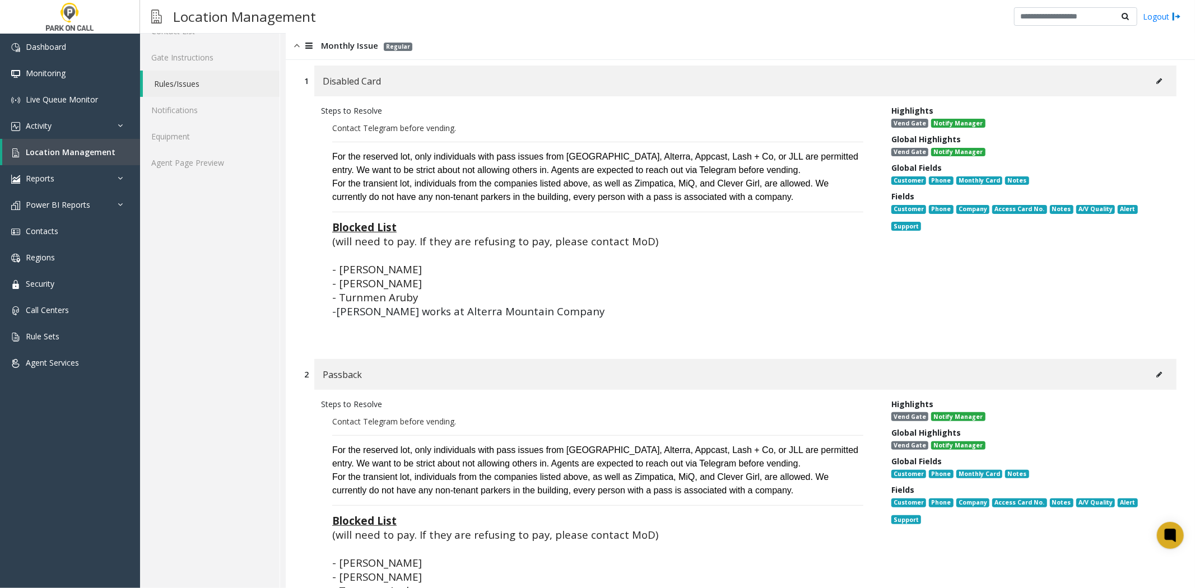
scroll to position [187, 0]
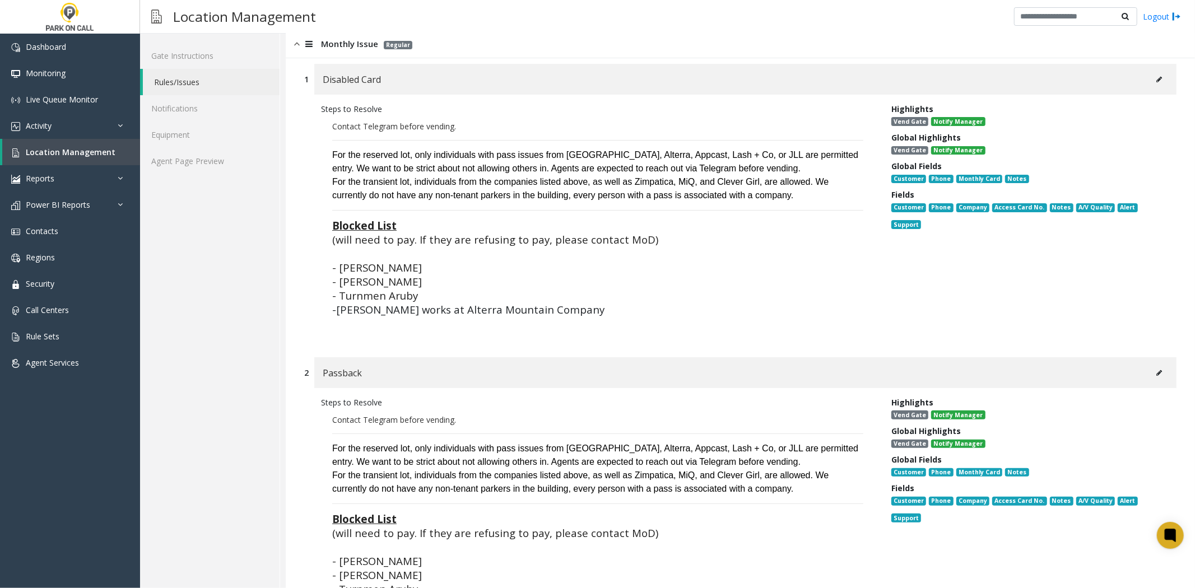
click at [1150, 81] on button at bounding box center [1159, 79] width 18 height 17
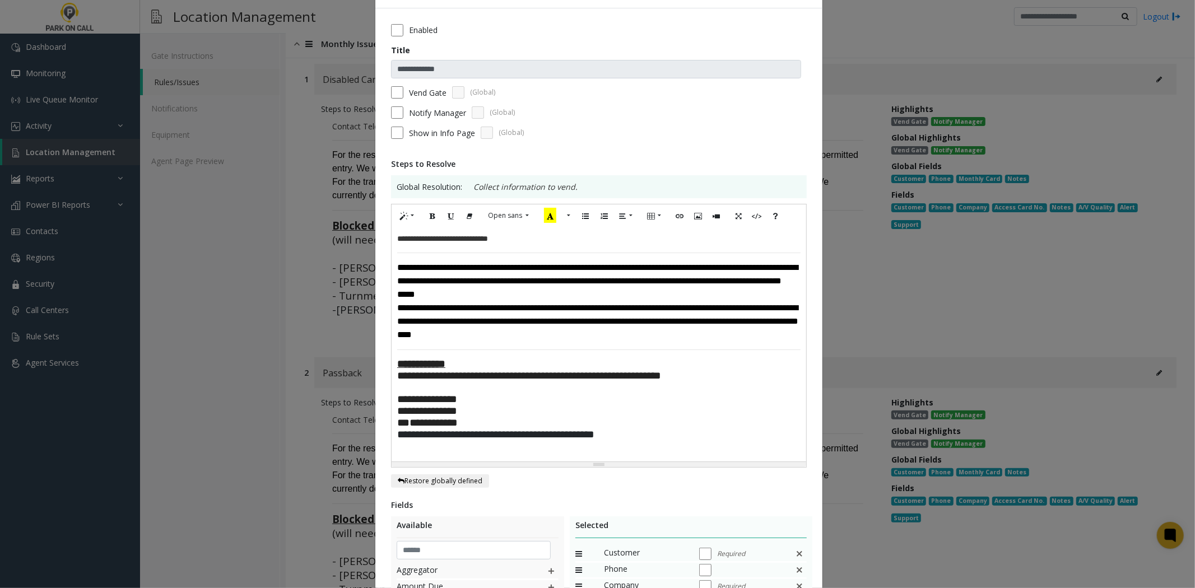
scroll to position [62, 0]
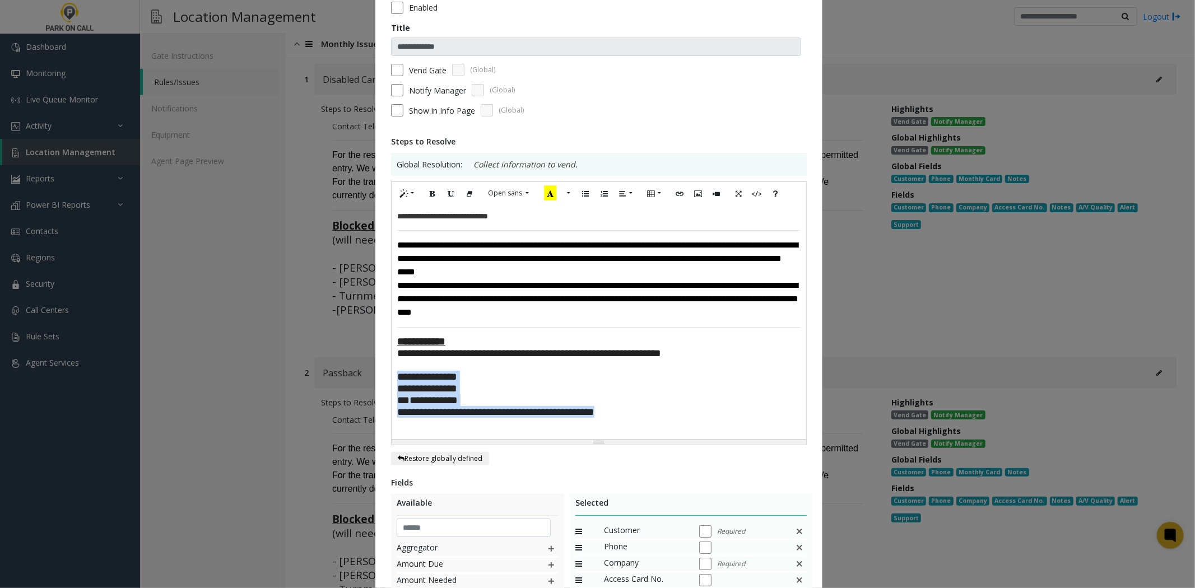
drag, startPoint x: 678, startPoint y: 426, endPoint x: 367, endPoint y: 381, distance: 314.0
click at [367, 381] on div "**********" at bounding box center [597, 294] width 1195 height 588
paste div
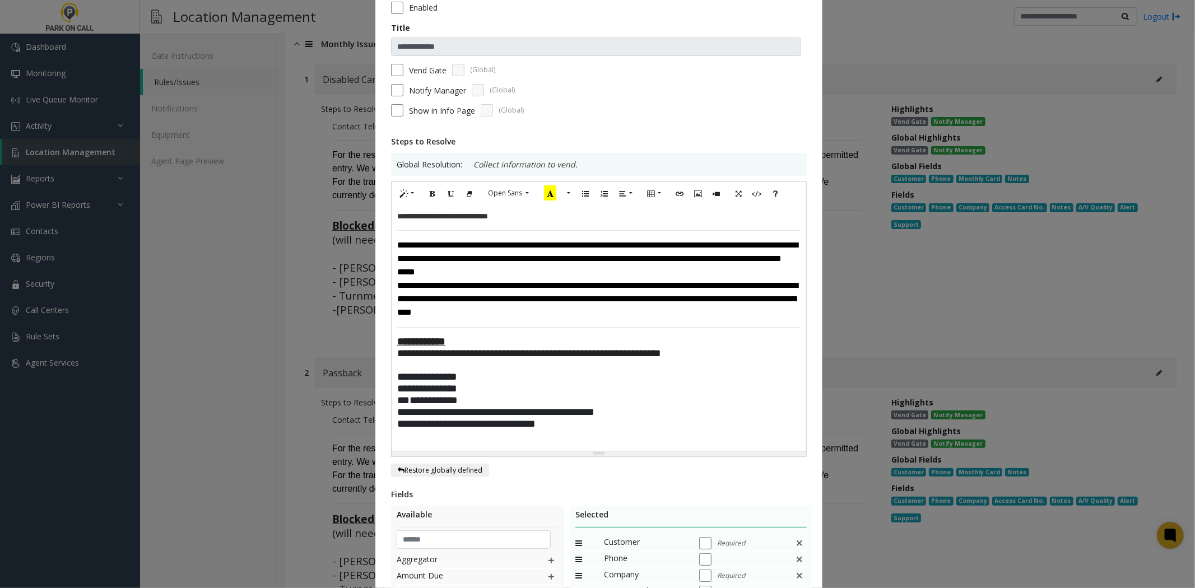
scroll to position [303, 0]
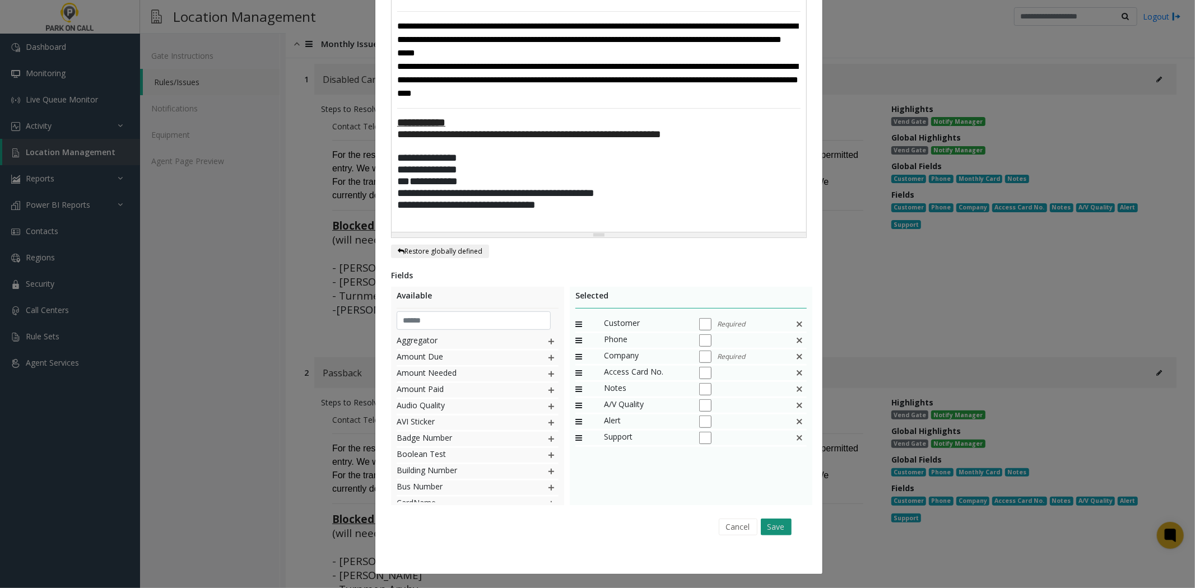
click at [778, 524] on button "Save" at bounding box center [776, 527] width 31 height 17
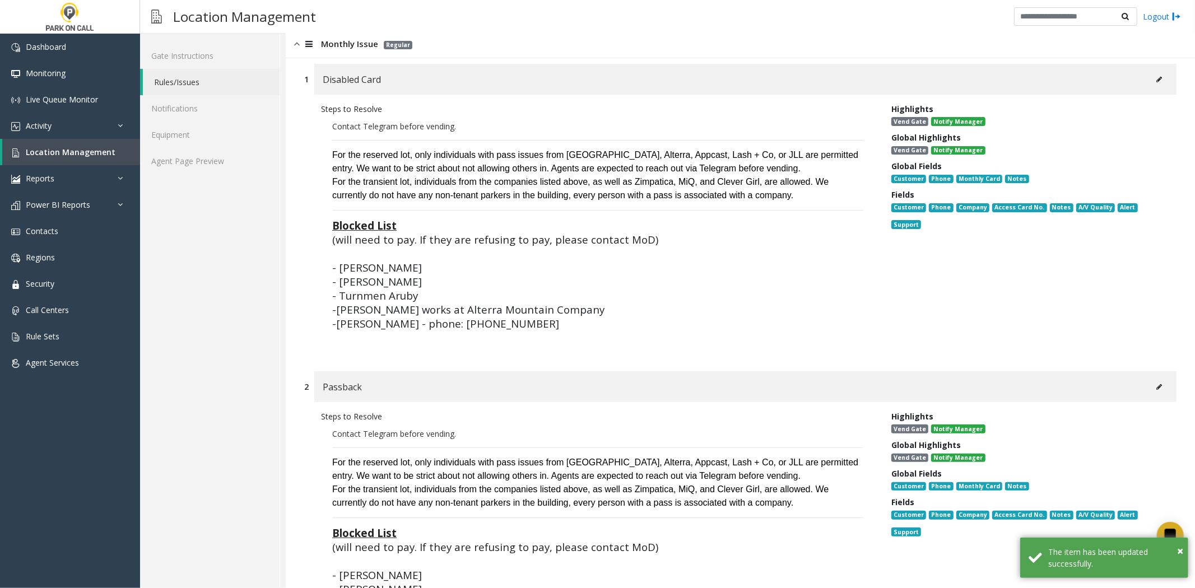
scroll to position [373, 0]
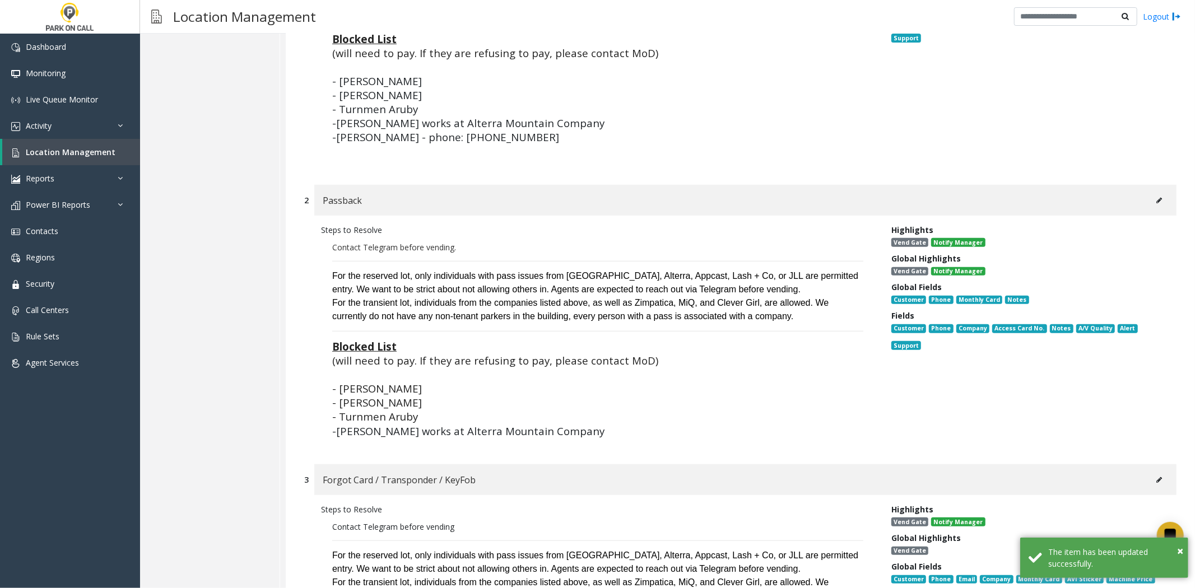
click at [1155, 209] on button at bounding box center [1159, 200] width 18 height 17
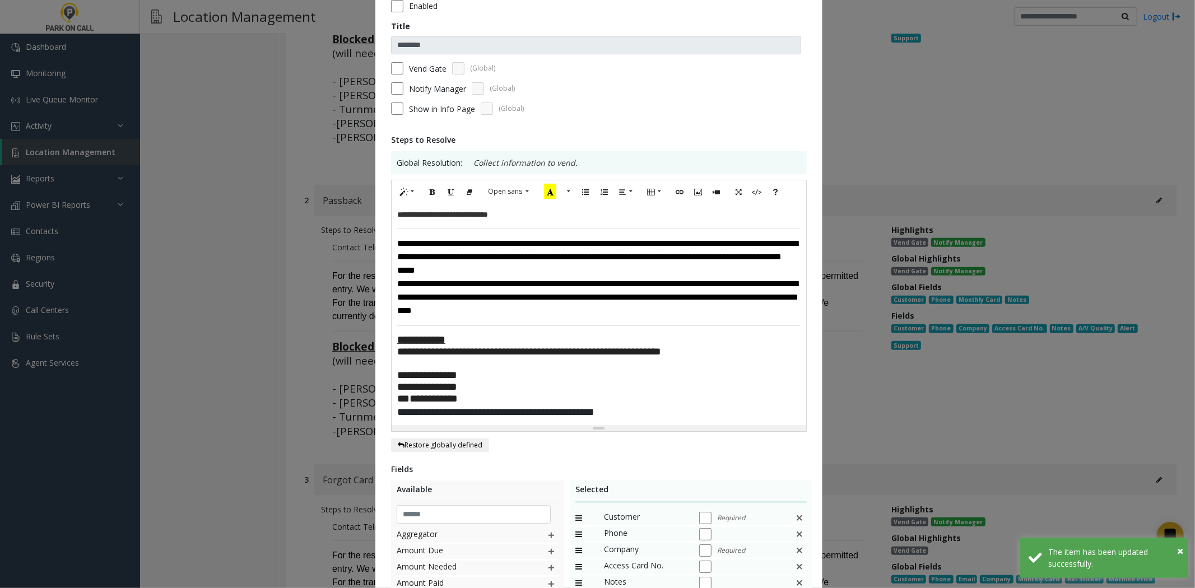
scroll to position [124, 0]
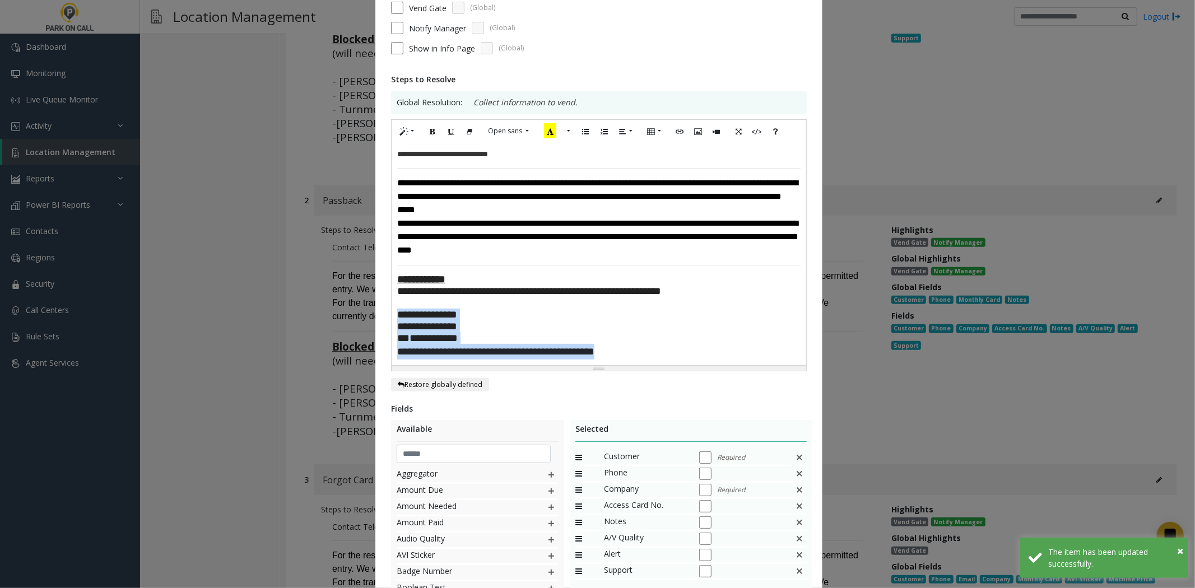
drag, startPoint x: 725, startPoint y: 361, endPoint x: 366, endPoint y: 321, distance: 361.3
click at [366, 321] on div "**********" at bounding box center [597, 294] width 1195 height 588
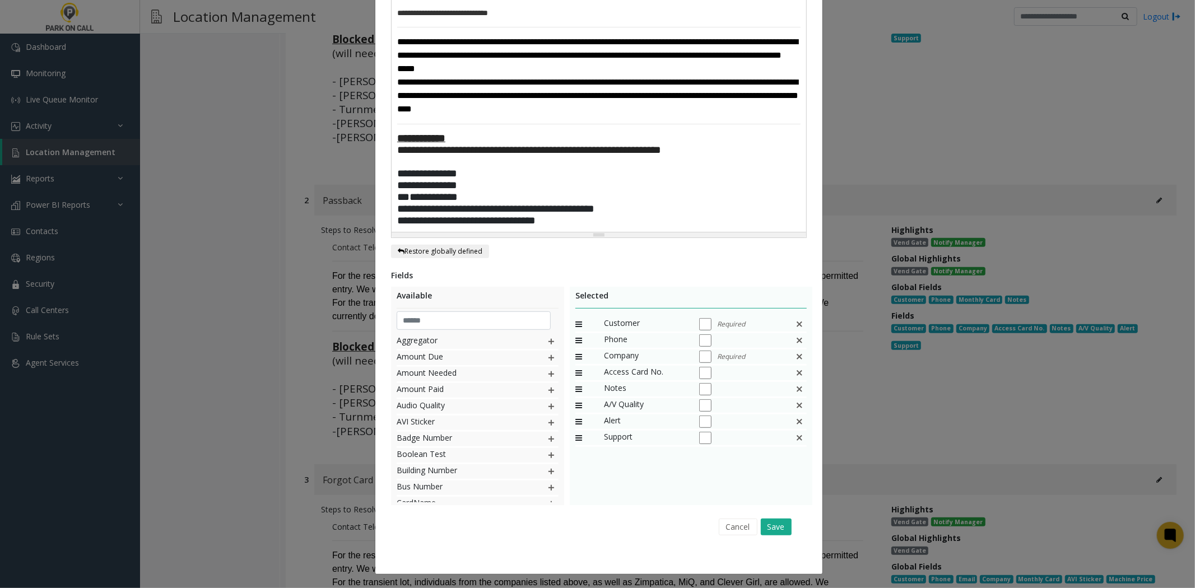
scroll to position [287, 0]
click at [782, 524] on button "Save" at bounding box center [776, 527] width 31 height 17
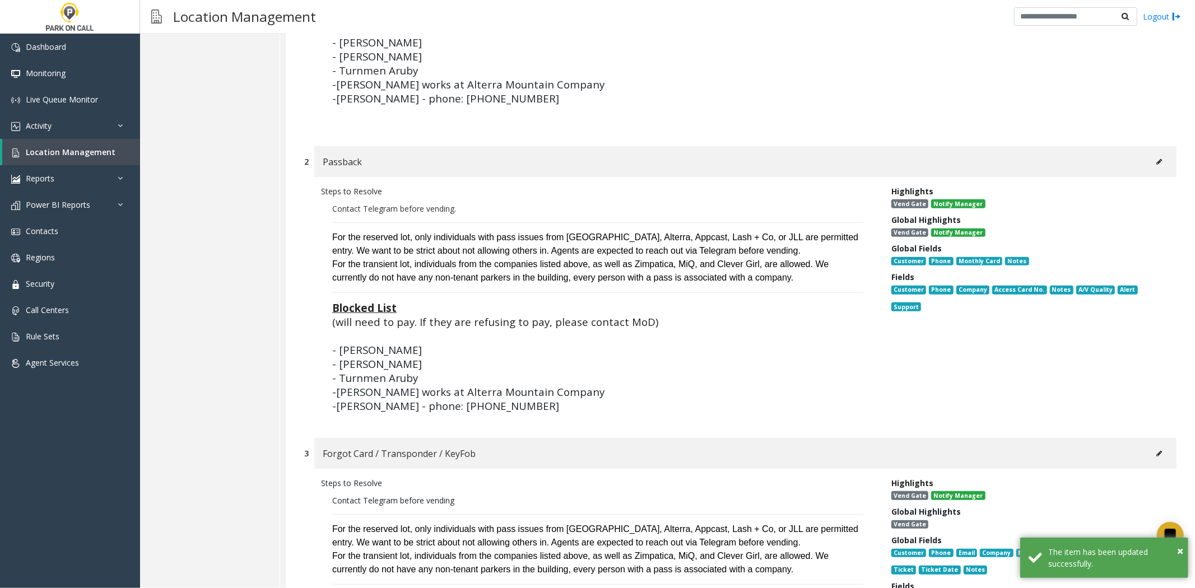
scroll to position [685, 0]
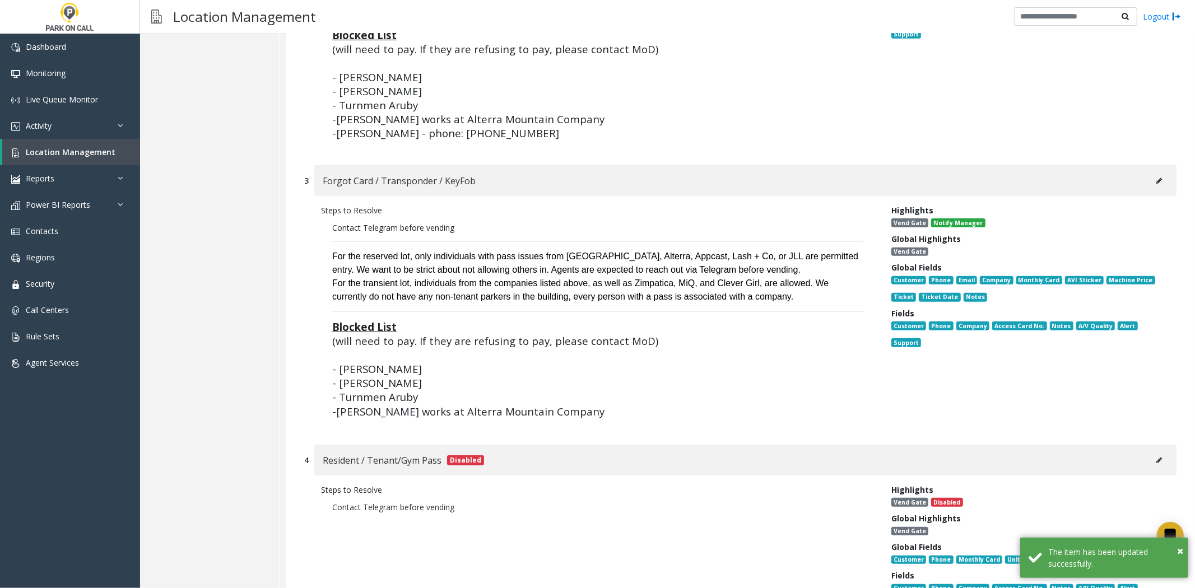
click at [1157, 187] on div "Forgot Card / Transponder / KeyFob" at bounding box center [745, 180] width 862 height 31
click at [1152, 183] on button at bounding box center [1159, 181] width 18 height 17
type input "**********"
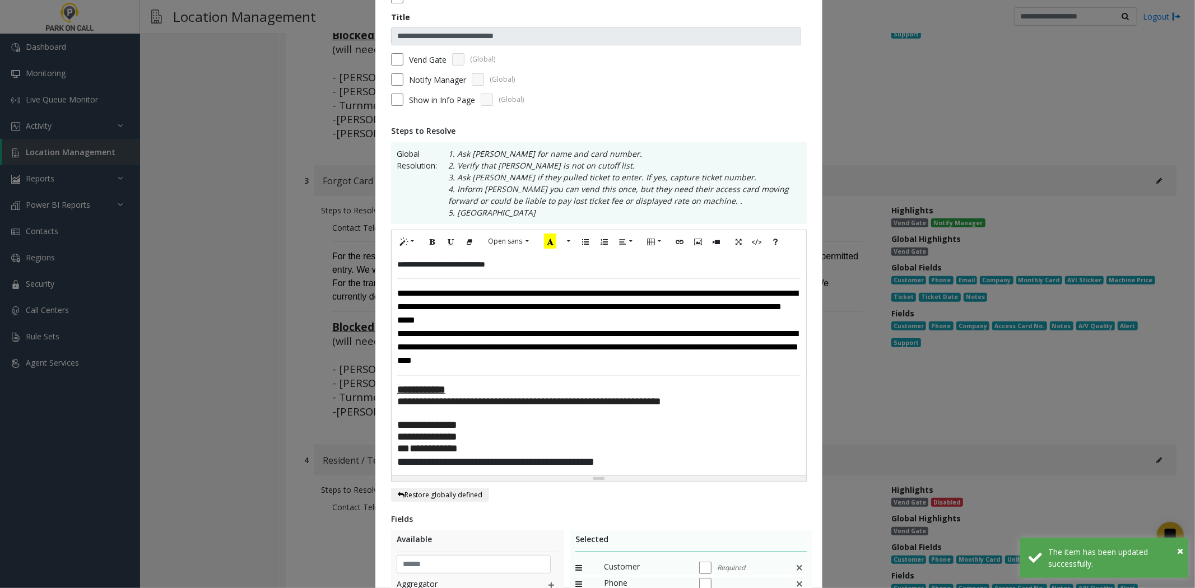
scroll to position [187, 0]
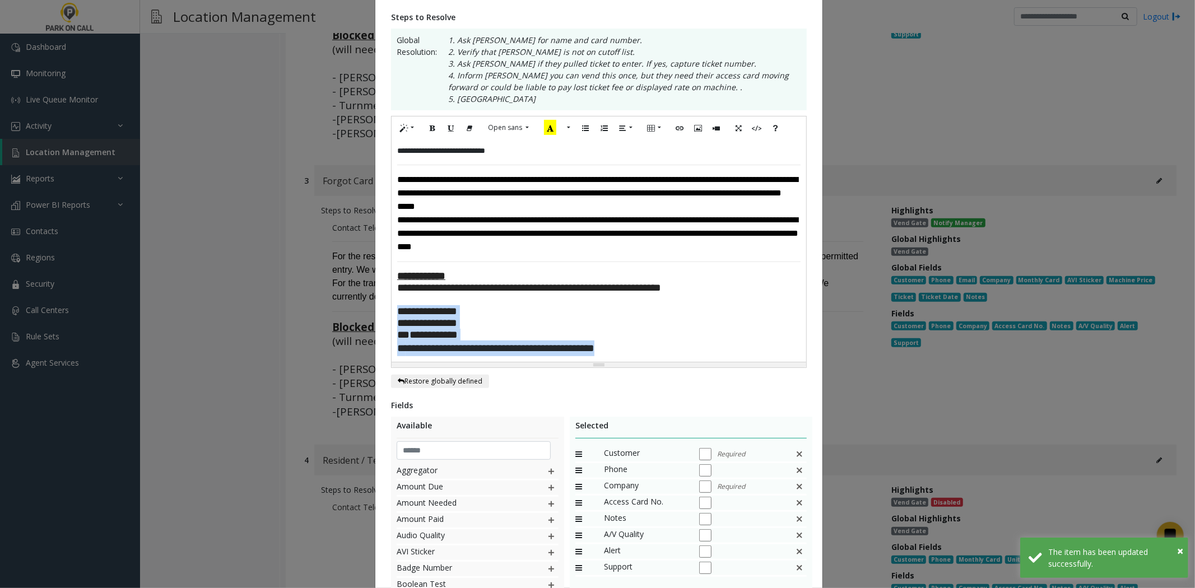
drag, startPoint x: 706, startPoint y: 368, endPoint x: 368, endPoint y: 322, distance: 341.5
click at [367, 322] on div "**********" at bounding box center [597, 294] width 1195 height 588
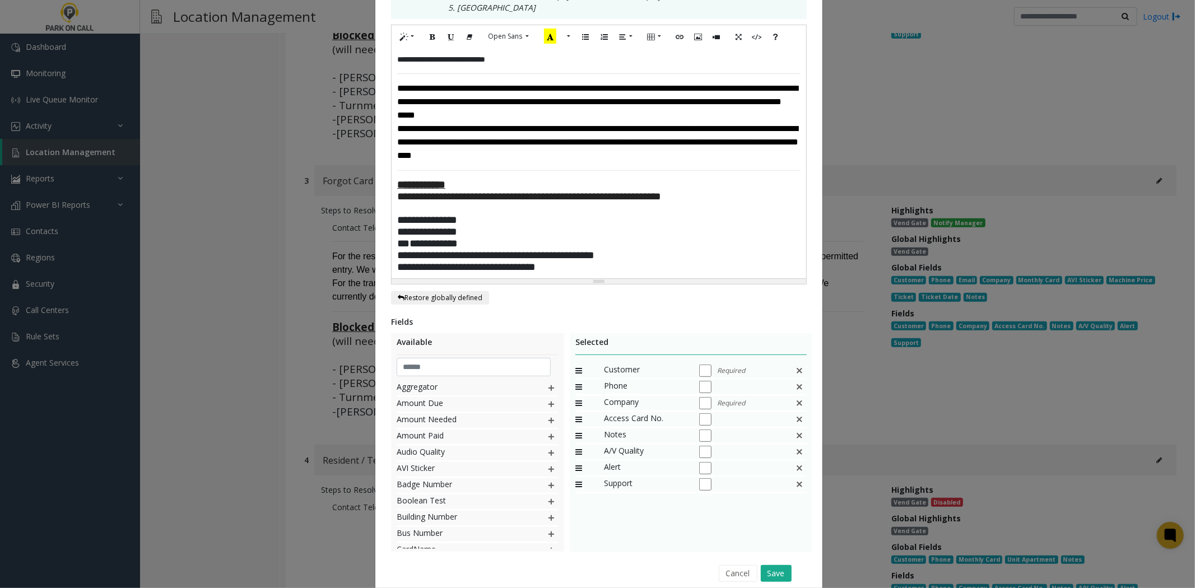
scroll to position [346, 0]
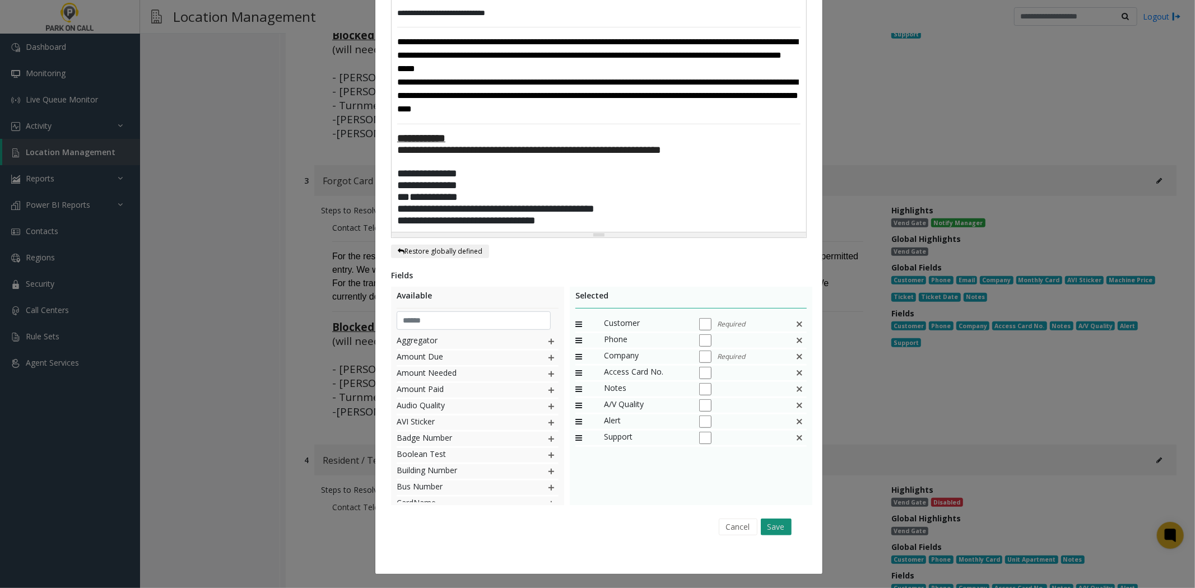
click at [779, 528] on button "Save" at bounding box center [776, 527] width 31 height 17
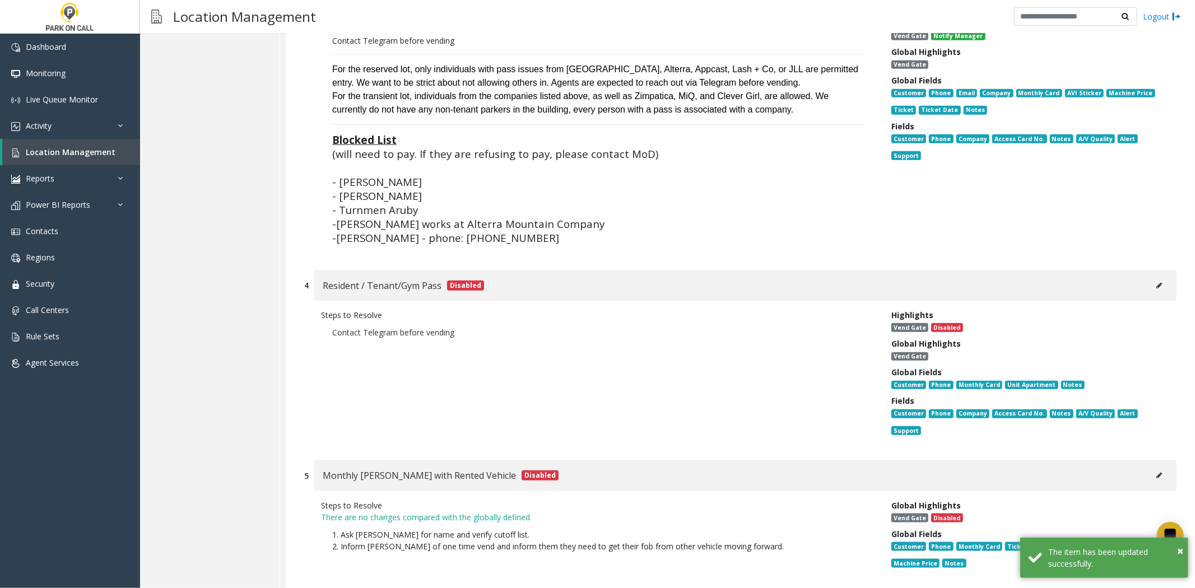
scroll to position [1138, 0]
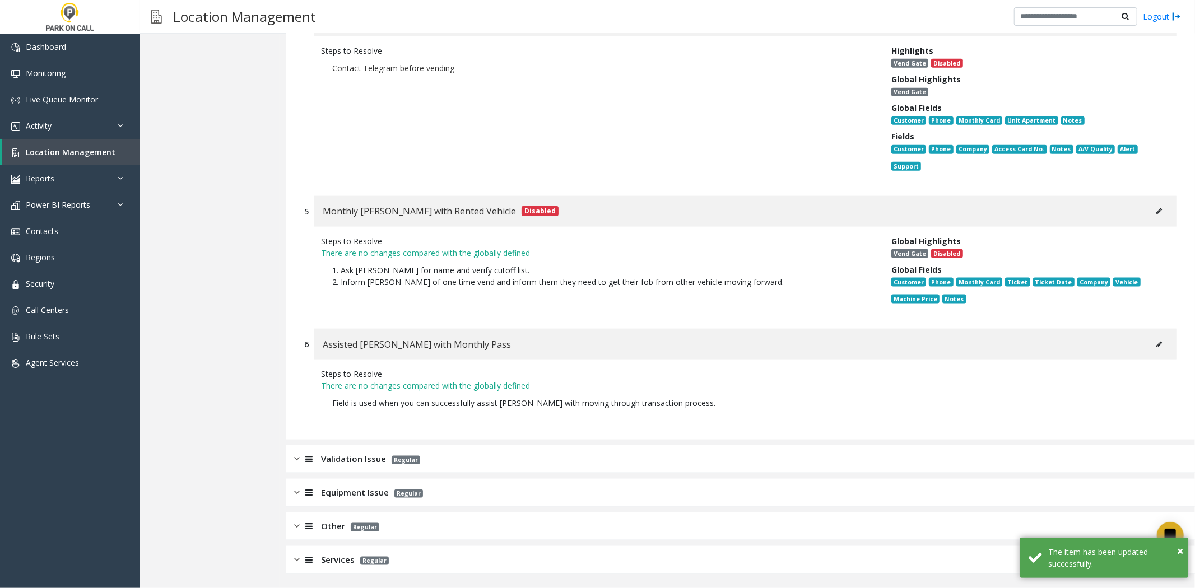
drag, startPoint x: 423, startPoint y: 562, endPoint x: 553, endPoint y: 479, distance: 154.6
click at [425, 557] on div "Services Regular" at bounding box center [740, 560] width 909 height 28
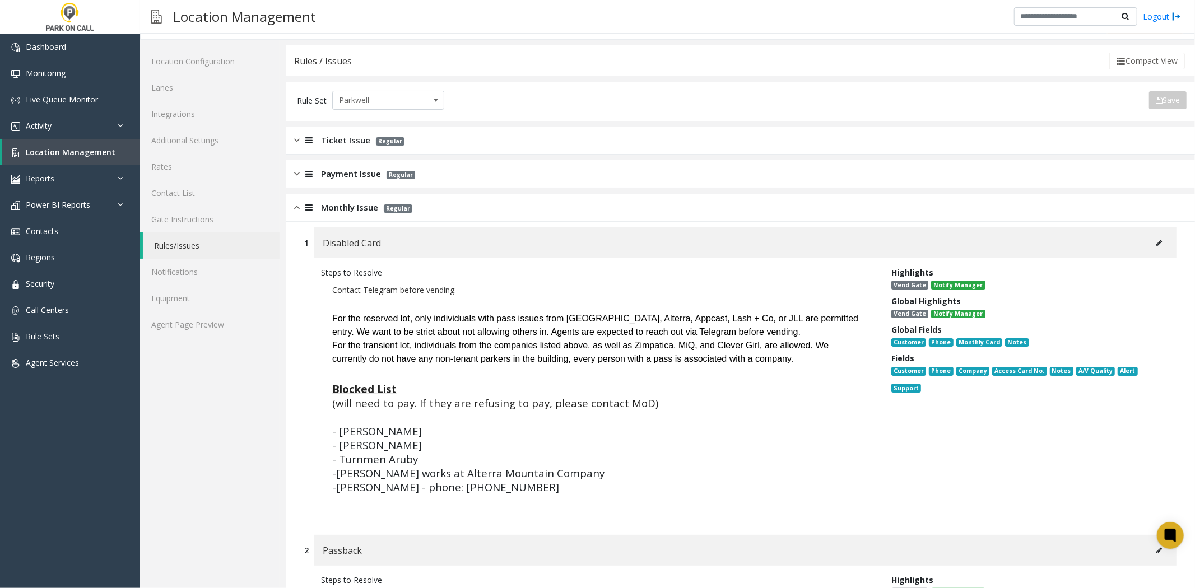
scroll to position [0, 0]
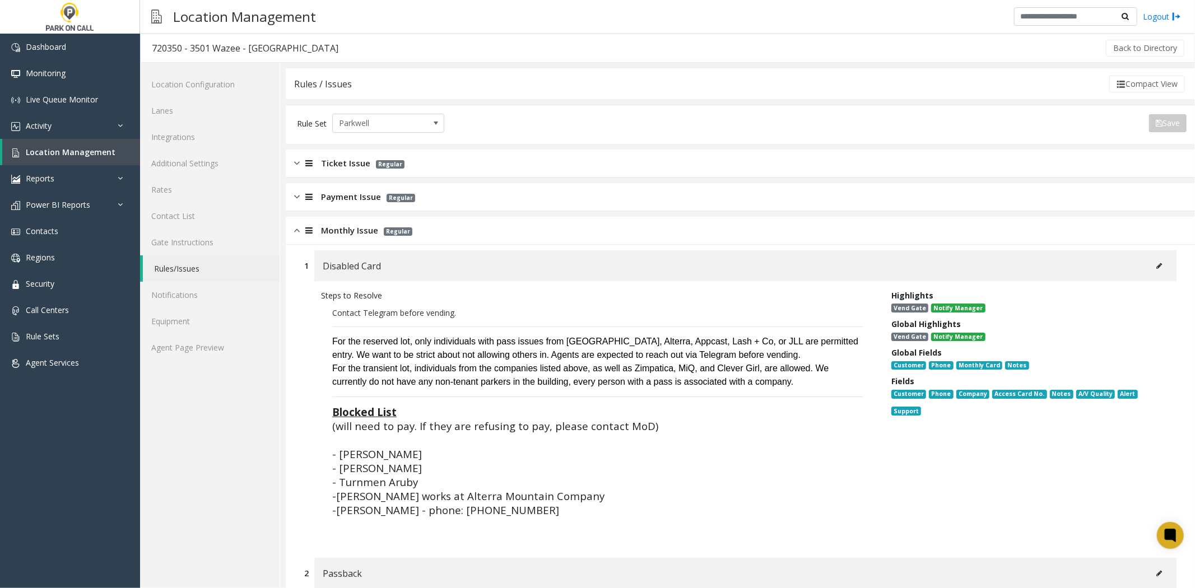
click at [432, 163] on div "Ticket Issue Regular" at bounding box center [740, 164] width 909 height 28
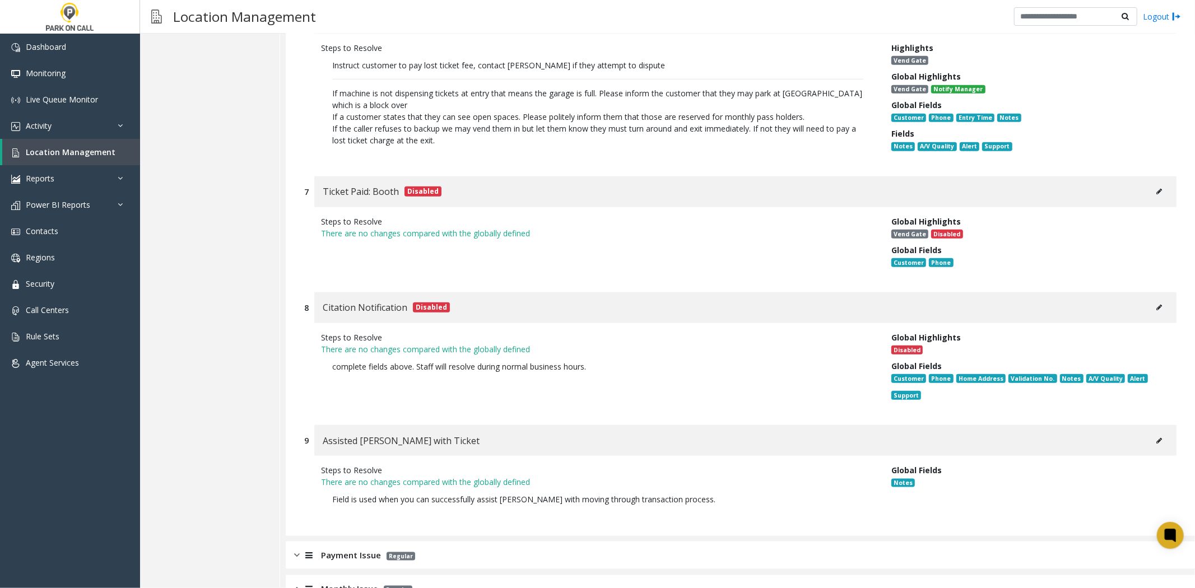
scroll to position [933, 0]
click at [105, 150] on span "Location Management" at bounding box center [71, 152] width 90 height 11
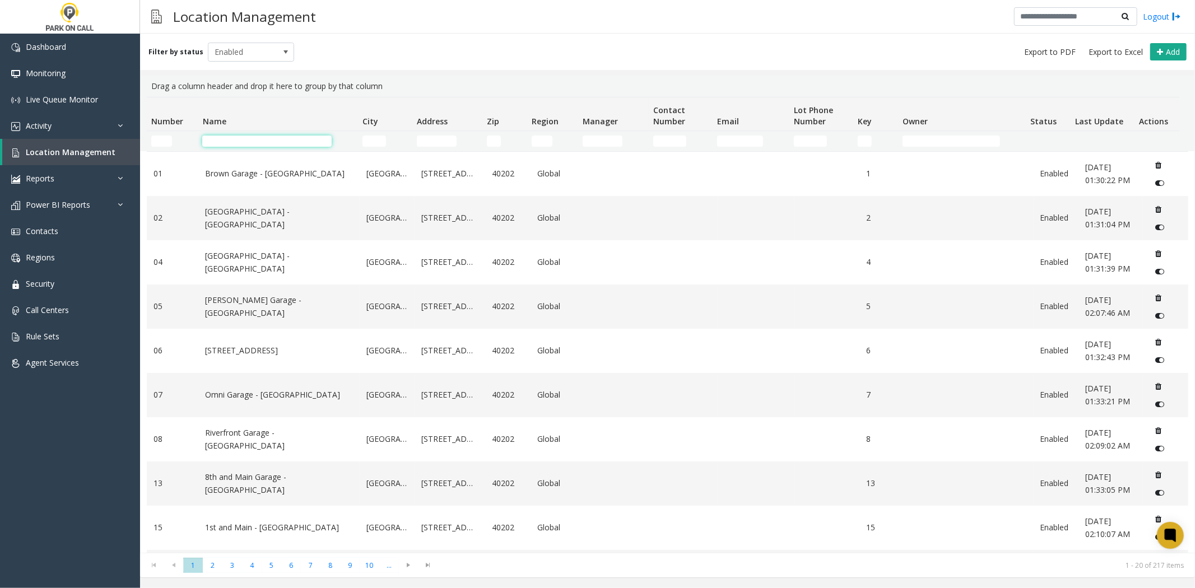
click at [309, 142] on input "Name Filter" at bounding box center [266, 141] width 129 height 11
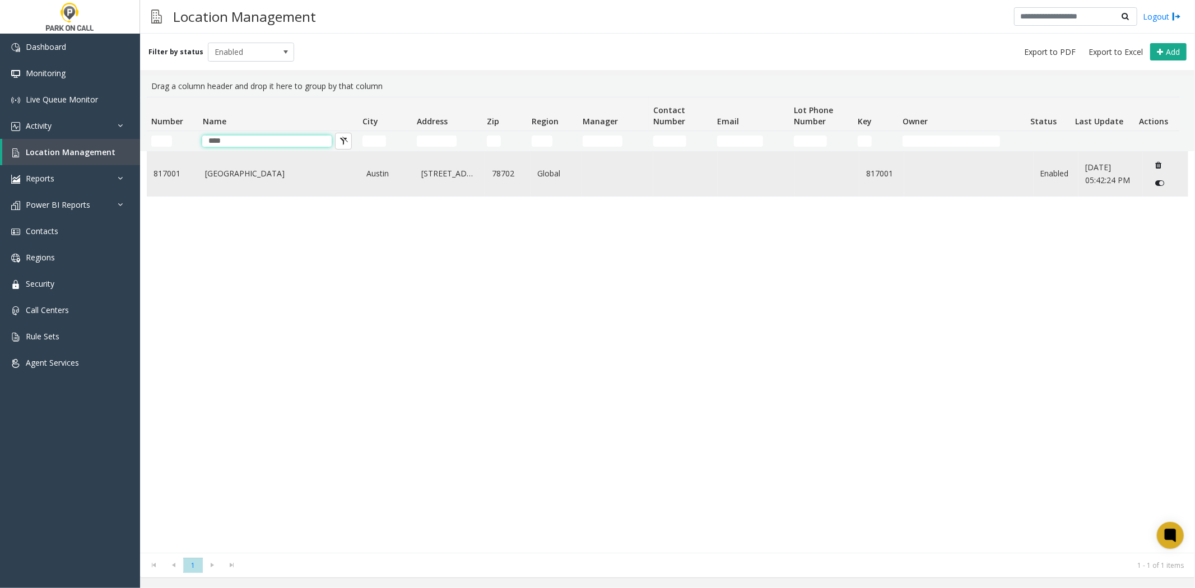
type input "****"
click at [242, 189] on td "[GEOGRAPHIC_DATA]" at bounding box center [278, 174] width 161 height 44
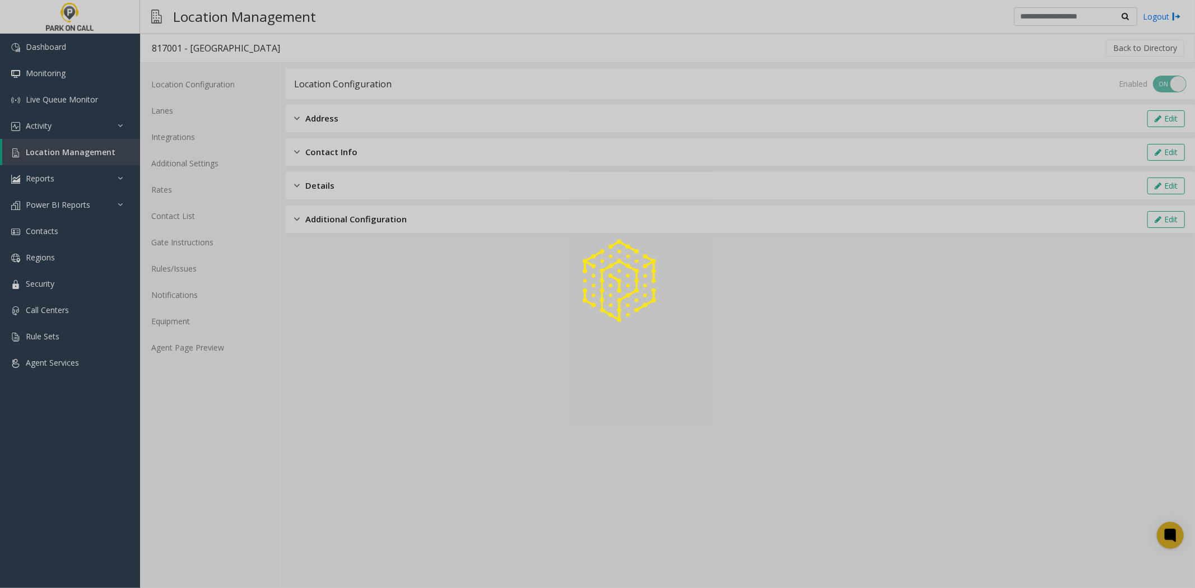
click at [197, 267] on div at bounding box center [597, 294] width 1195 height 588
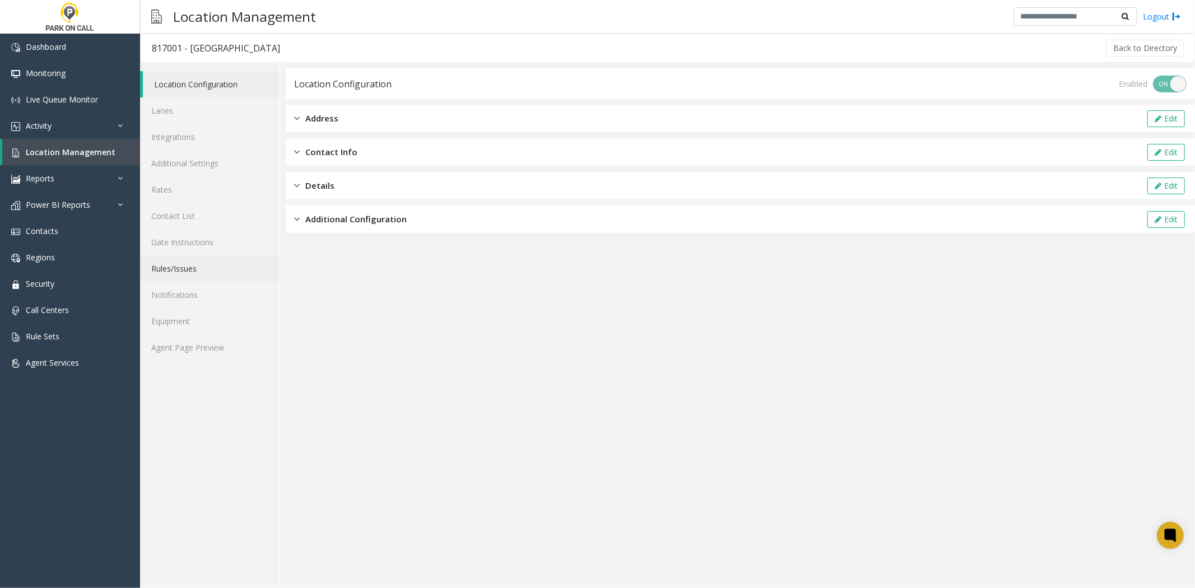
click at [197, 267] on link "Rules/Issues" at bounding box center [209, 268] width 139 height 26
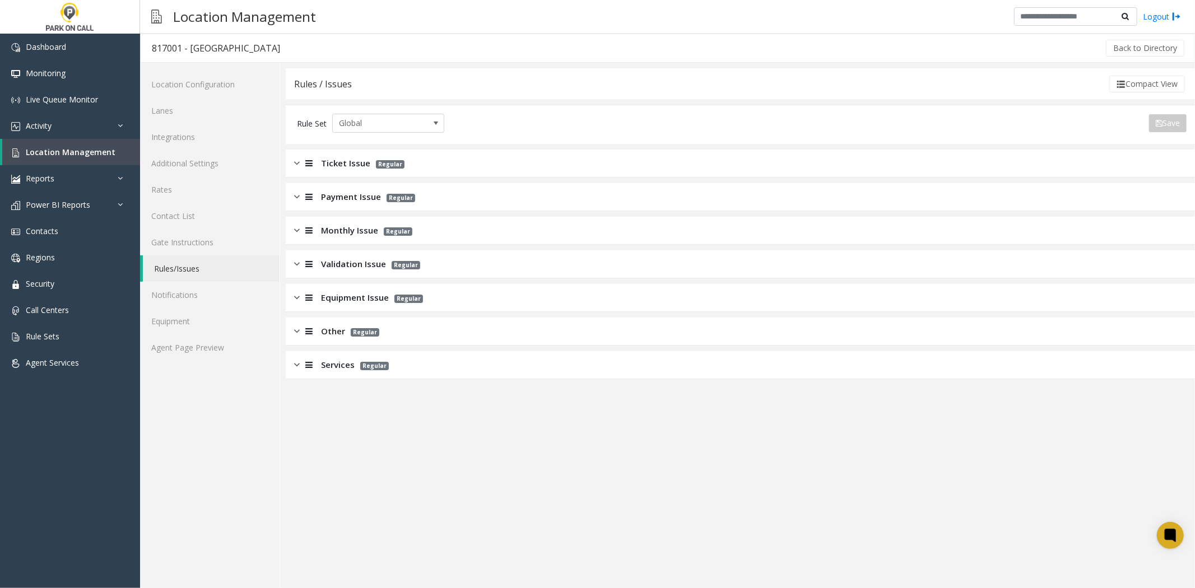
click at [328, 236] on div "Monthly Issue Regular" at bounding box center [740, 231] width 909 height 28
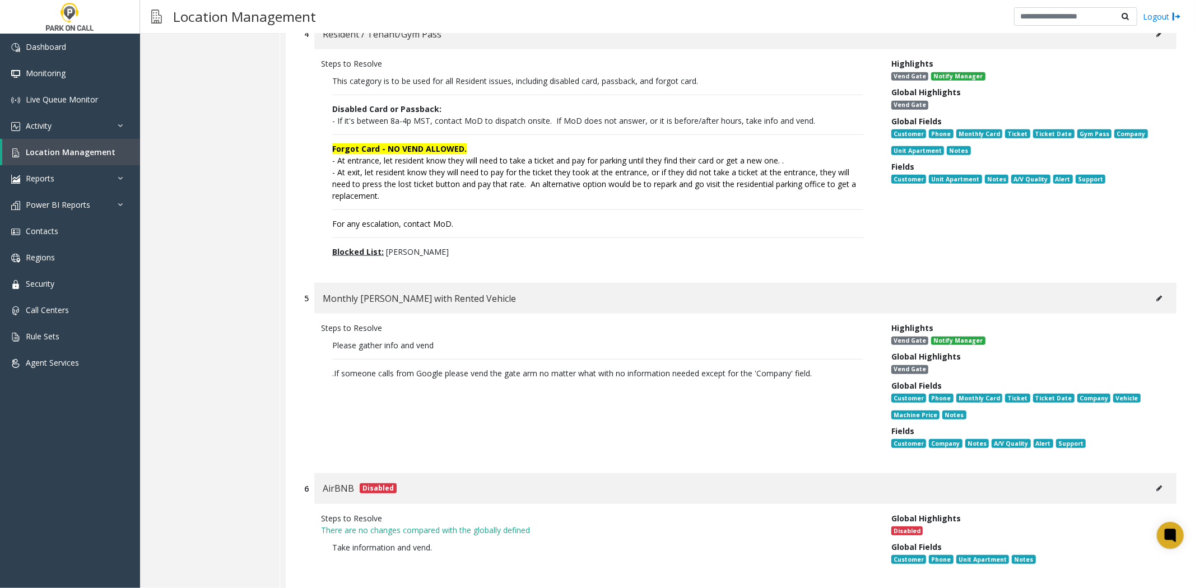
scroll to position [747, 0]
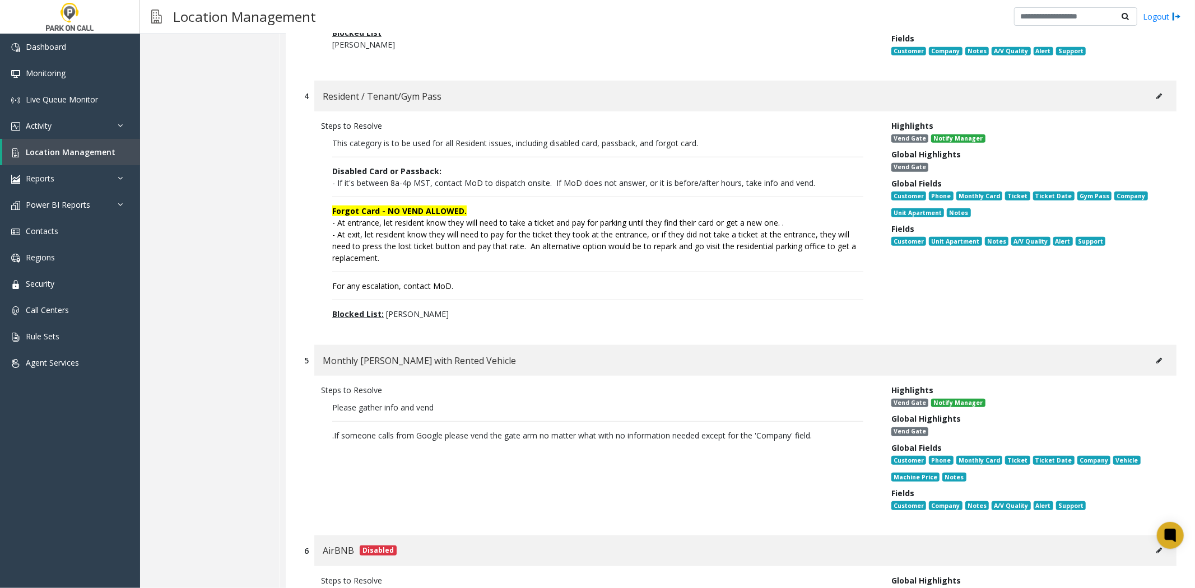
drag, startPoint x: 409, startPoint y: 255, endPoint x: 288, endPoint y: 193, distance: 135.8
click at [288, 193] on div "1 Disabled Card Steps to Resolve Resident issues should be categorized under th…" at bounding box center [740, 130] width 909 height 1264
copy p "Forgot Card - NO VEND ALLOWED. - At entrance, let resident know they will need …"
click at [516, 287] on p "This category is to be used for all Resident issues, including disabled card, p…" at bounding box center [597, 229] width 553 height 194
click at [77, 125] on link "Activity" at bounding box center [70, 126] width 140 height 26
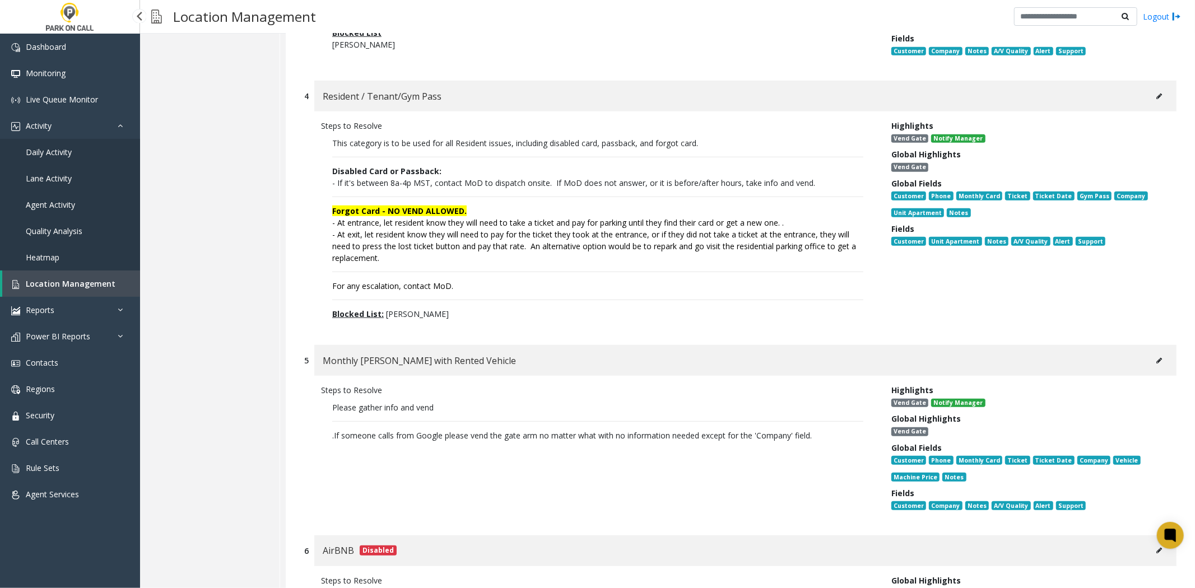
click at [70, 139] on link "Daily Activity" at bounding box center [70, 152] width 140 height 26
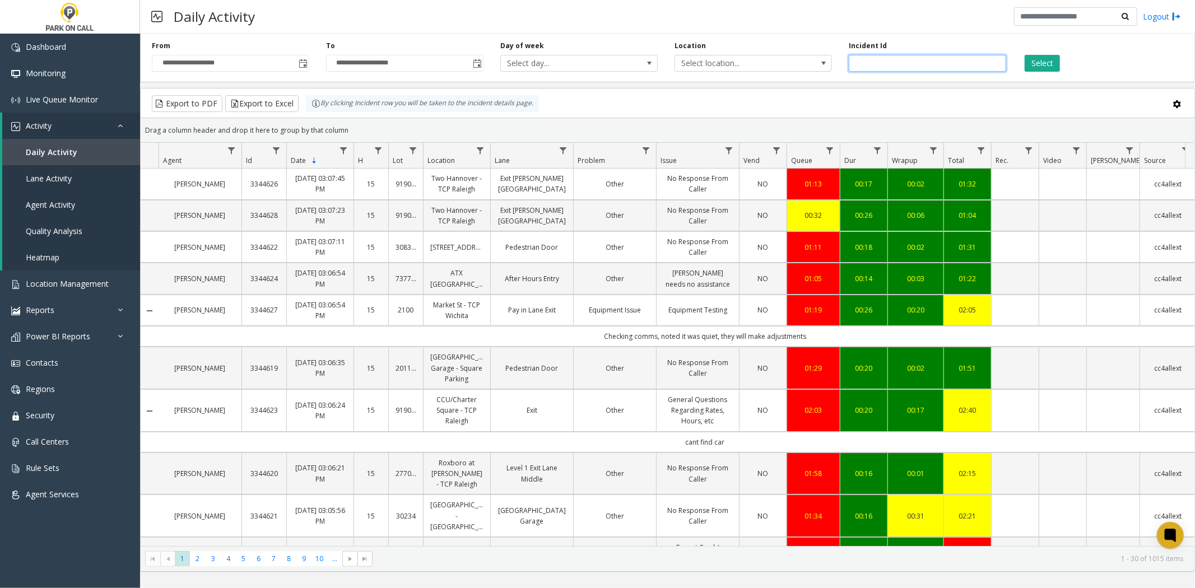
click at [876, 64] on input "number" at bounding box center [927, 63] width 157 height 17
paste input "*******"
type input "*******"
click at [1051, 64] on button "Select" at bounding box center [1042, 63] width 35 height 17
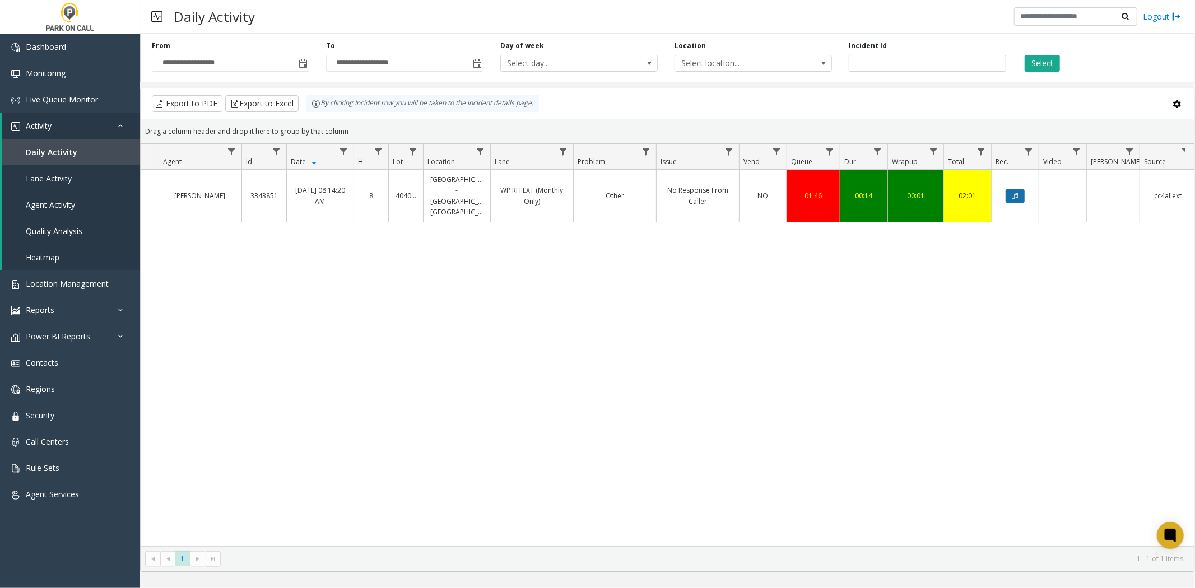
click at [1020, 195] on button "Data table" at bounding box center [1015, 195] width 19 height 13
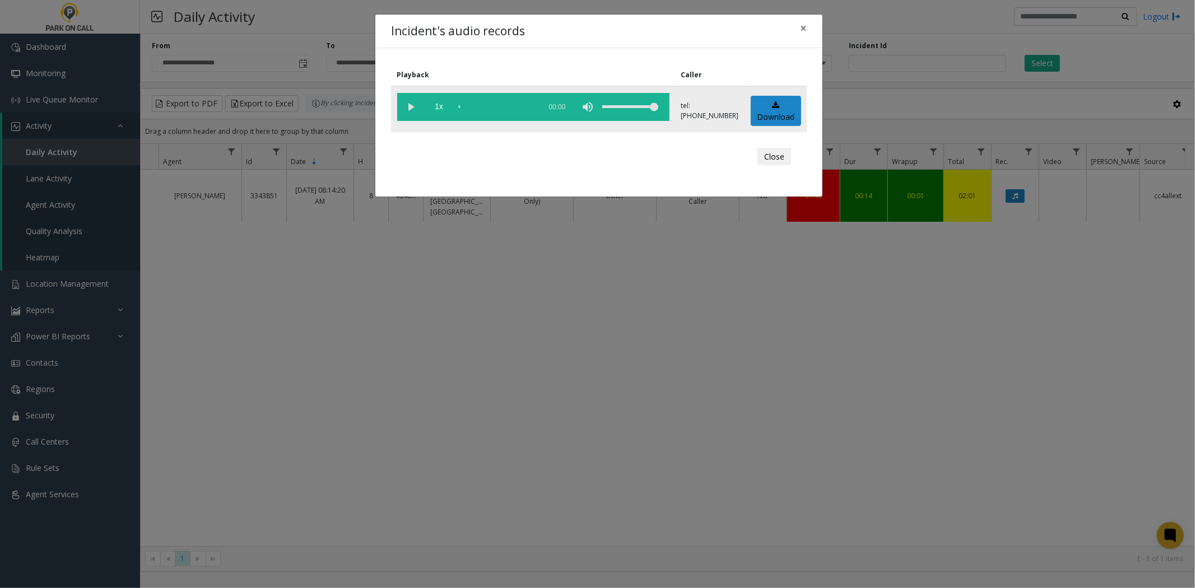
click at [418, 108] on vg-play-pause at bounding box center [411, 107] width 28 height 28
drag, startPoint x: 462, startPoint y: 99, endPoint x: 428, endPoint y: 106, distance: 35.1
click at [429, 106] on vg-controls "1x 00:16" at bounding box center [533, 107] width 272 height 28
click at [613, 109] on div "volume level" at bounding box center [630, 107] width 56 height 28
drag, startPoint x: 617, startPoint y: 109, endPoint x: 630, endPoint y: 110, distance: 13.5
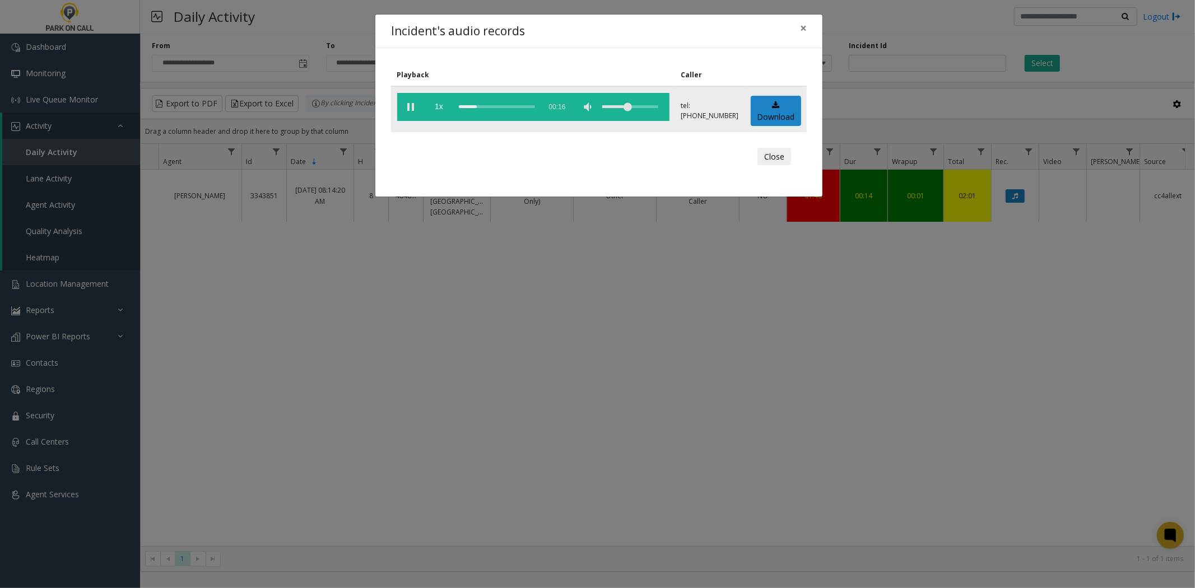
click at [630, 110] on div "volume level" at bounding box center [630, 107] width 56 height 28
click at [708, 329] on div "Incident's audio records × Playback Caller 1x 00:16 tel:[PHONE_NUMBER] Download…" at bounding box center [597, 294] width 1195 height 588
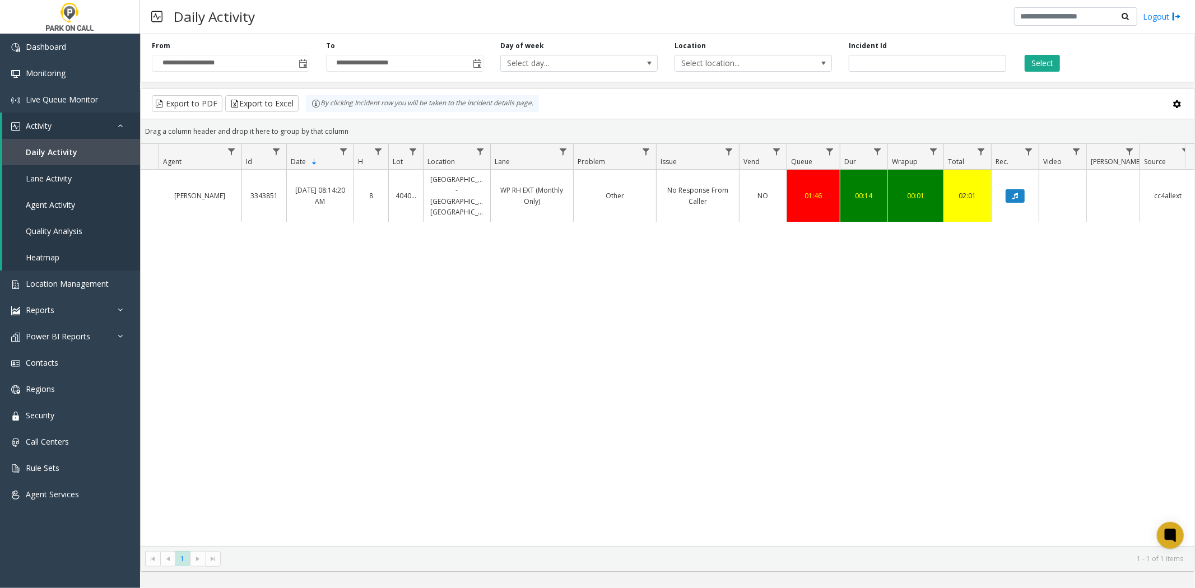
click at [692, 76] on div "**********" at bounding box center [667, 55] width 1055 height 53
click at [692, 75] on div "**********" at bounding box center [667, 55] width 1055 height 53
click at [697, 64] on span "Select location..." at bounding box center [737, 63] width 125 height 16
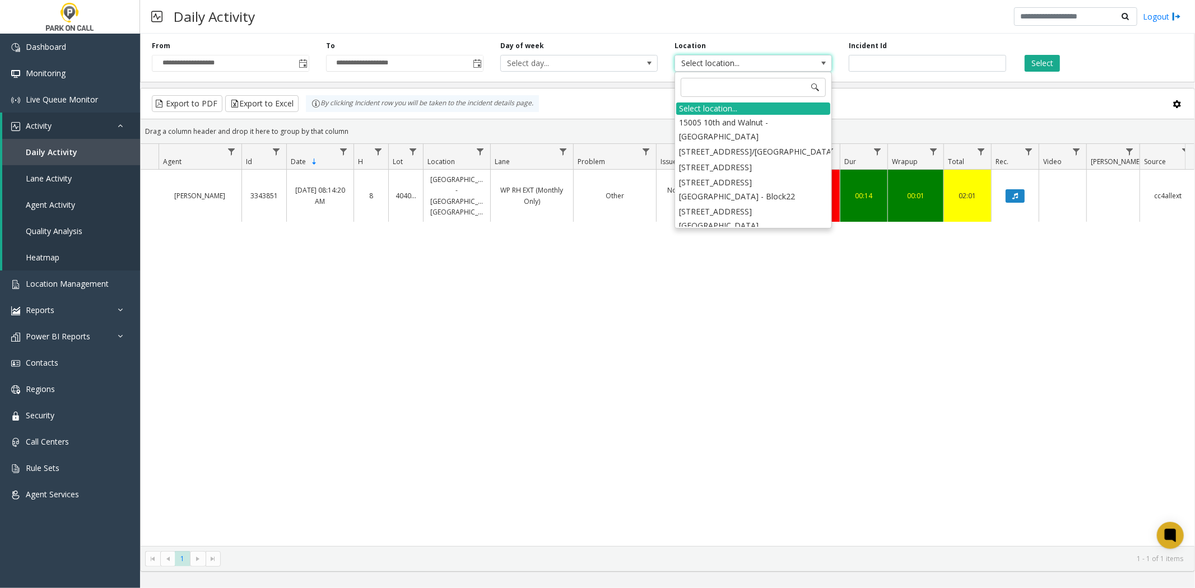
drag, startPoint x: 789, startPoint y: 373, endPoint x: 961, endPoint y: 258, distance: 207.3
click at [793, 368] on div "[PERSON_NAME] 3343851 [DATE] 08:14:20 AM 8 404004 [GEOGRAPHIC_DATA] - [GEOGRAPH…" at bounding box center [668, 358] width 1054 height 376
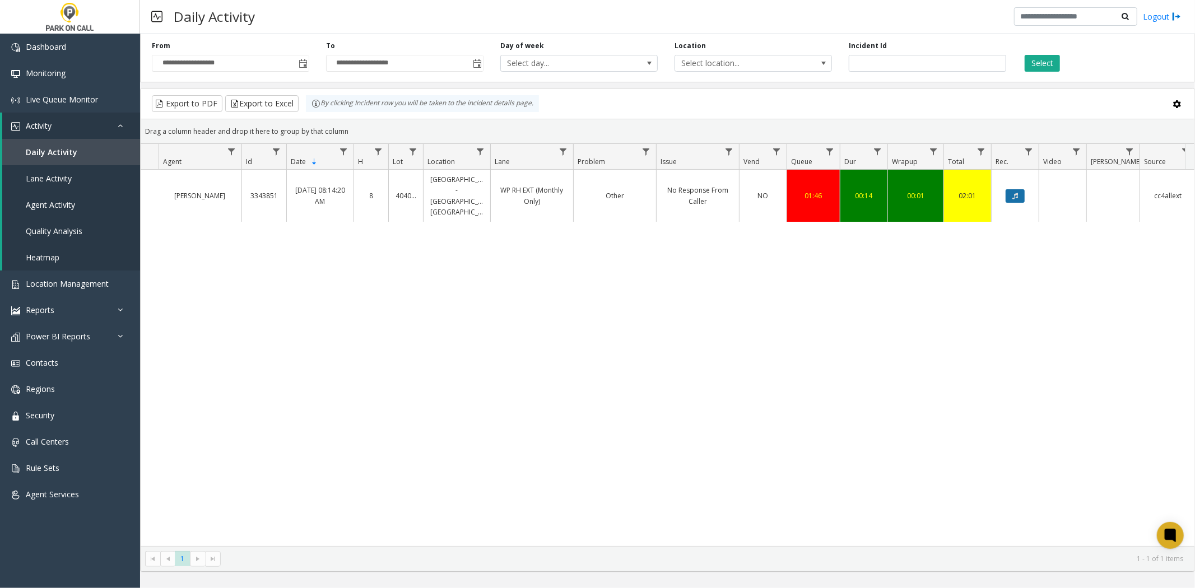
click at [1018, 196] on button "Data table" at bounding box center [1015, 195] width 19 height 13
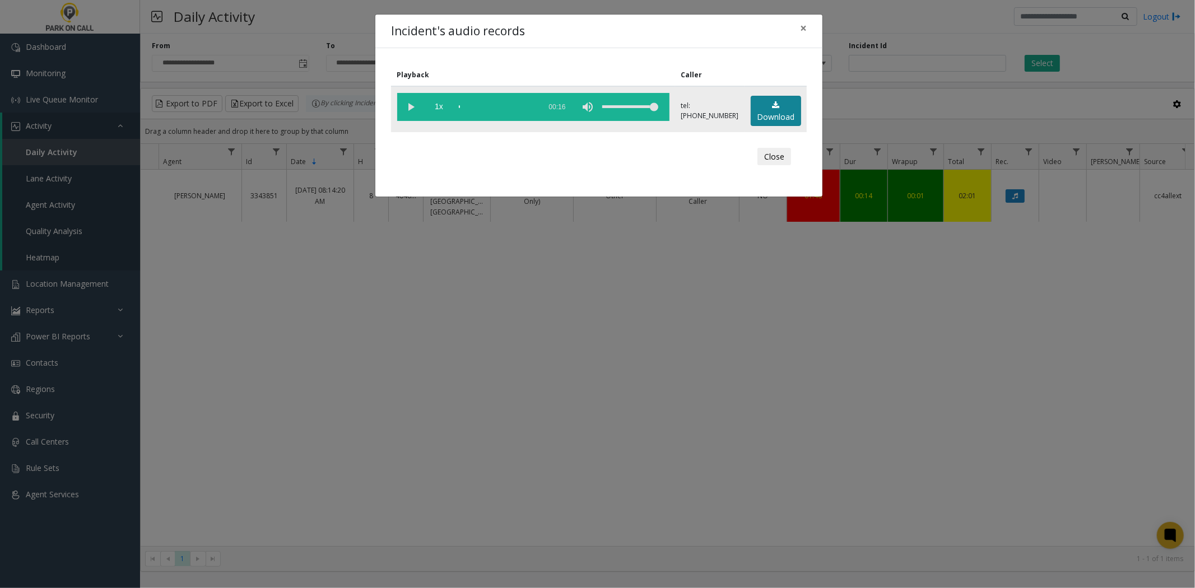
click at [751, 105] on link "Download" at bounding box center [776, 111] width 50 height 31
drag, startPoint x: 869, startPoint y: 305, endPoint x: 839, endPoint y: 295, distance: 31.9
click at [869, 305] on div "Incident's audio records × Playback Caller 1x 00:16 tel:[PHONE_NUMBER] Download…" at bounding box center [597, 294] width 1195 height 588
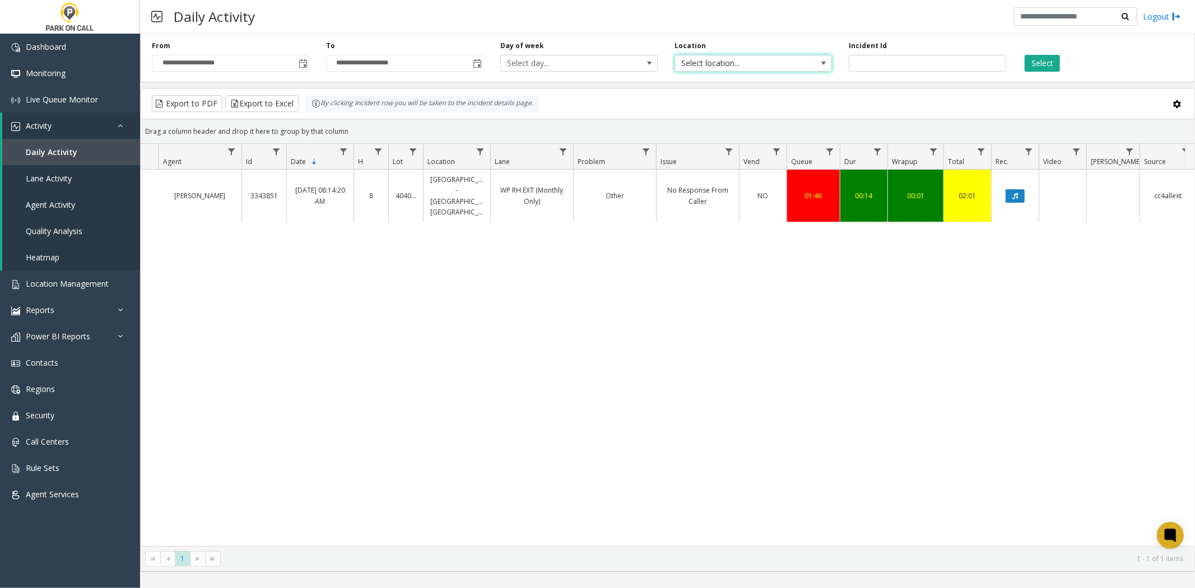
click at [799, 63] on span "Select location..." at bounding box center [737, 63] width 125 height 16
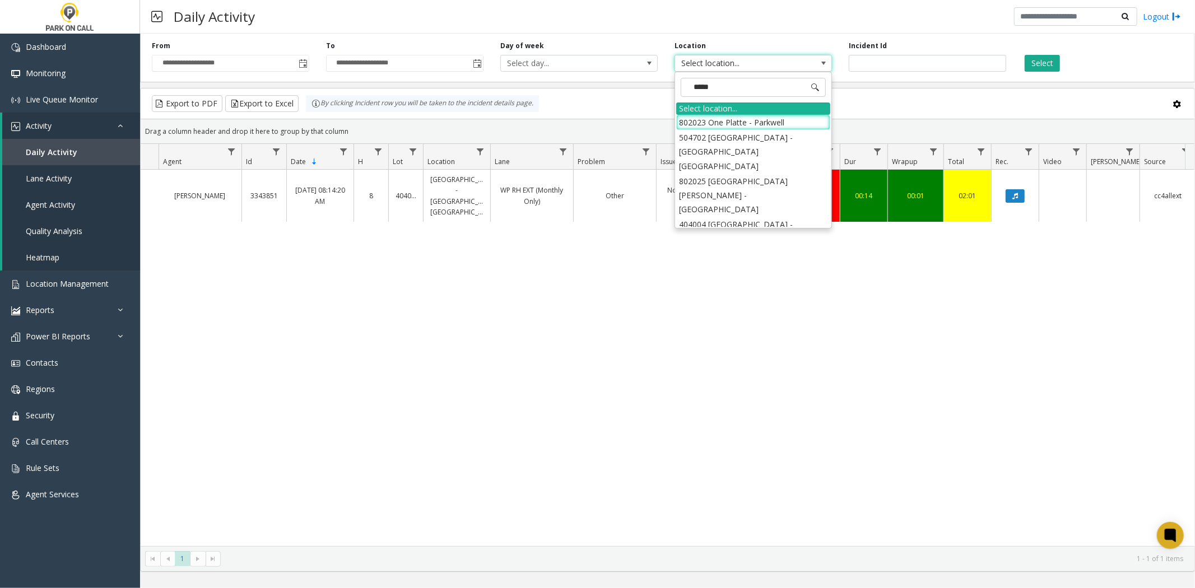
type input "******"
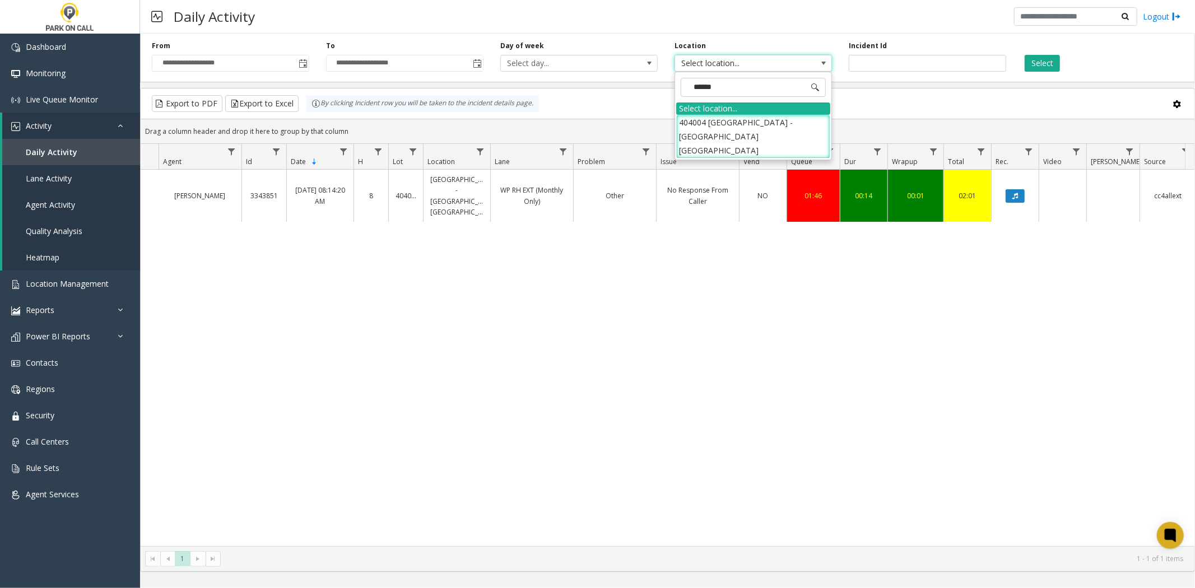
click at [717, 152] on th "Issue" at bounding box center [697, 157] width 83 height 26
click at [718, 124] on li "404004 [GEOGRAPHIC_DATA] - [GEOGRAPHIC_DATA] [GEOGRAPHIC_DATA]" at bounding box center [753, 137] width 154 height 44
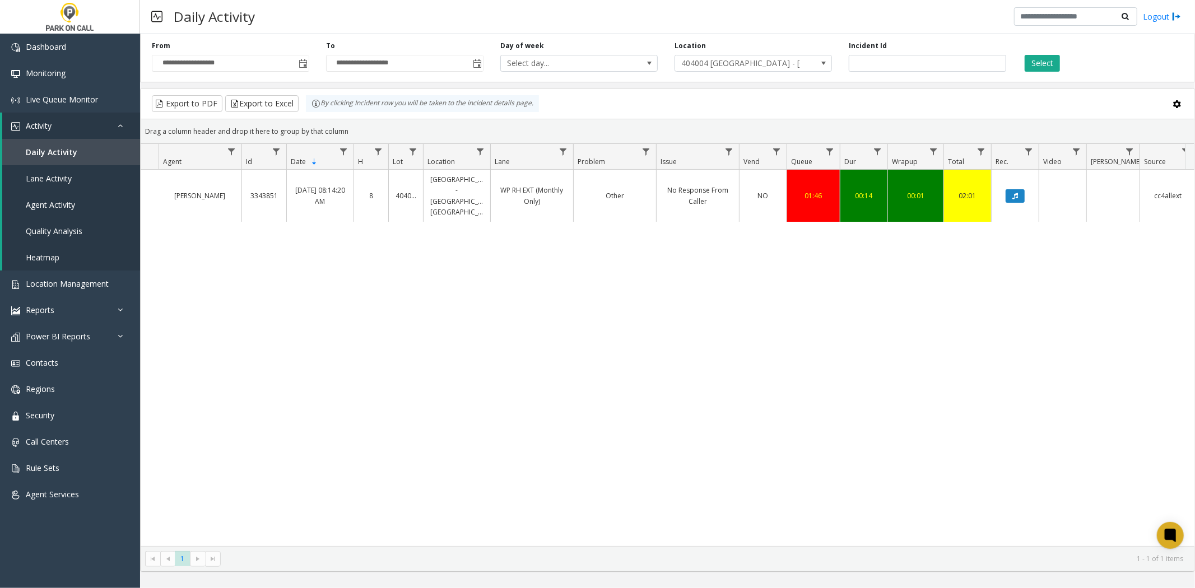
click at [1051, 52] on div "Select" at bounding box center [1101, 56] width 174 height 31
click at [1045, 59] on button "Select" at bounding box center [1042, 63] width 35 height 17
click at [1060, 74] on div "**********" at bounding box center [667, 55] width 1055 height 53
drag, startPoint x: 893, startPoint y: 65, endPoint x: 766, endPoint y: 70, distance: 126.7
click at [766, 70] on div "**********" at bounding box center [667, 55] width 1055 height 53
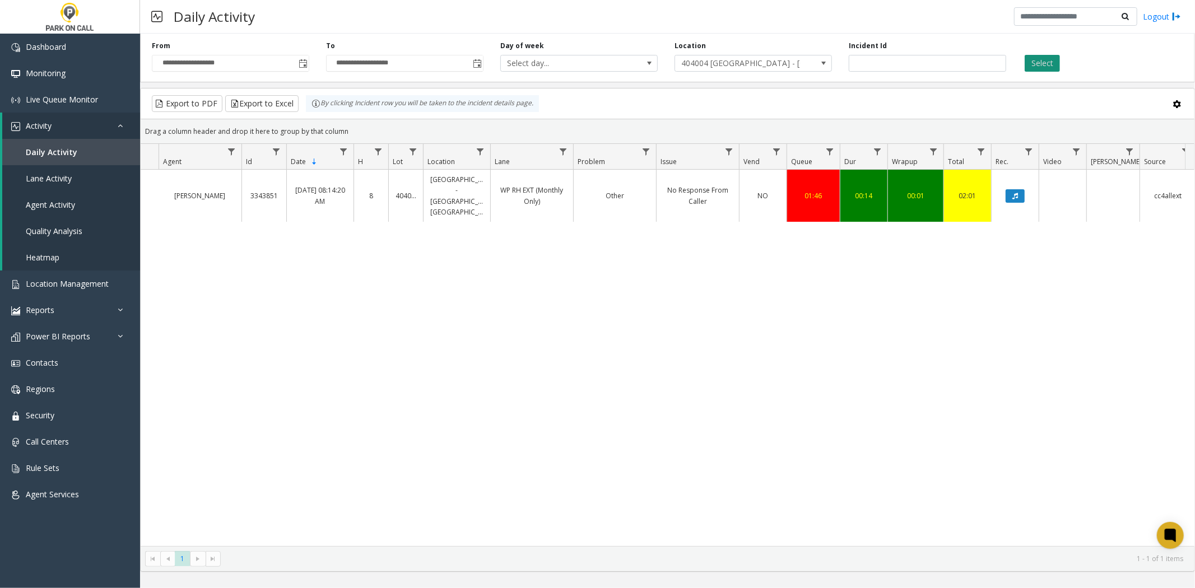
click at [1041, 59] on button "Select" at bounding box center [1042, 63] width 35 height 17
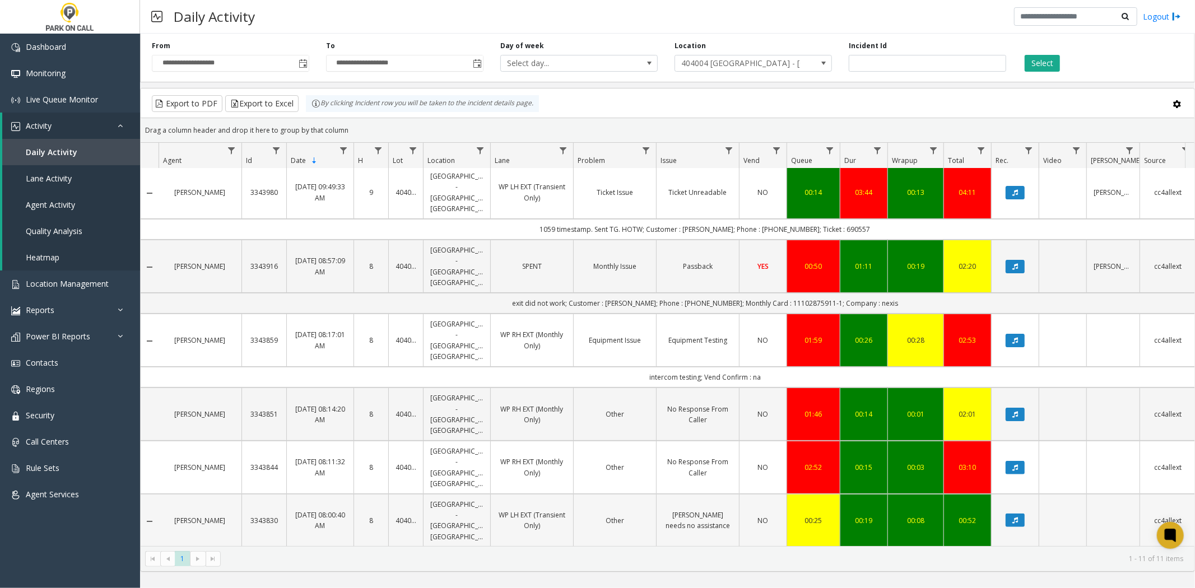
scroll to position [404, 0]
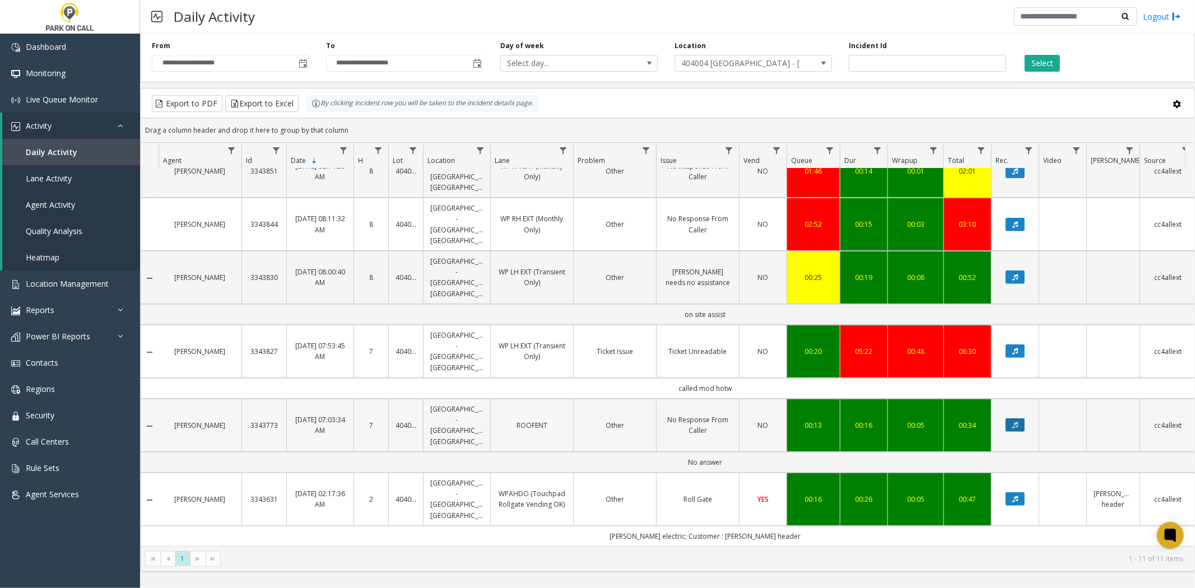
click at [1022, 418] on button "Data table" at bounding box center [1015, 424] width 19 height 13
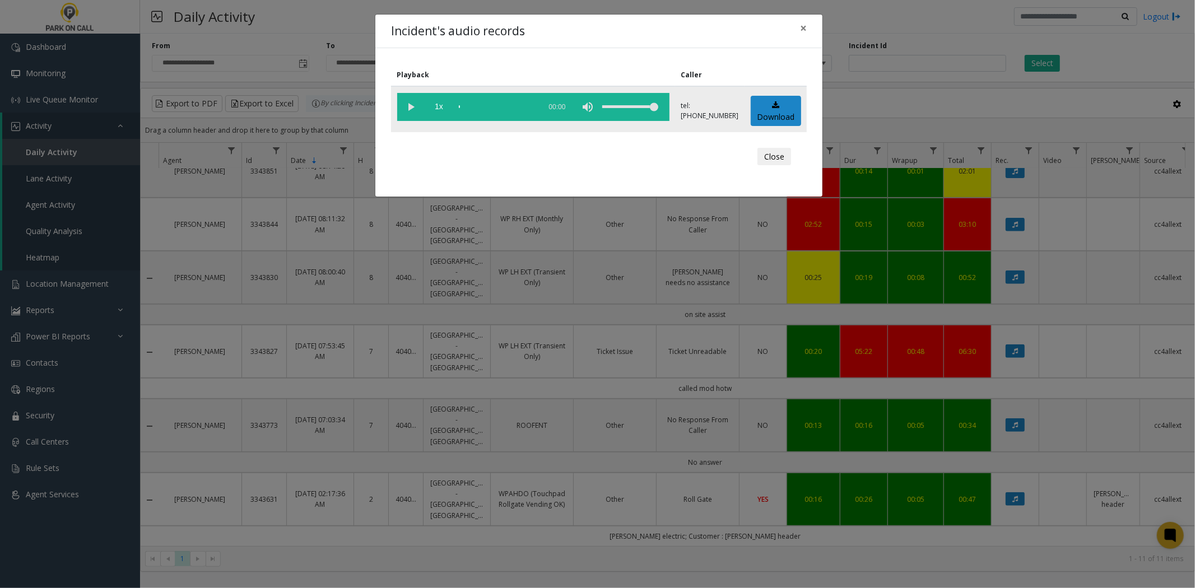
click at [404, 96] on vg-play-pause at bounding box center [411, 107] width 28 height 28
click at [437, 105] on span "1x" at bounding box center [439, 107] width 28 height 28
click at [438, 105] on span "1.5x" at bounding box center [439, 107] width 28 height 28
click at [438, 105] on span "2x" at bounding box center [439, 107] width 28 height 28
click at [438, 105] on span "0.5x" at bounding box center [439, 107] width 28 height 28
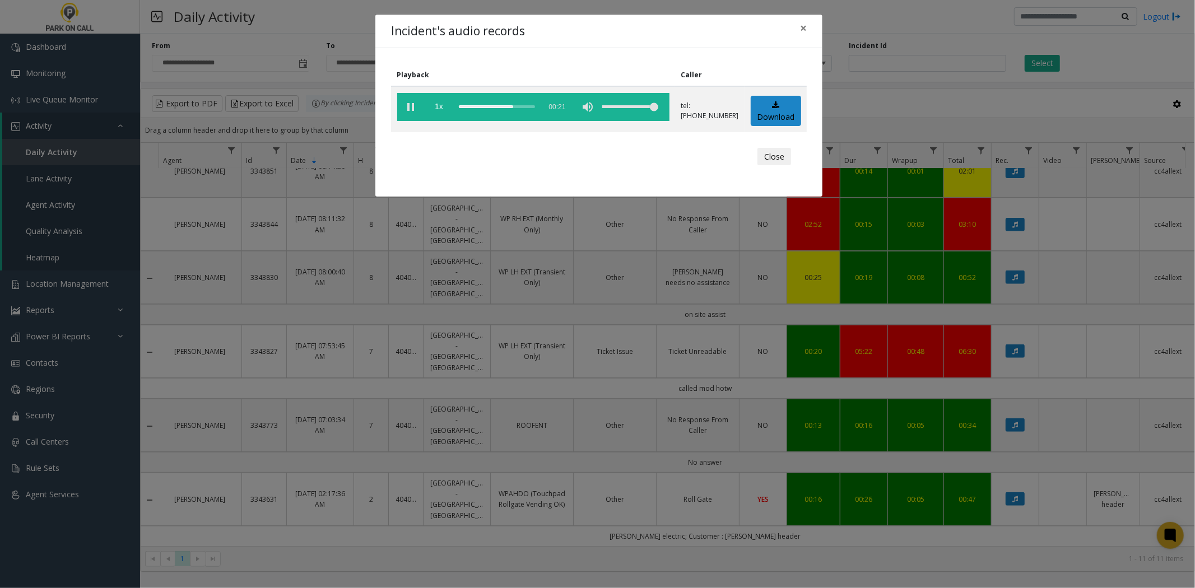
click at [612, 311] on div "Incident's audio records × Playback Caller 1x 00:21 tel:[PHONE_NUMBER] Download…" at bounding box center [597, 294] width 1195 height 588
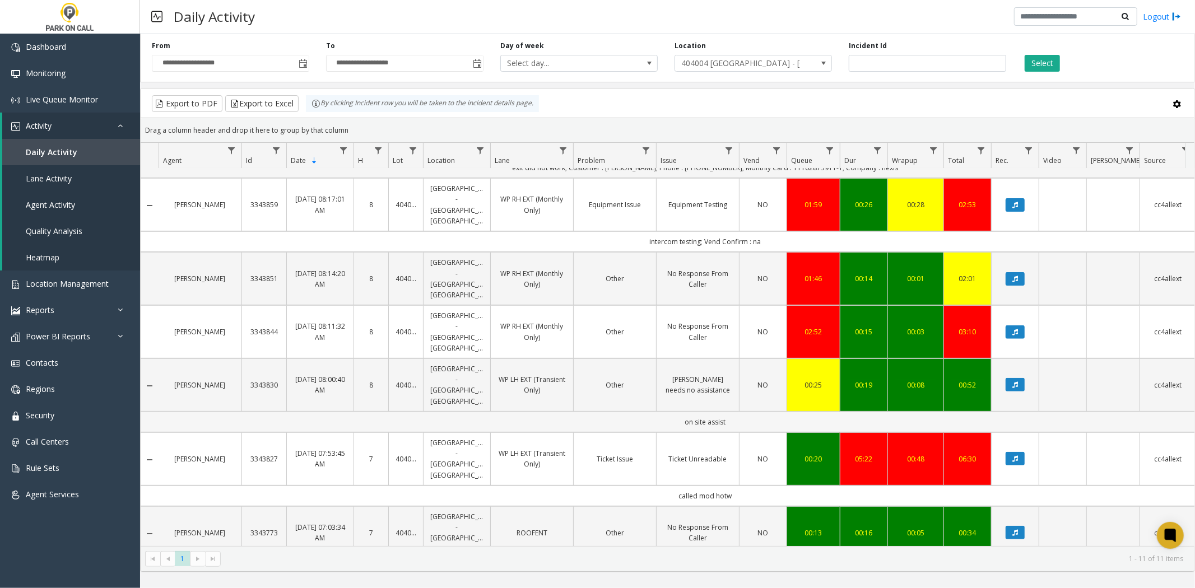
scroll to position [280, 0]
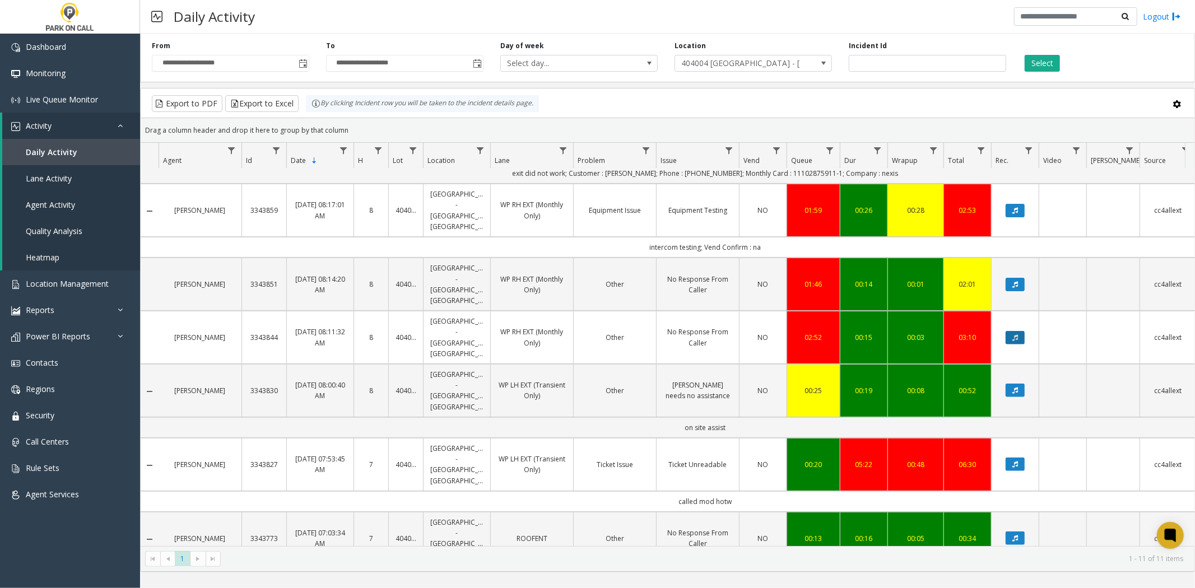
click at [1020, 333] on button "Data table" at bounding box center [1015, 337] width 19 height 13
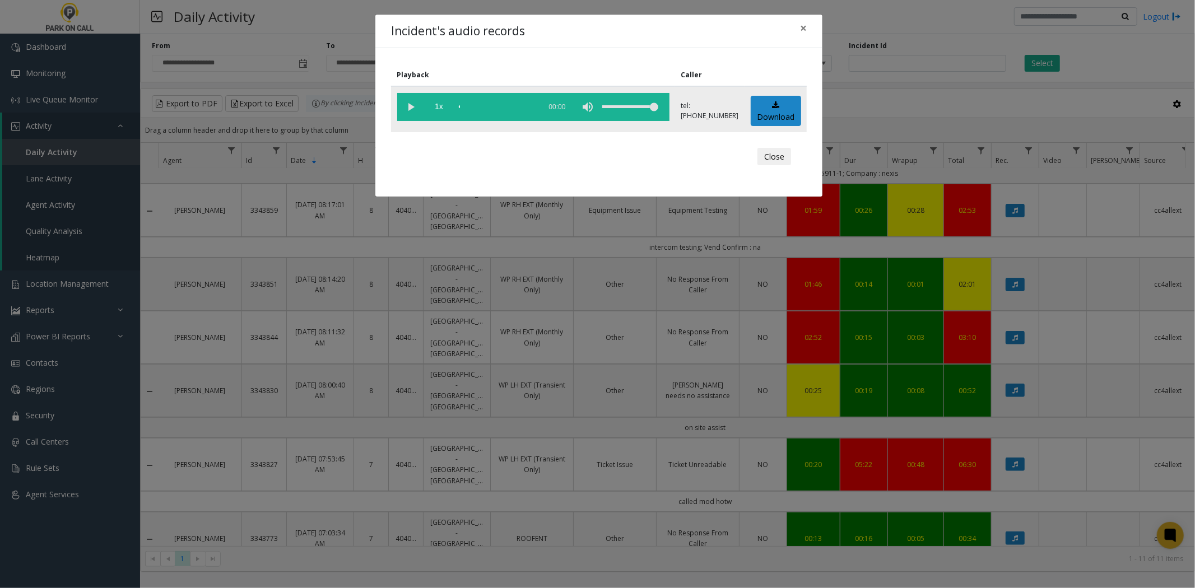
click at [404, 101] on vg-play-pause at bounding box center [411, 107] width 28 height 28
drag, startPoint x: 645, startPoint y: 97, endPoint x: 632, endPoint y: 101, distance: 14.0
click at [632, 101] on div "volume level" at bounding box center [630, 107] width 56 height 28
drag, startPoint x: 577, startPoint y: 187, endPoint x: 576, endPoint y: 210, distance: 23.0
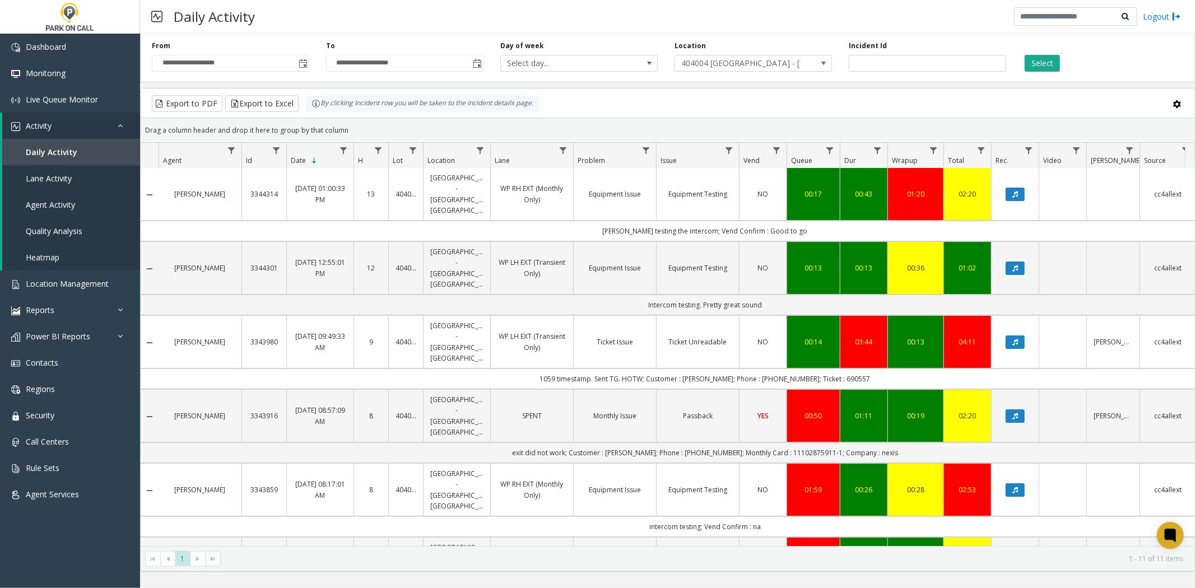
scroll to position [0, 0]
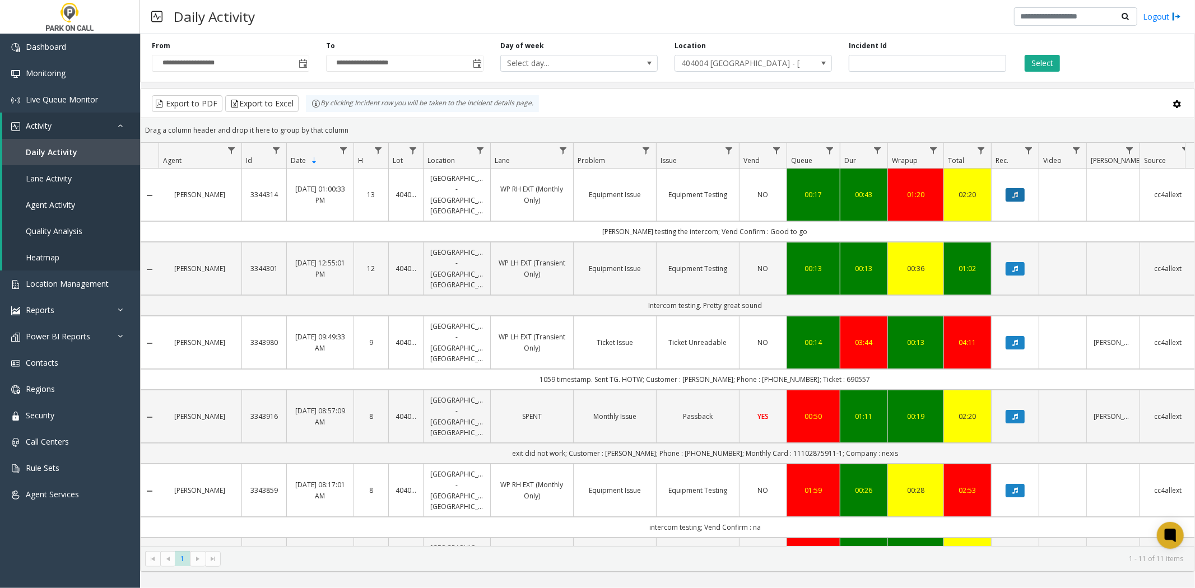
click at [1011, 191] on button "Data table" at bounding box center [1015, 194] width 19 height 13
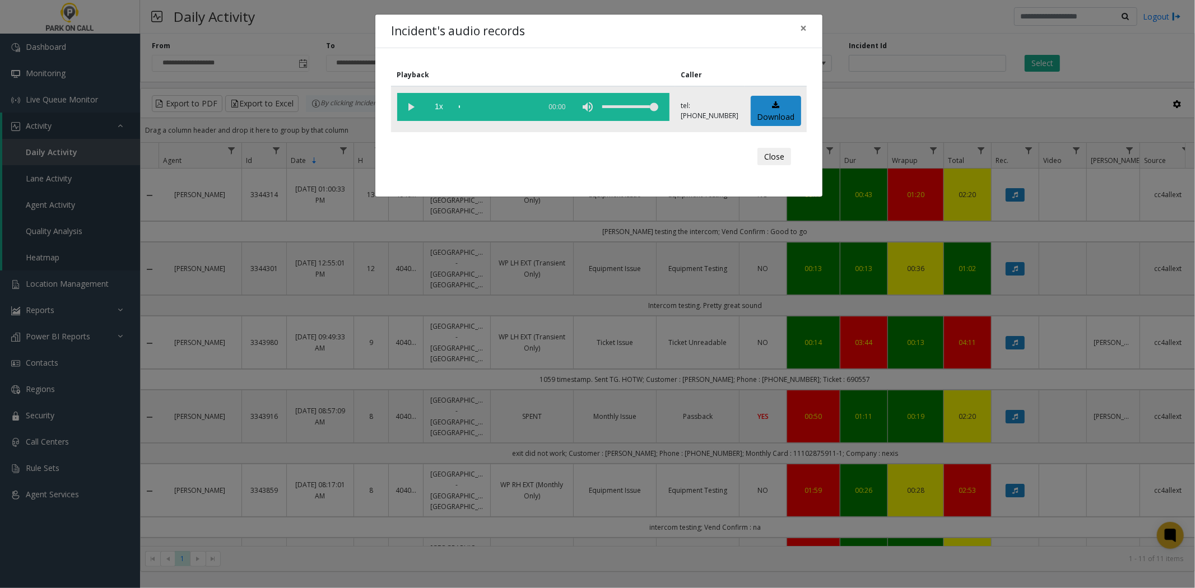
click at [406, 114] on vg-play-pause at bounding box center [411, 107] width 28 height 28
click at [347, 149] on div "Incident's audio records × Playback Caller 1x 00:32 tel:[PHONE_NUMBER] Download…" at bounding box center [597, 294] width 1195 height 588
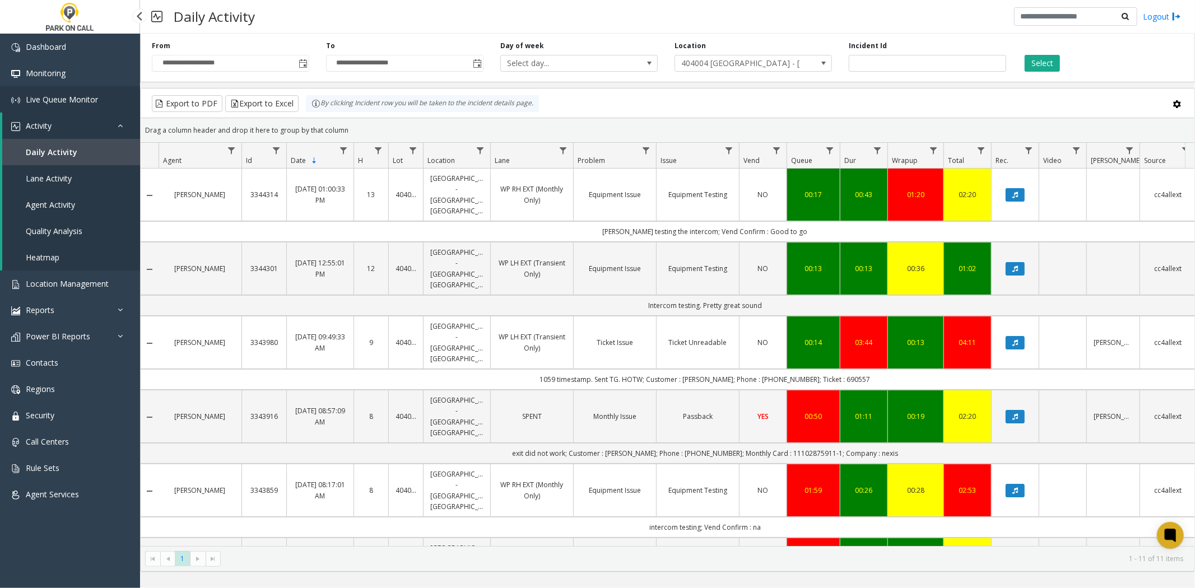
click at [57, 99] on span "Live Queue Monitor" at bounding box center [62, 99] width 72 height 11
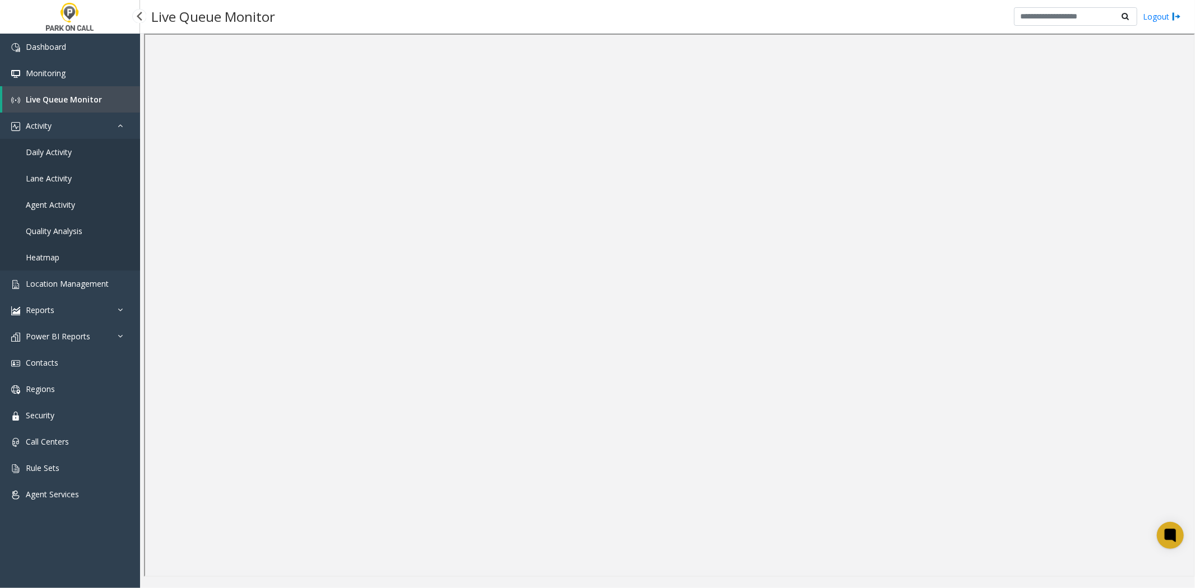
click at [64, 147] on span "Daily Activity" at bounding box center [49, 152] width 46 height 11
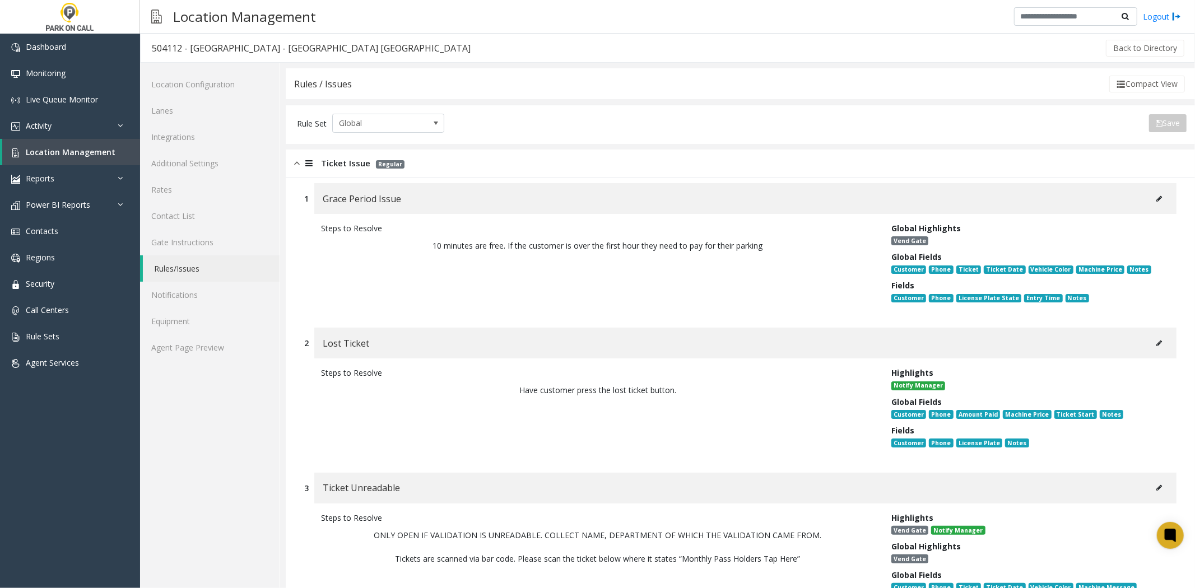
drag, startPoint x: 506, startPoint y: 500, endPoint x: 521, endPoint y: 132, distance: 367.8
drag, startPoint x: 443, startPoint y: 247, endPoint x: 617, endPoint y: 267, distance: 175.4
click at [617, 267] on div "Steps to Resolve 10 minutes are free. If the customer is over the first hour th…" at bounding box center [598, 265] width 570 height 86
click at [592, 379] on p "Have customer press the lost ticket button." at bounding box center [597, 390] width 553 height 23
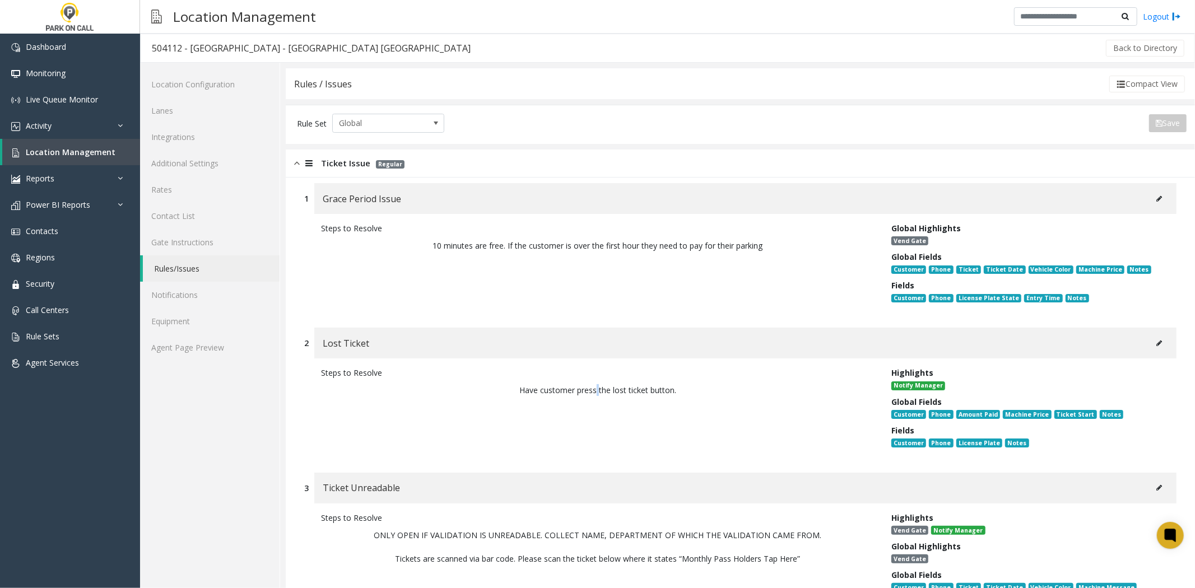
click at [592, 379] on p "Have customer press the lost ticket button." at bounding box center [597, 390] width 553 height 23
click at [580, 393] on span "Have customer press the lost ticket button." at bounding box center [597, 390] width 157 height 11
click at [588, 379] on p "Have customer press the lost ticket button." at bounding box center [597, 390] width 553 height 23
drag, startPoint x: 588, startPoint y: 378, endPoint x: 608, endPoint y: 388, distance: 22.3
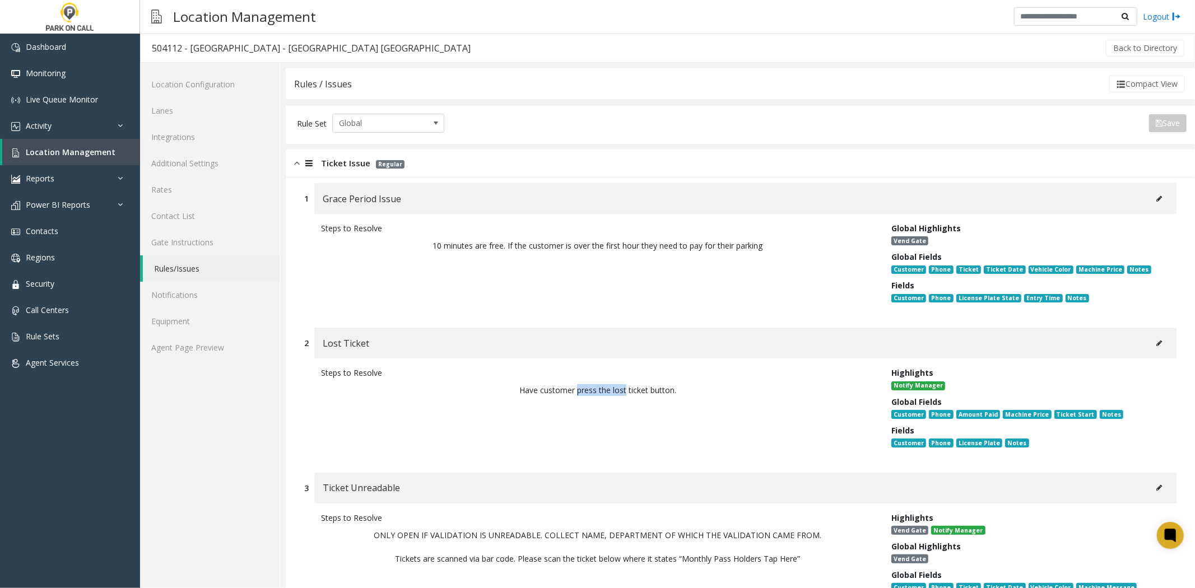
click at [608, 388] on p "Have customer press the lost ticket button." at bounding box center [597, 390] width 553 height 23
click at [608, 388] on span "Have customer press the lost ticket button." at bounding box center [597, 390] width 157 height 11
drag, startPoint x: 608, startPoint y: 388, endPoint x: 587, endPoint y: 390, distance: 21.5
click at [587, 390] on span "Have customer press the lost ticket button." at bounding box center [597, 390] width 157 height 11
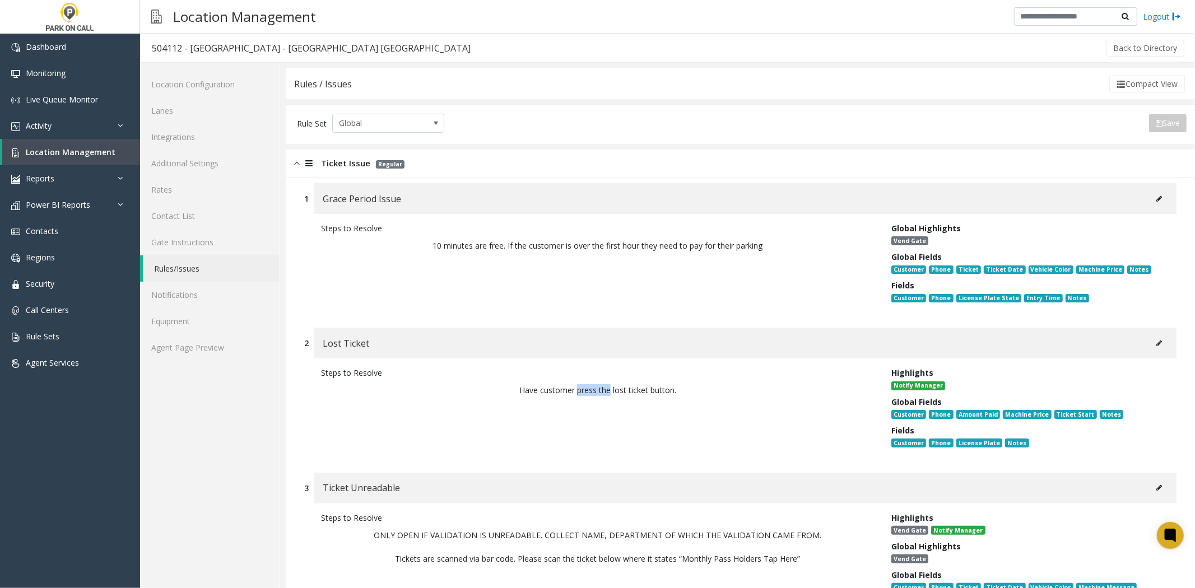
drag, startPoint x: 587, startPoint y: 390, endPoint x: 597, endPoint y: 390, distance: 9.5
click at [597, 390] on span "Have customer press the lost ticket button." at bounding box center [597, 390] width 157 height 11
click at [601, 393] on p "Have customer press the lost ticket button." at bounding box center [597, 390] width 531 height 12
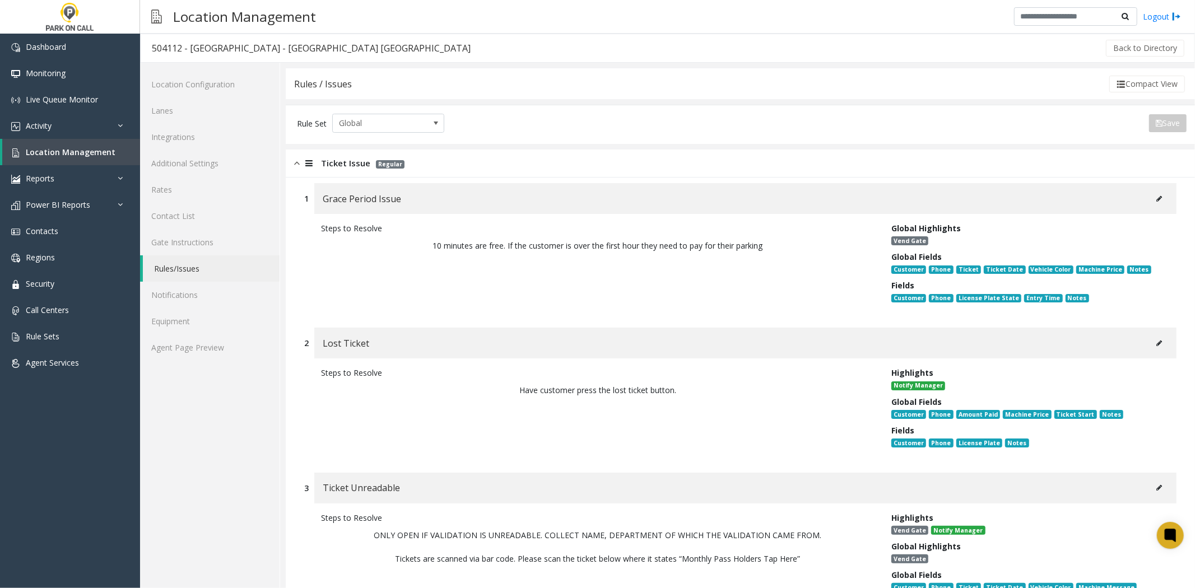
click at [449, 293] on div "Steps to Resolve 10 minutes are free. If the customer is over the first hour th…" at bounding box center [598, 265] width 570 height 86
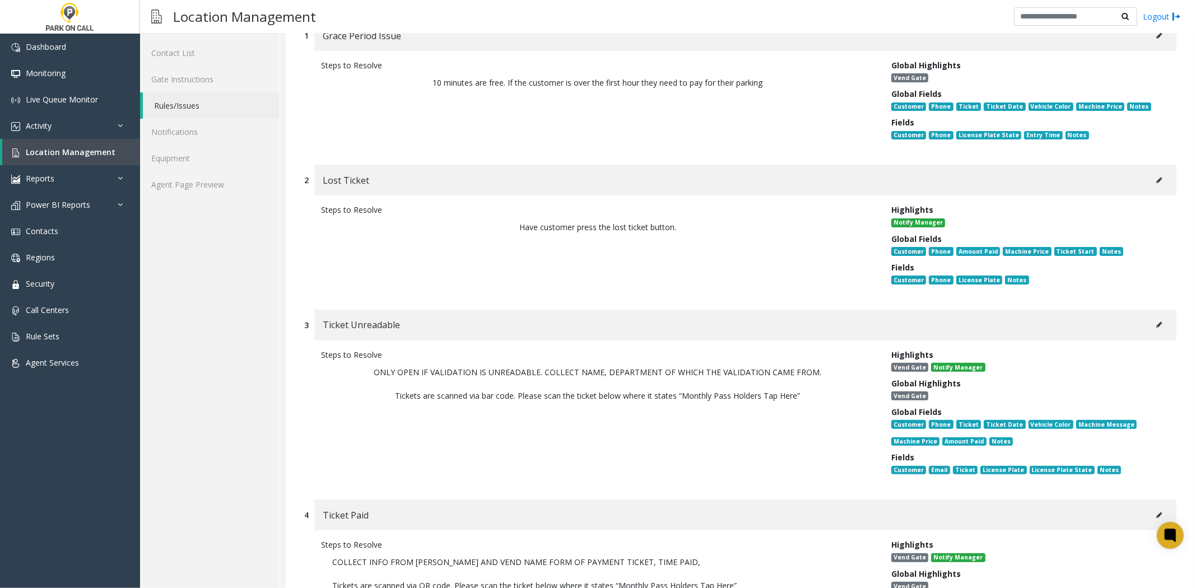
scroll to position [497, 0]
